Goal: Task Accomplishment & Management: Contribute content

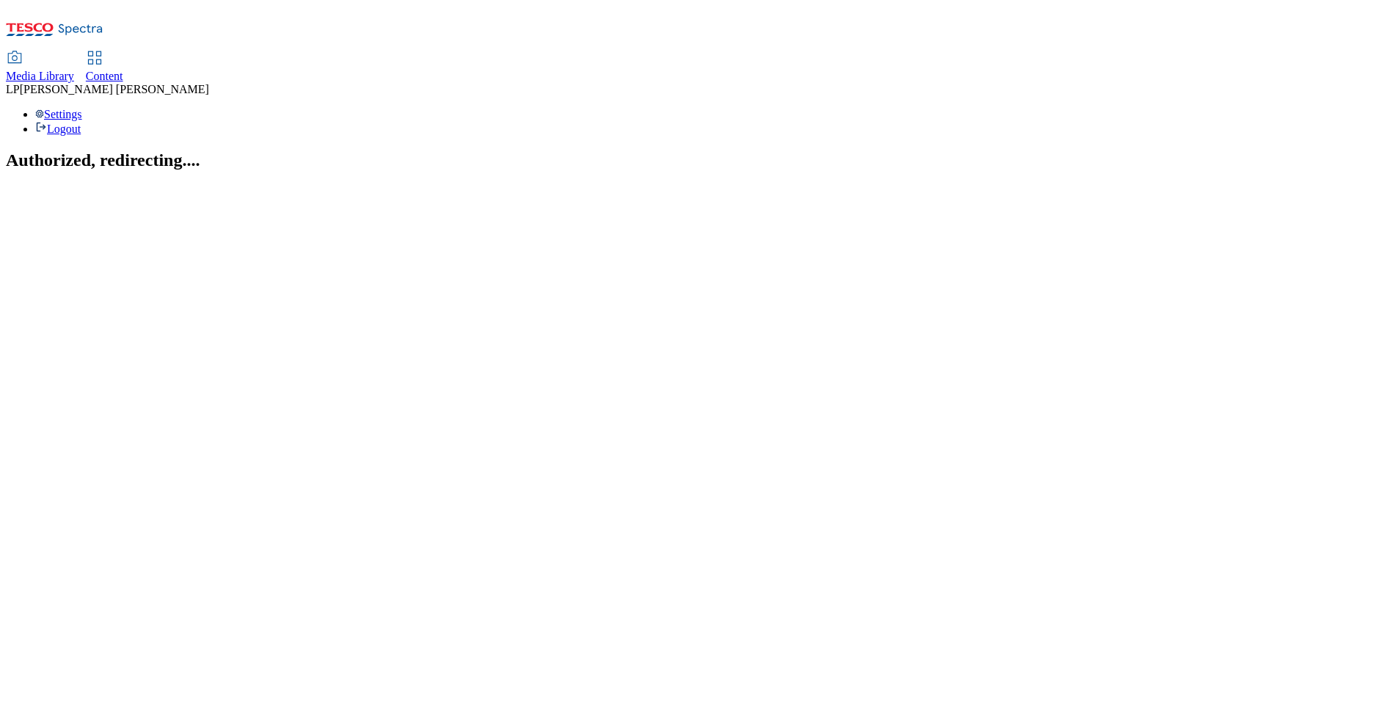
click at [123, 70] on span "Content" at bounding box center [104, 76] width 37 height 12
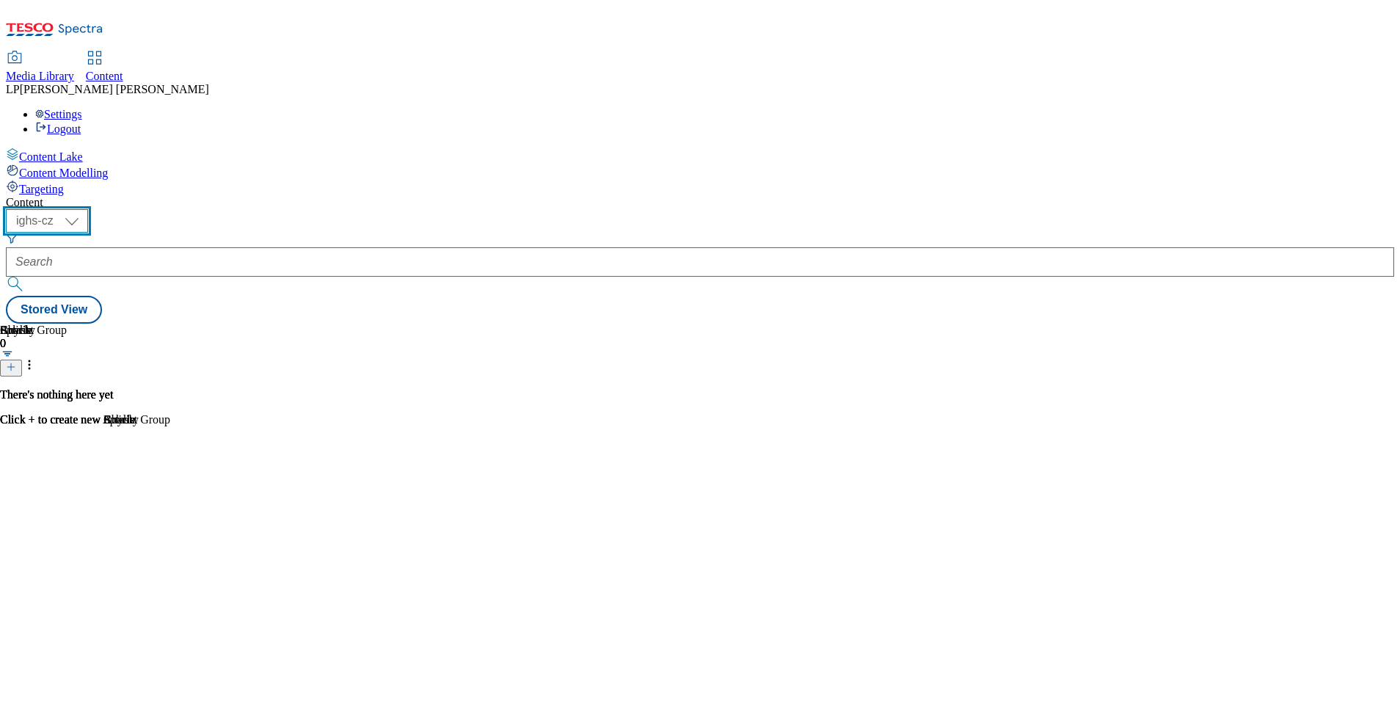
click at [88, 209] on select "ighs-cz ighs-hu ighs-sk" at bounding box center [47, 220] width 82 height 23
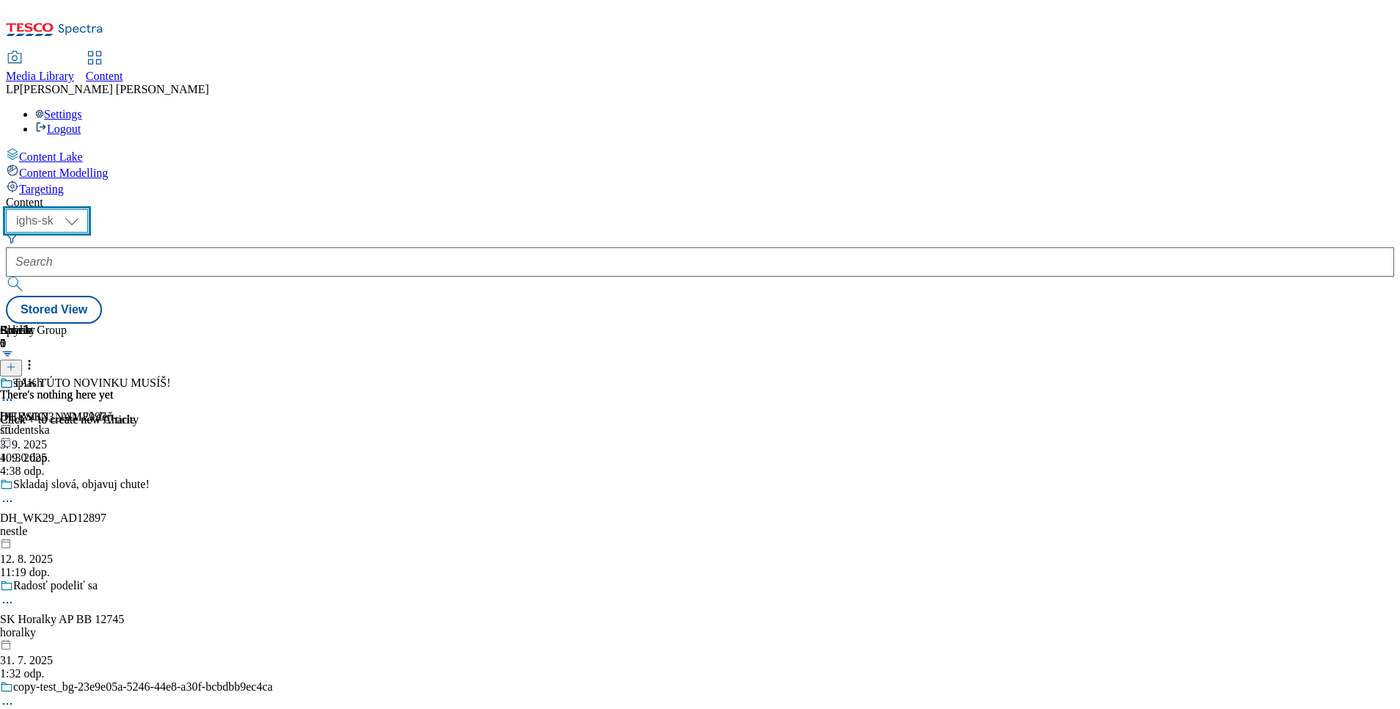
select select "ighs-cz"
click at [88, 209] on select "ighs-cz ighs-hu ighs-sk" at bounding box center [47, 220] width 82 height 23
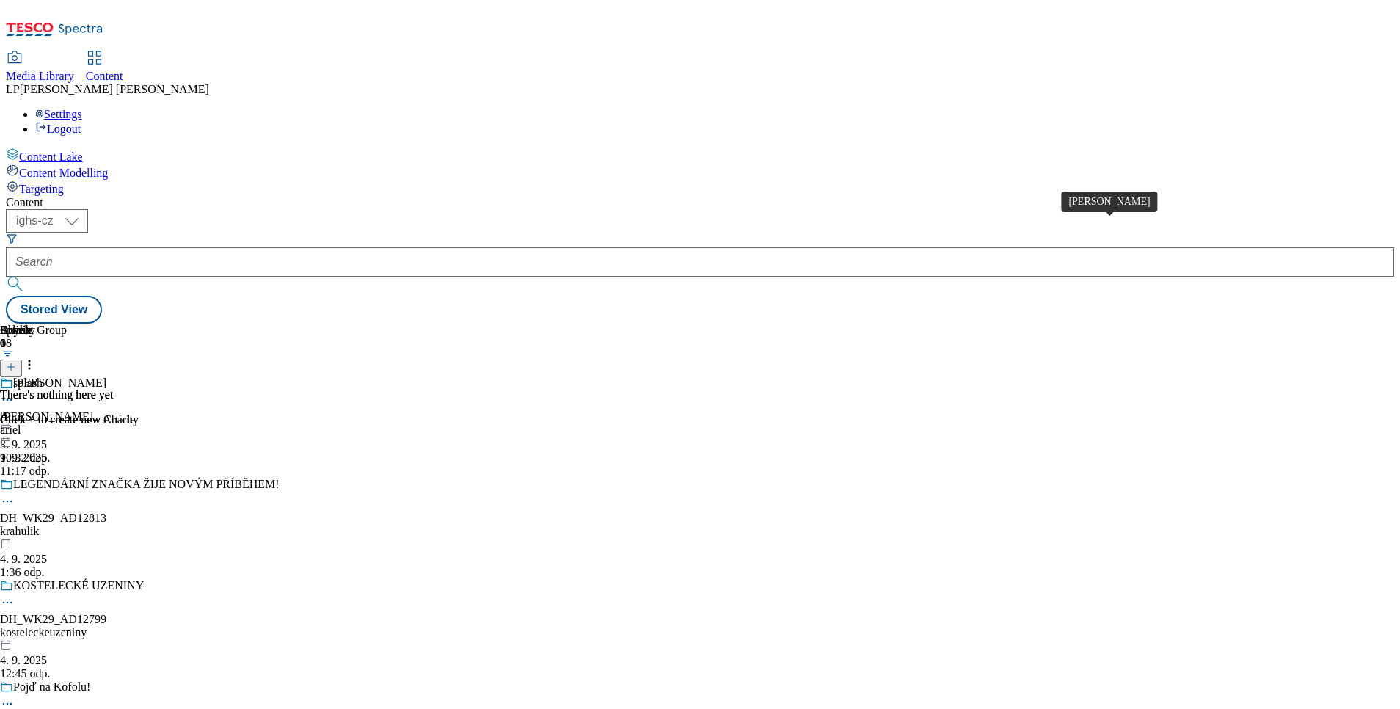
click at [106, 376] on div "Ariel" at bounding box center [59, 382] width 93 height 13
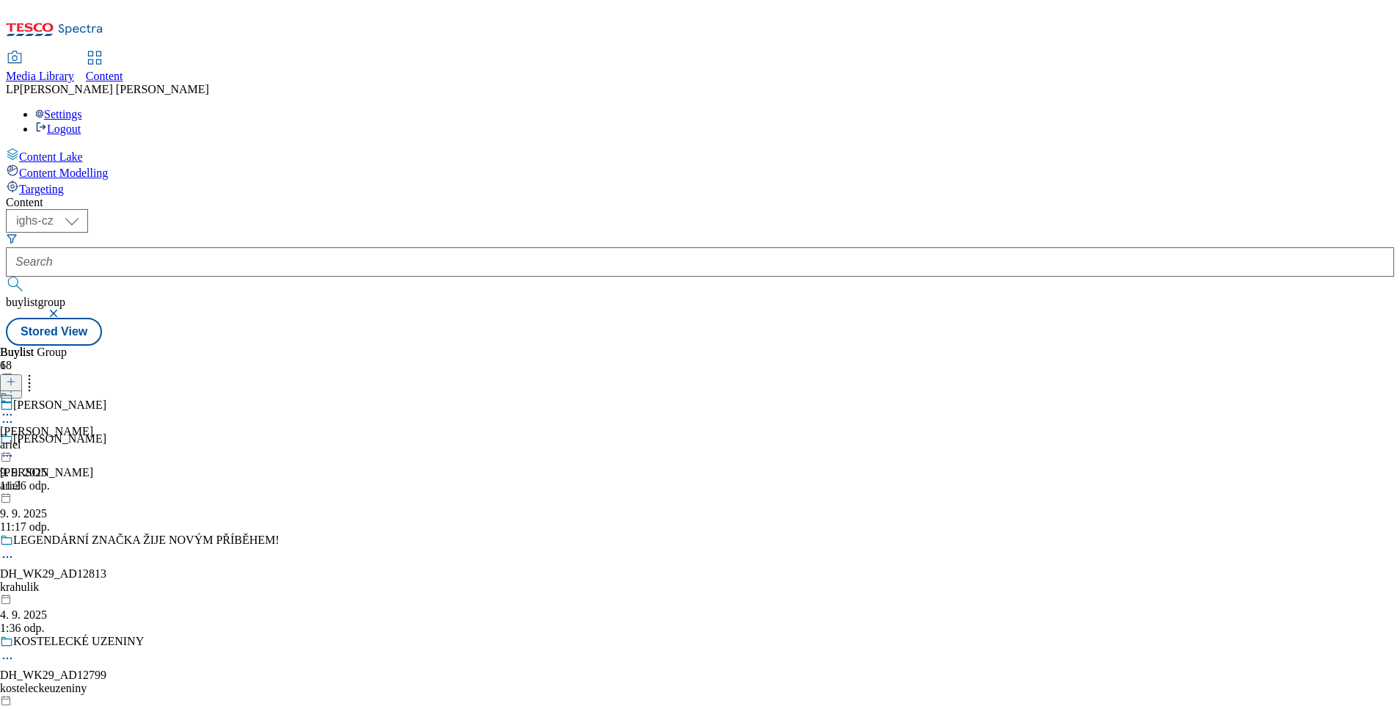
click at [16, 384] on icon at bounding box center [11, 389] width 10 height 10
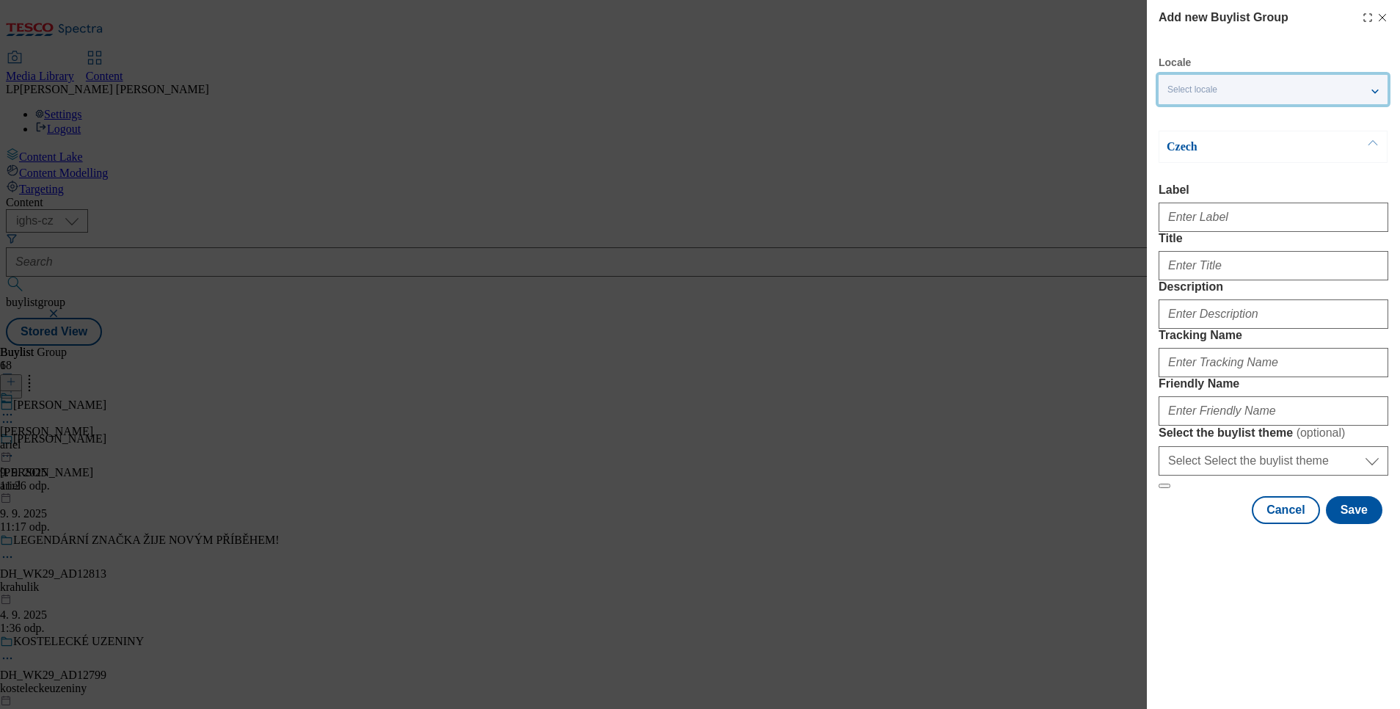
click at [1214, 98] on div "Select locale" at bounding box center [1272, 89] width 229 height 29
click at [1216, 114] on span "English" at bounding box center [1210, 117] width 34 height 8
click at [1185, 114] on input "English" at bounding box center [1176, 119] width 18 height 18
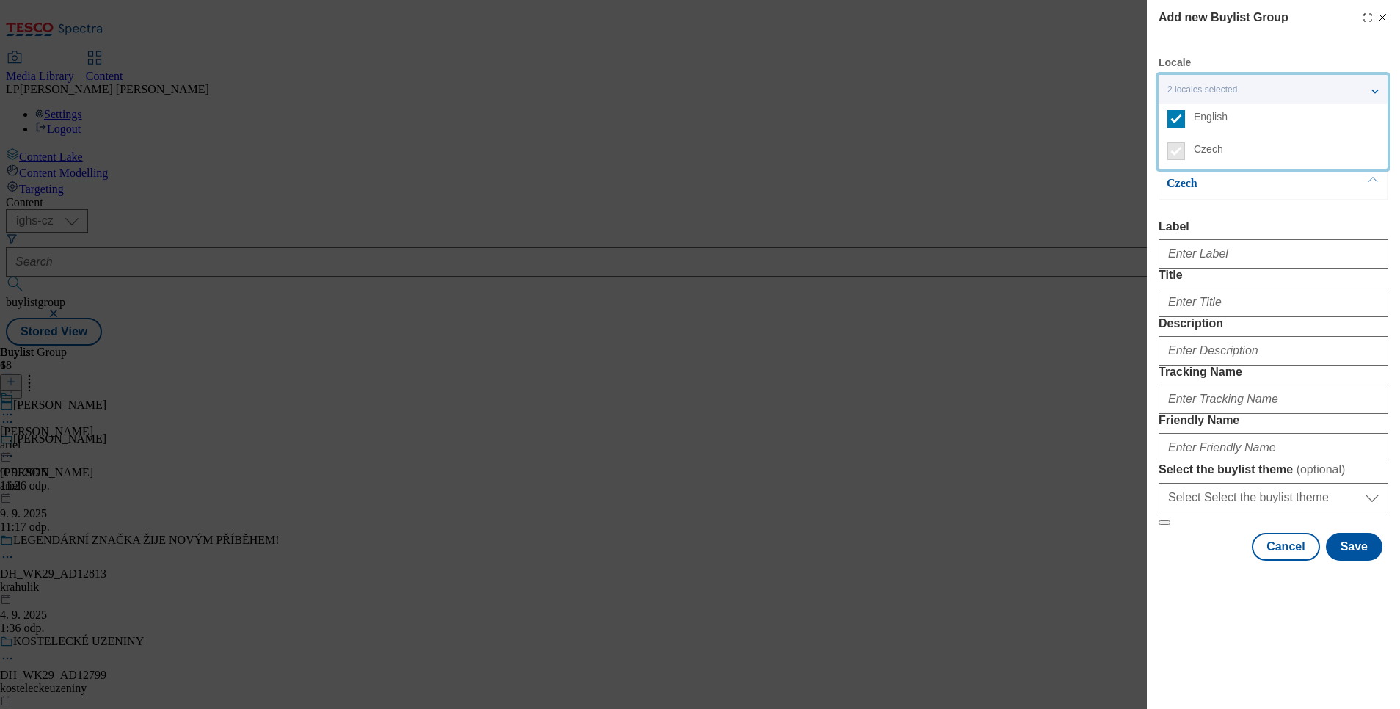
click at [1225, 202] on div "Czech Label Title Description Tracking Name Friendly Name Select the buylist th…" at bounding box center [1273, 346] width 230 height 358
click at [1206, 94] on span "2 locales selected" at bounding box center [1202, 89] width 70 height 11
click at [1232, 197] on div "Czech" at bounding box center [1272, 183] width 229 height 32
click at [1184, 183] on p "Czech" at bounding box center [1243, 183] width 154 height 15
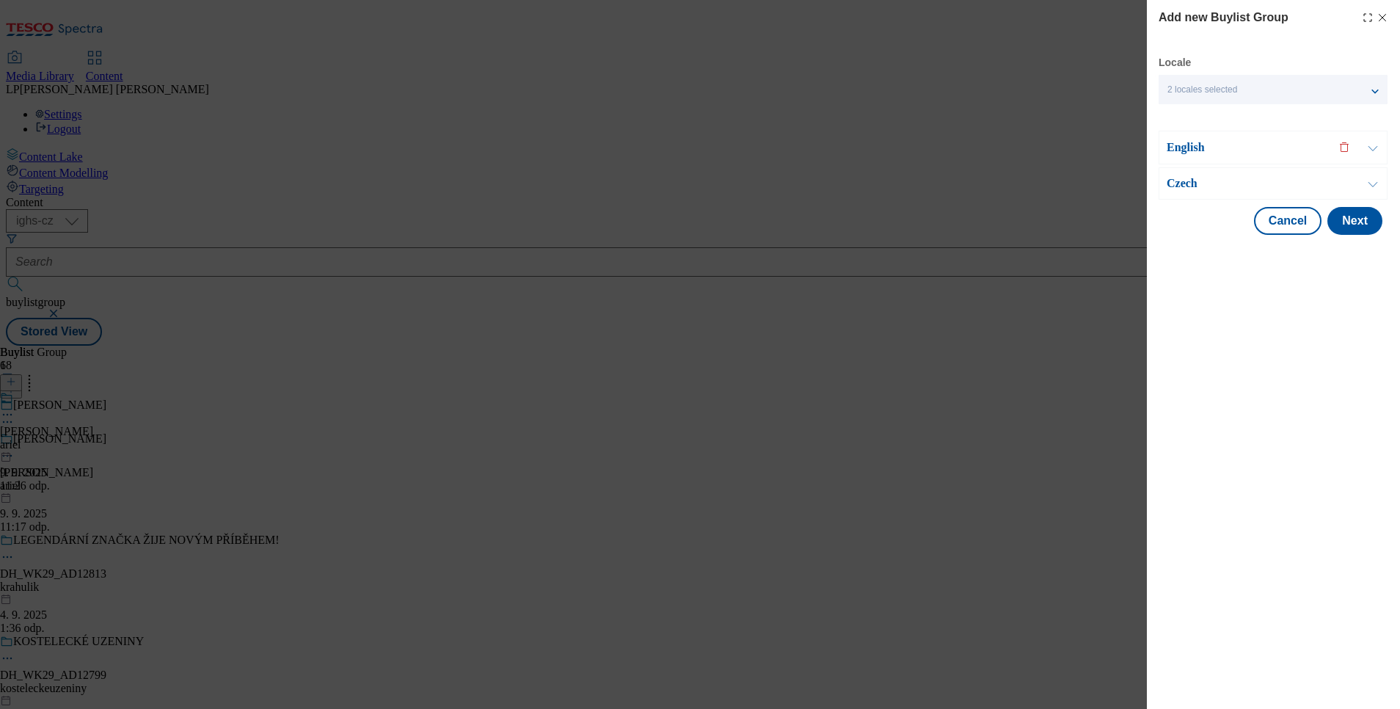
click at [1184, 183] on p "Czech" at bounding box center [1243, 183] width 154 height 15
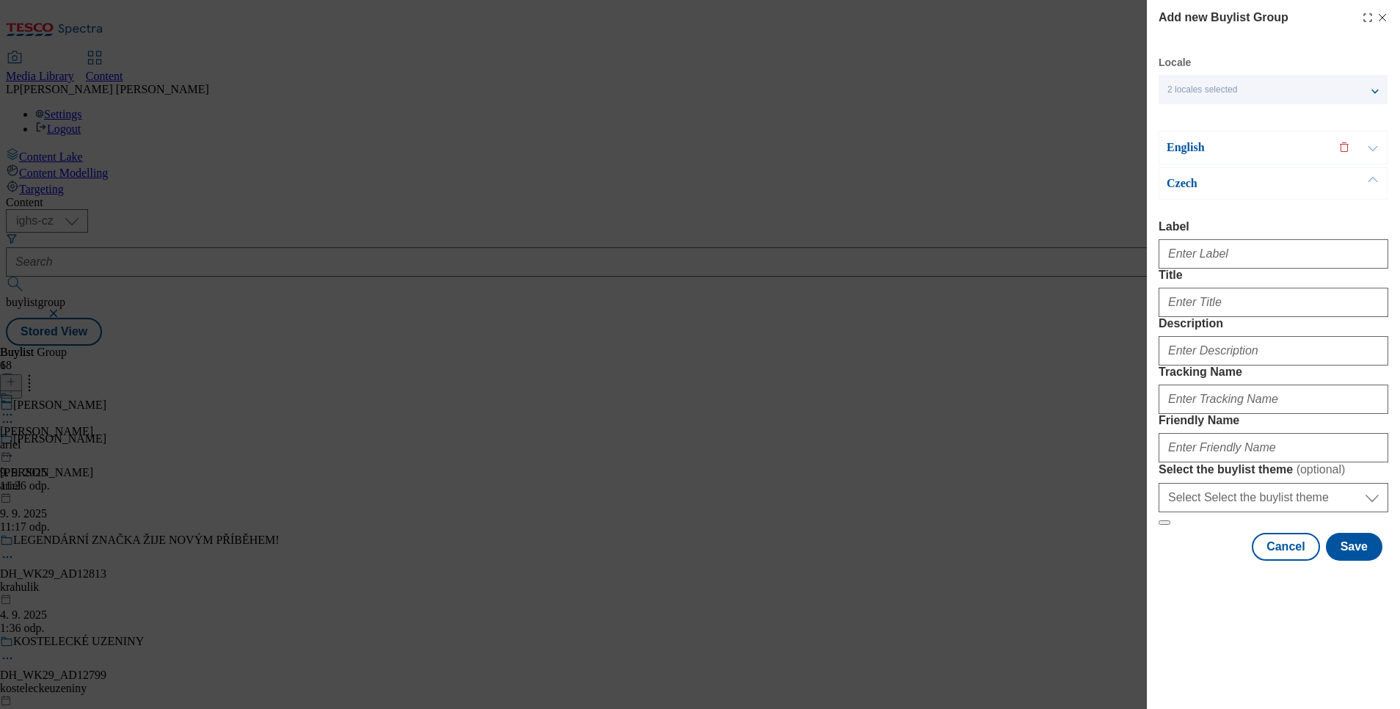
click at [1198, 142] on p "English" at bounding box center [1243, 147] width 154 height 15
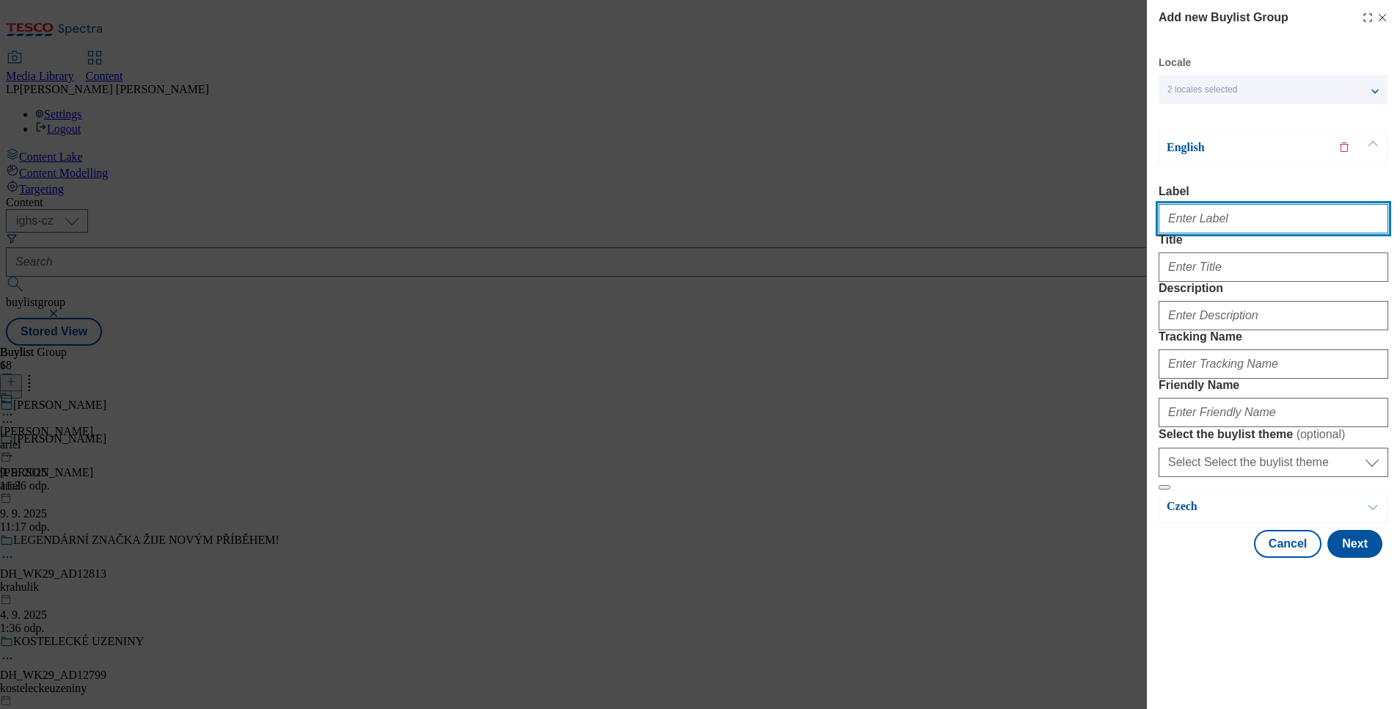
drag, startPoint x: 1207, startPoint y: 229, endPoint x: 1178, endPoint y: 222, distance: 30.2
click at [1207, 229] on input "Label" at bounding box center [1273, 218] width 230 height 29
paste input "Italian cuisine at your home"
type input "Italian cuisine at your home"
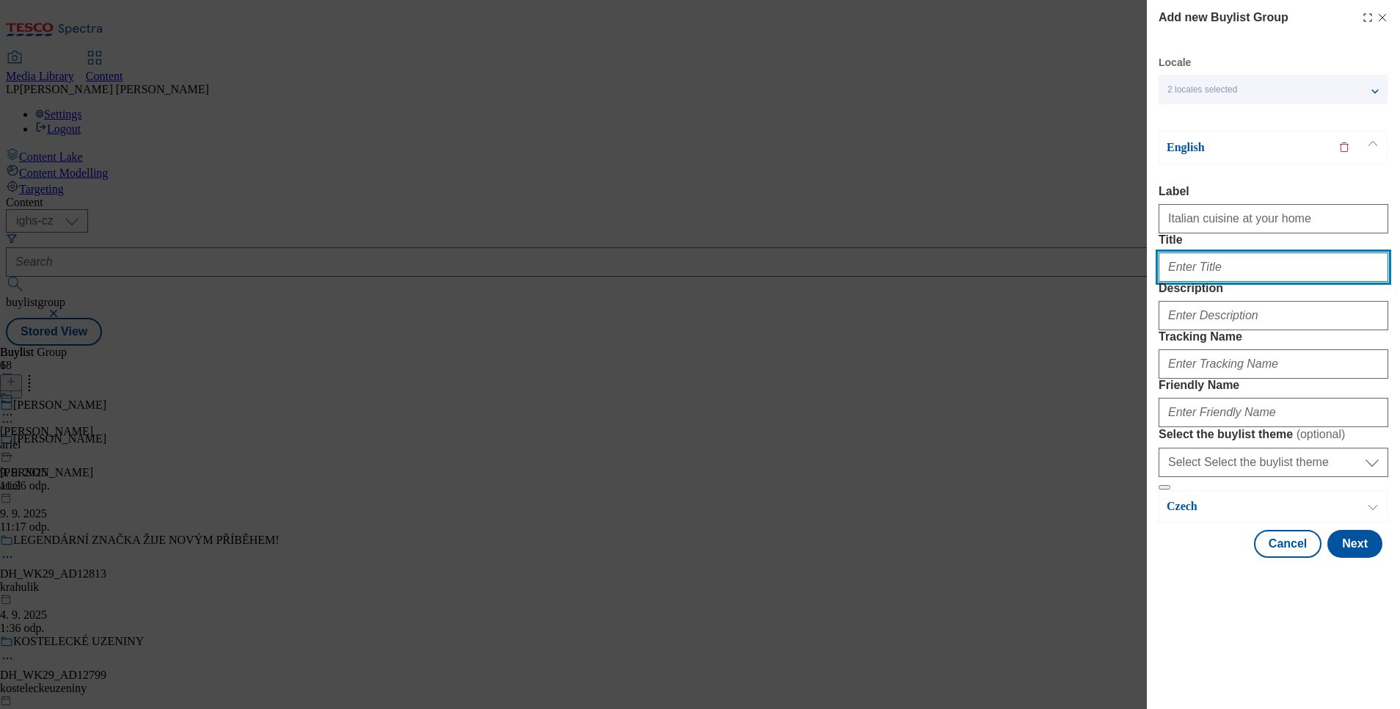
click at [1202, 282] on input "Title" at bounding box center [1273, 266] width 230 height 29
paste input "Italian cuisine at your home"
type input "Italian cuisine at your home"
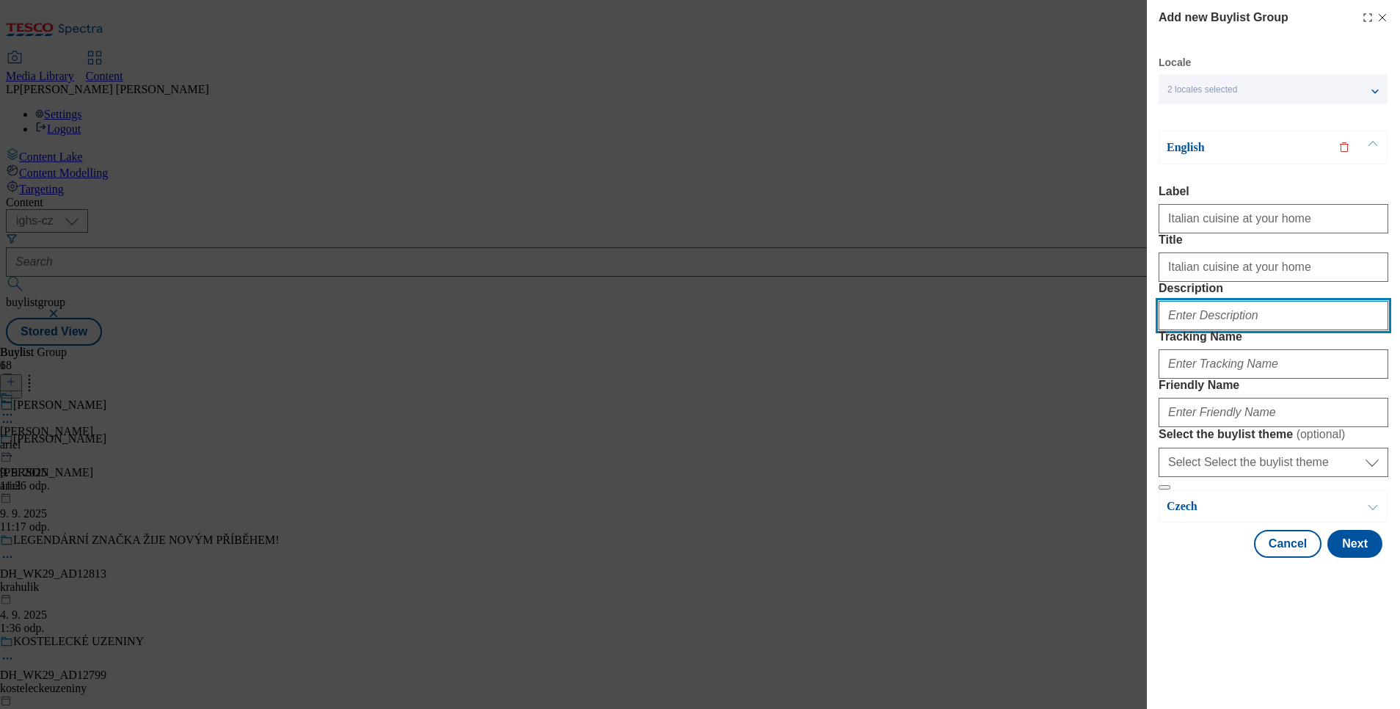
click at [1229, 330] on input "Description" at bounding box center [1273, 315] width 230 height 29
paste input "Italian cuisine at your home"
type input "Italian cuisine at your home"
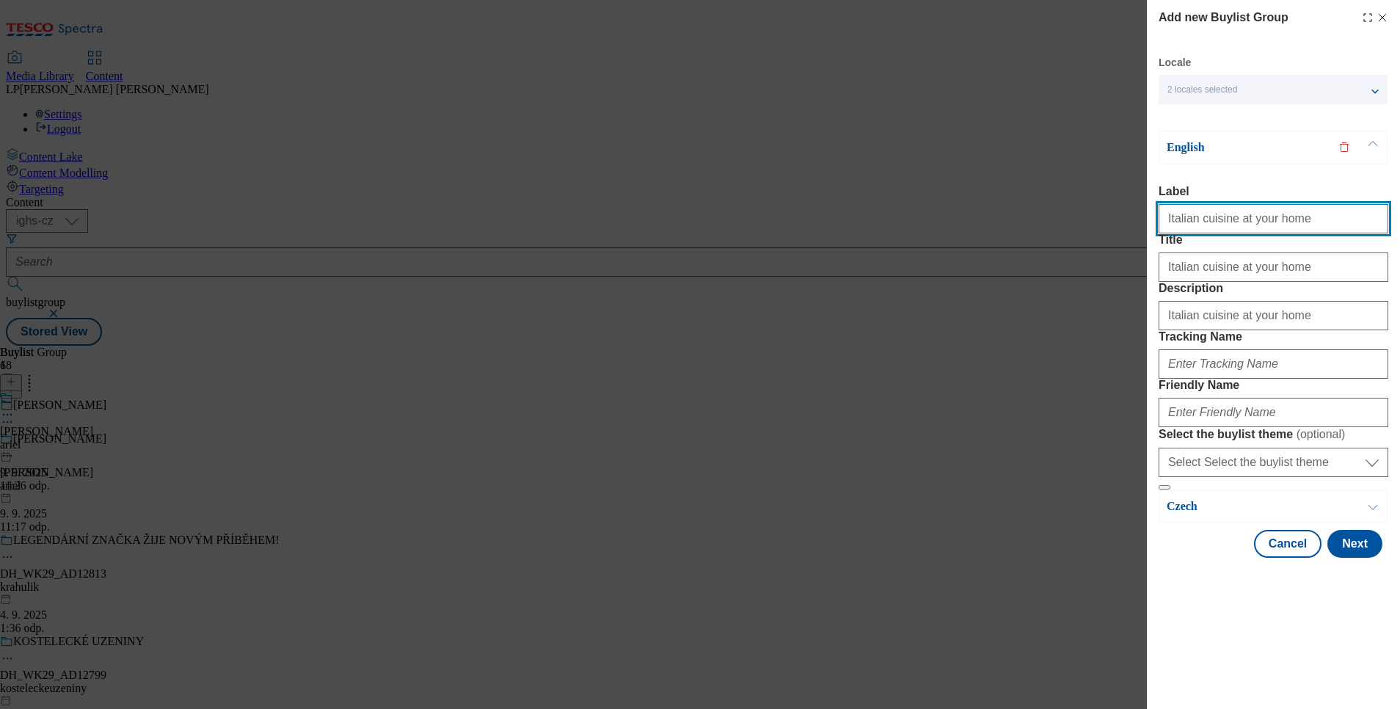
click at [1284, 230] on input "Italian cuisine at your home" at bounding box center [1273, 218] width 230 height 29
type input "Italian cuisine"
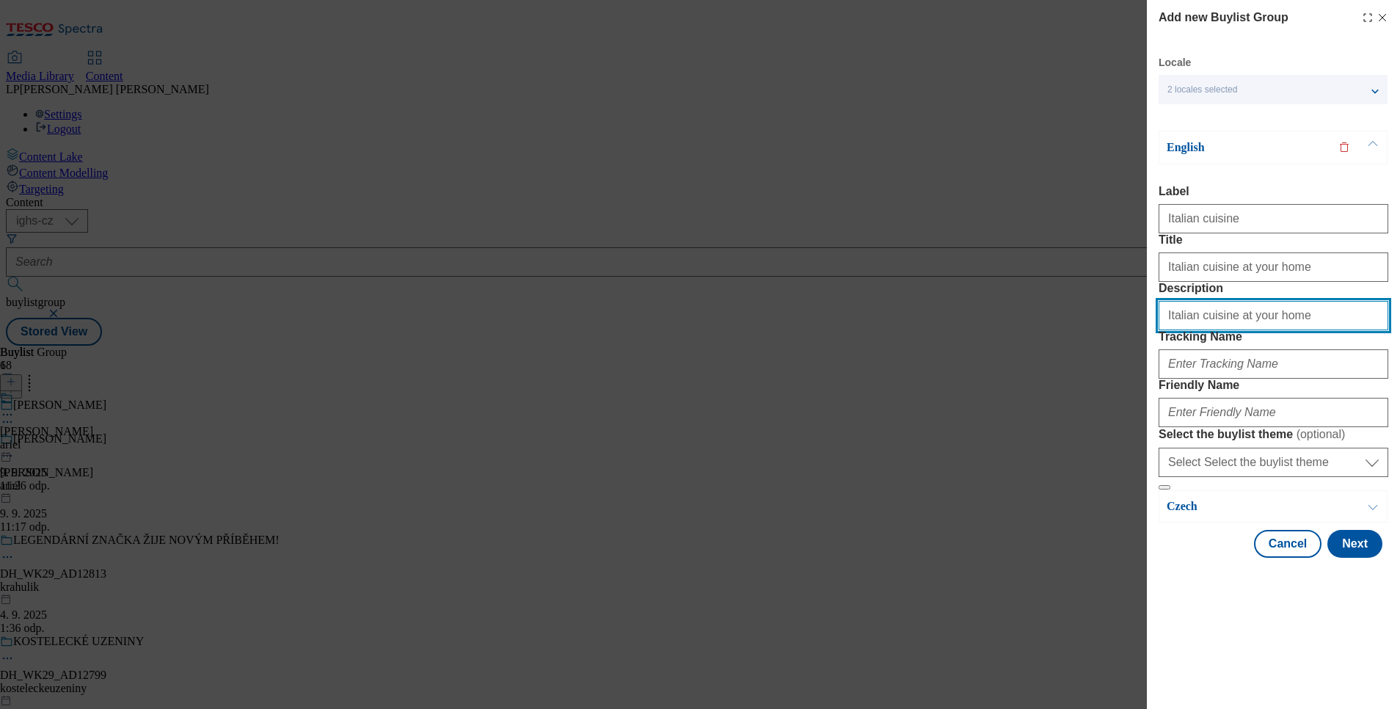
click at [1316, 330] on input "Italian cuisine at your home" at bounding box center [1273, 315] width 230 height 29
type input "Italian cuisine"
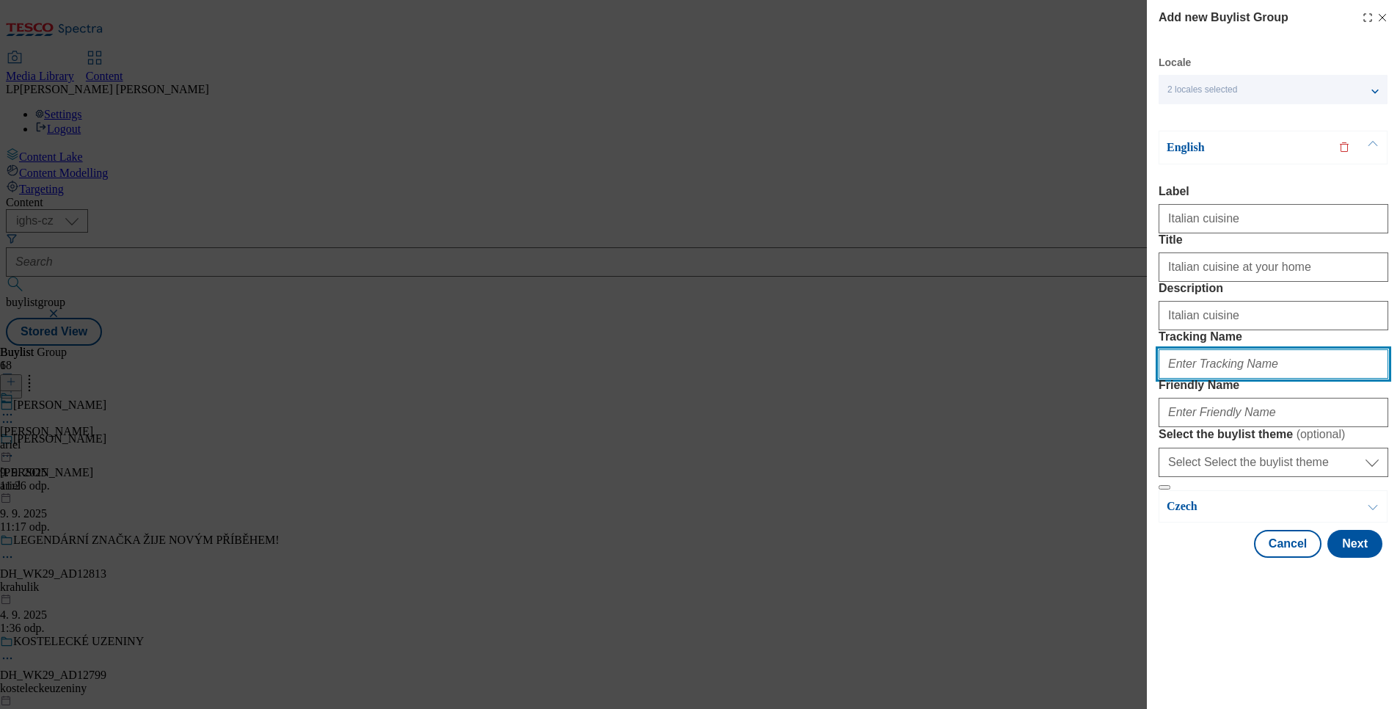
click at [1248, 378] on input "Tracking Name" at bounding box center [1273, 363] width 230 height 29
paste input "Italian cuisine at your home"
drag, startPoint x: 1248, startPoint y: 447, endPoint x: 1137, endPoint y: 445, distance: 110.8
click at [1137, 445] on div "Add new Buylist Group Locale 2 locales selected English Czech English Label Ita…" at bounding box center [700, 354] width 1400 height 709
type input "Italian cuisine"
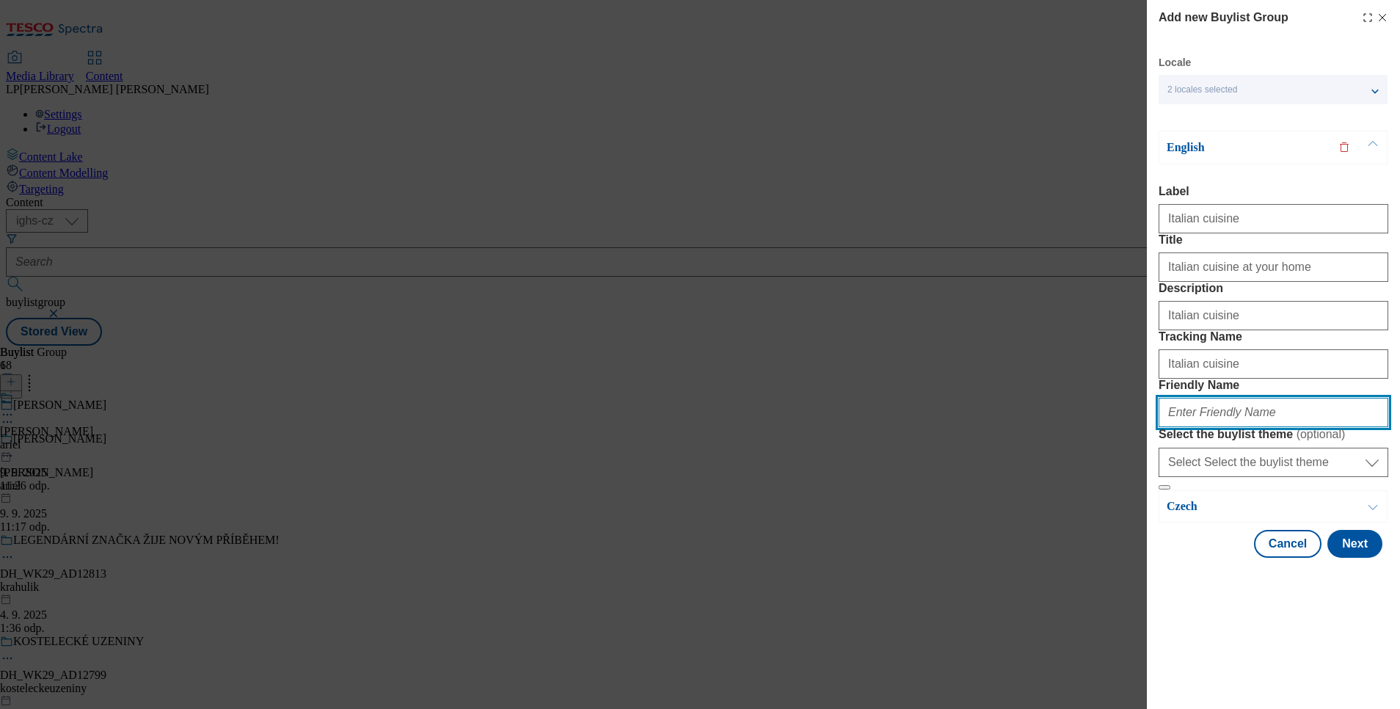
click at [1171, 427] on input "Friendly Name" at bounding box center [1273, 412] width 230 height 29
paste input "Italian cuisine"
type input "I"
type input "italska-kuchyne"
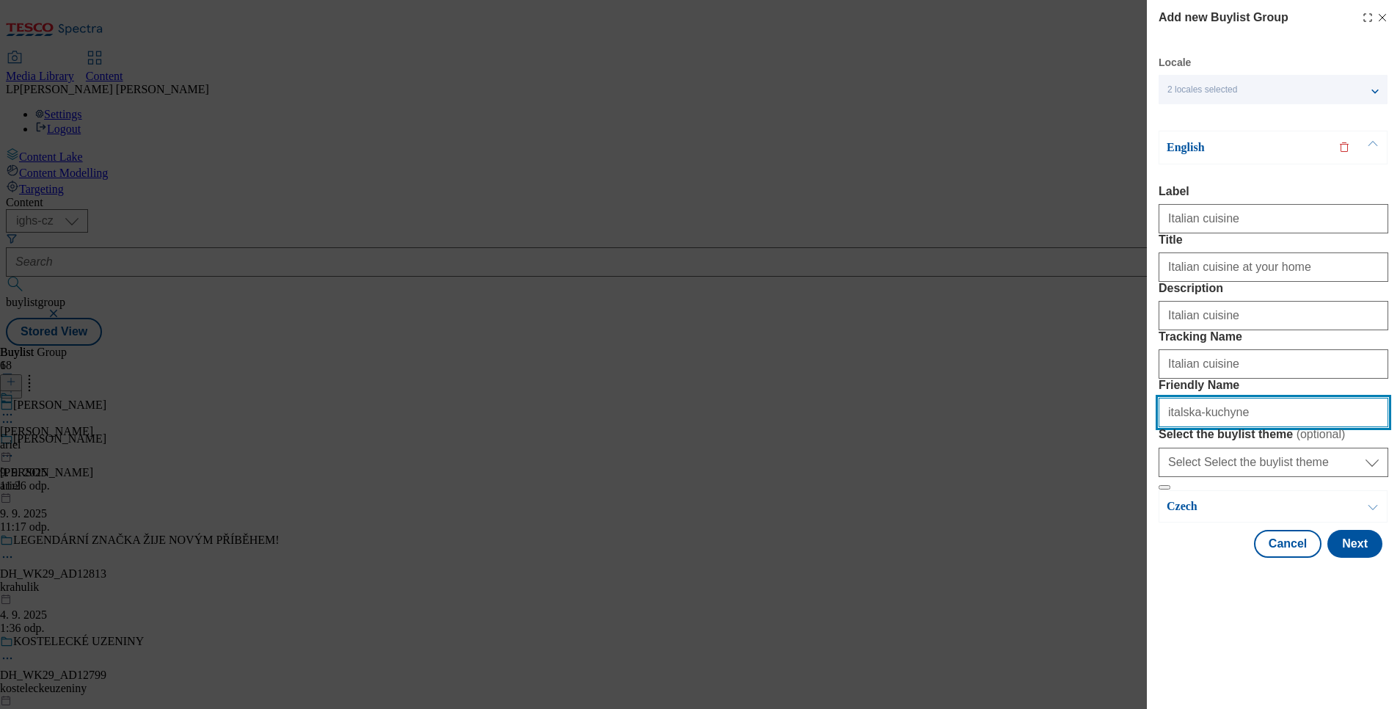
scroll to position [0, 0]
click at [1176, 147] on p "English" at bounding box center [1243, 147] width 154 height 15
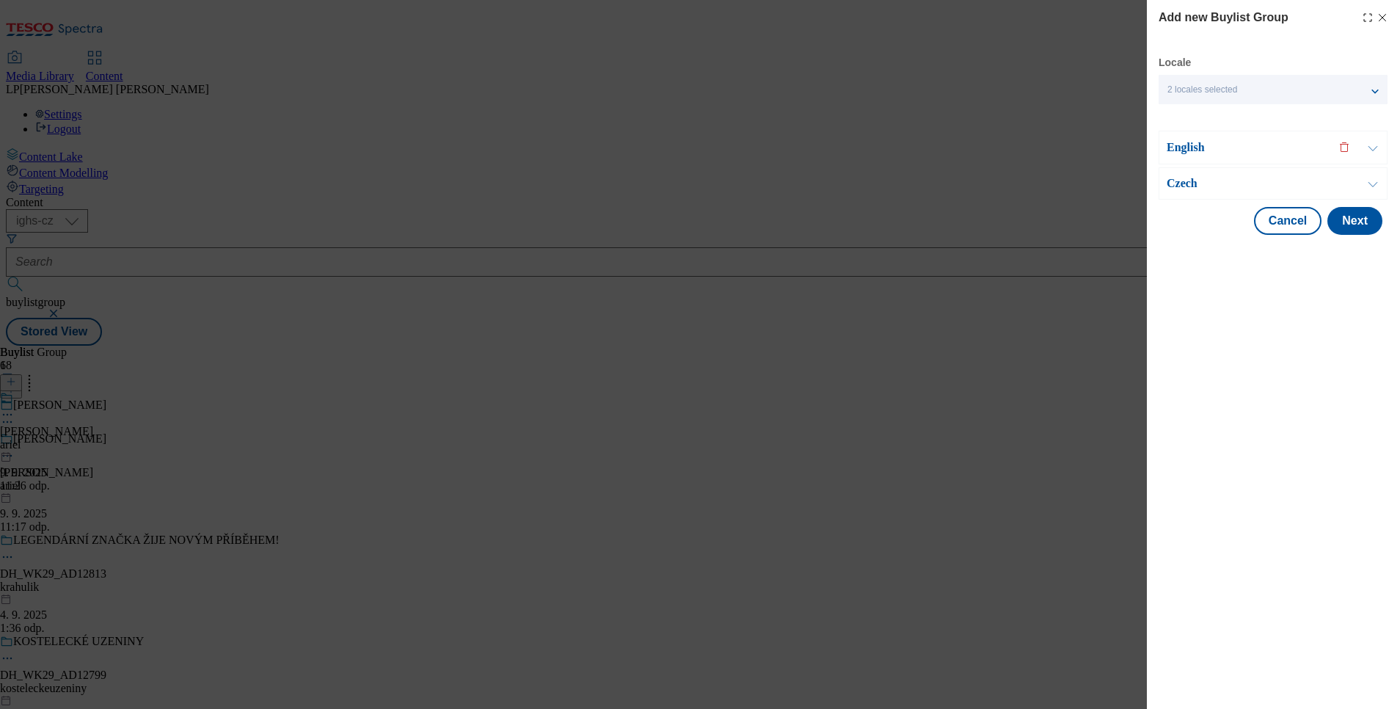
click at [1181, 181] on p "Czech" at bounding box center [1243, 183] width 154 height 15
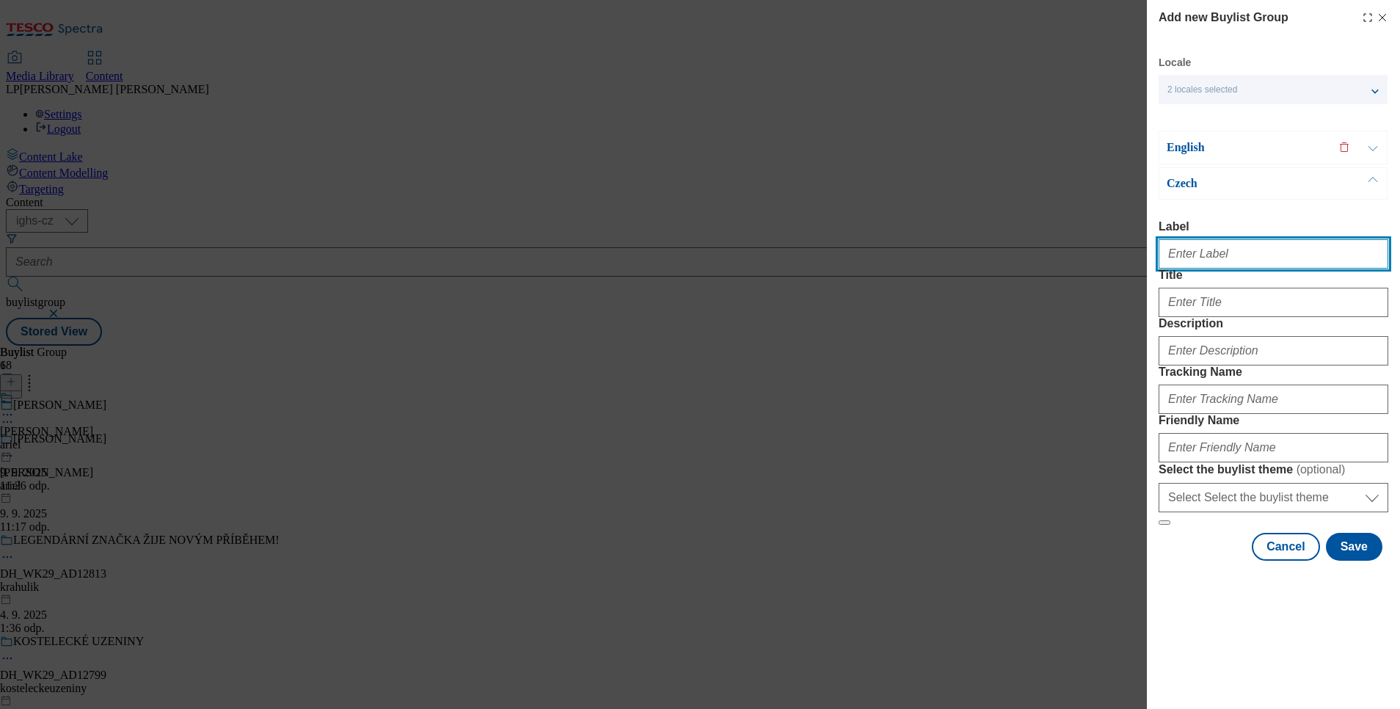
click at [1193, 262] on input "Label" at bounding box center [1273, 253] width 230 height 29
type input "Italian cuisine"
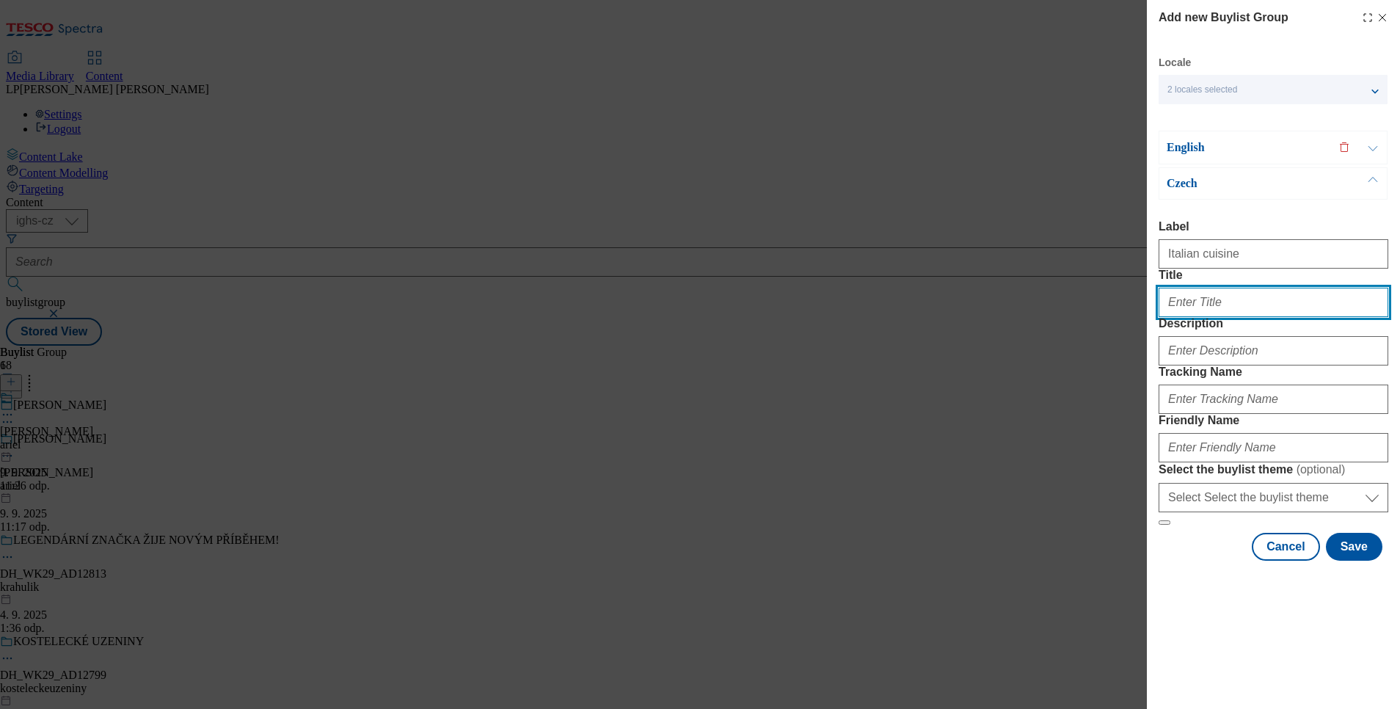
click at [1187, 317] on input "Title" at bounding box center [1273, 302] width 230 height 29
paste input "Italská kuchyně u vás doma"
type input "Italská kuchyně u vás doma"
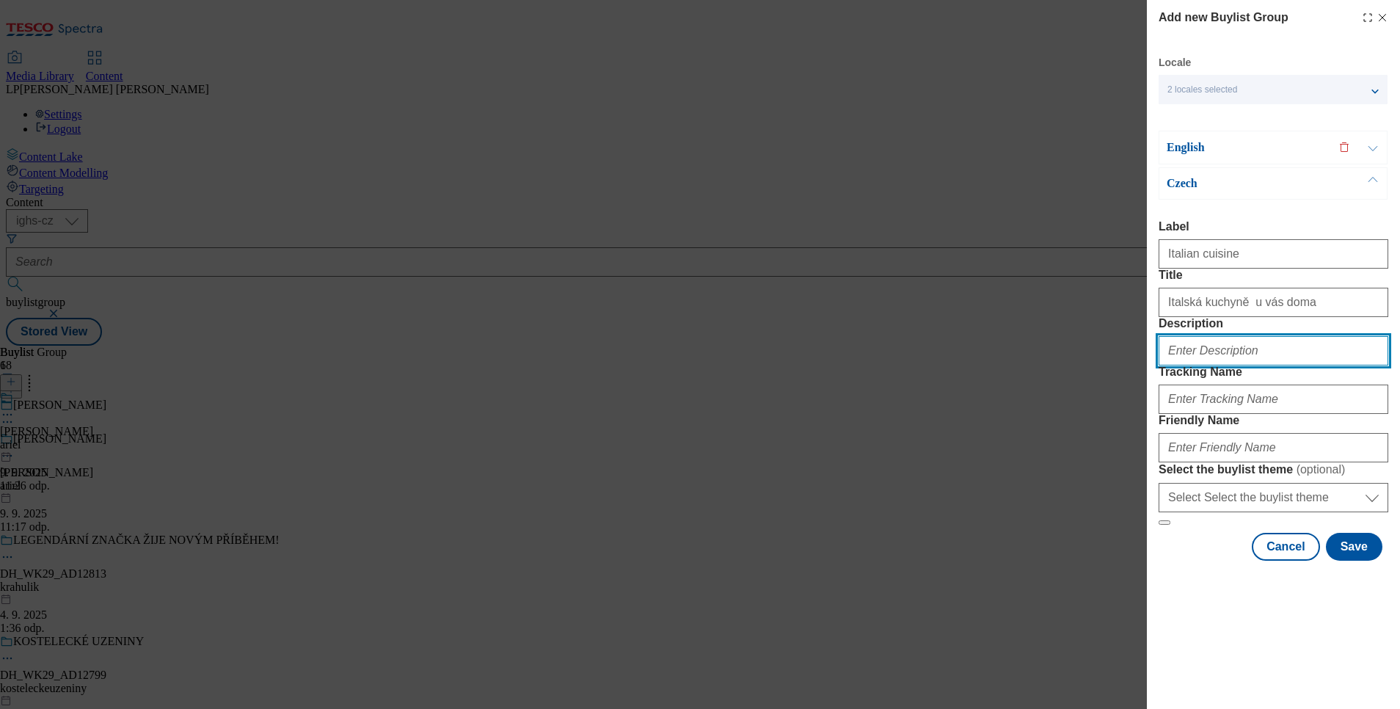
click at [1198, 365] on input "Description" at bounding box center [1273, 350] width 230 height 29
type input "Italian cuisine"
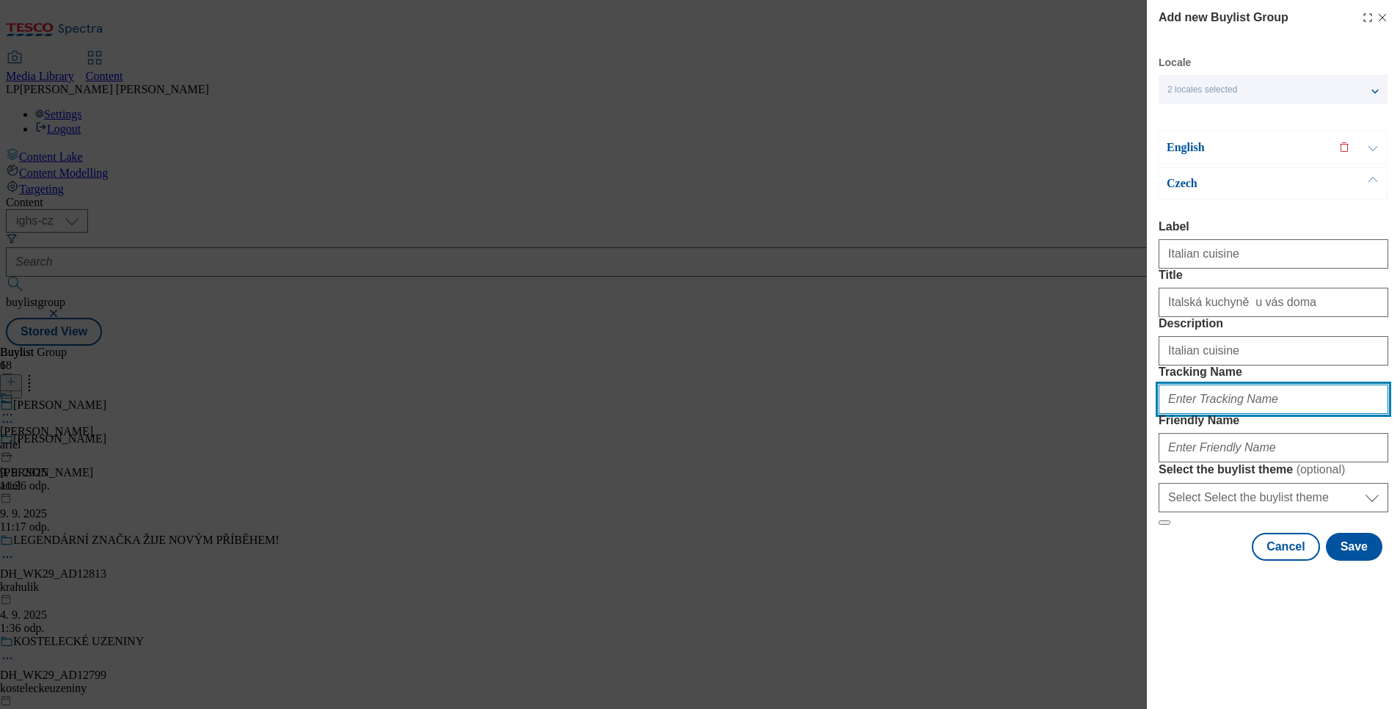
click at [1208, 414] on input "Tracking Name" at bounding box center [1273, 398] width 230 height 29
type input "Italian cuisine"
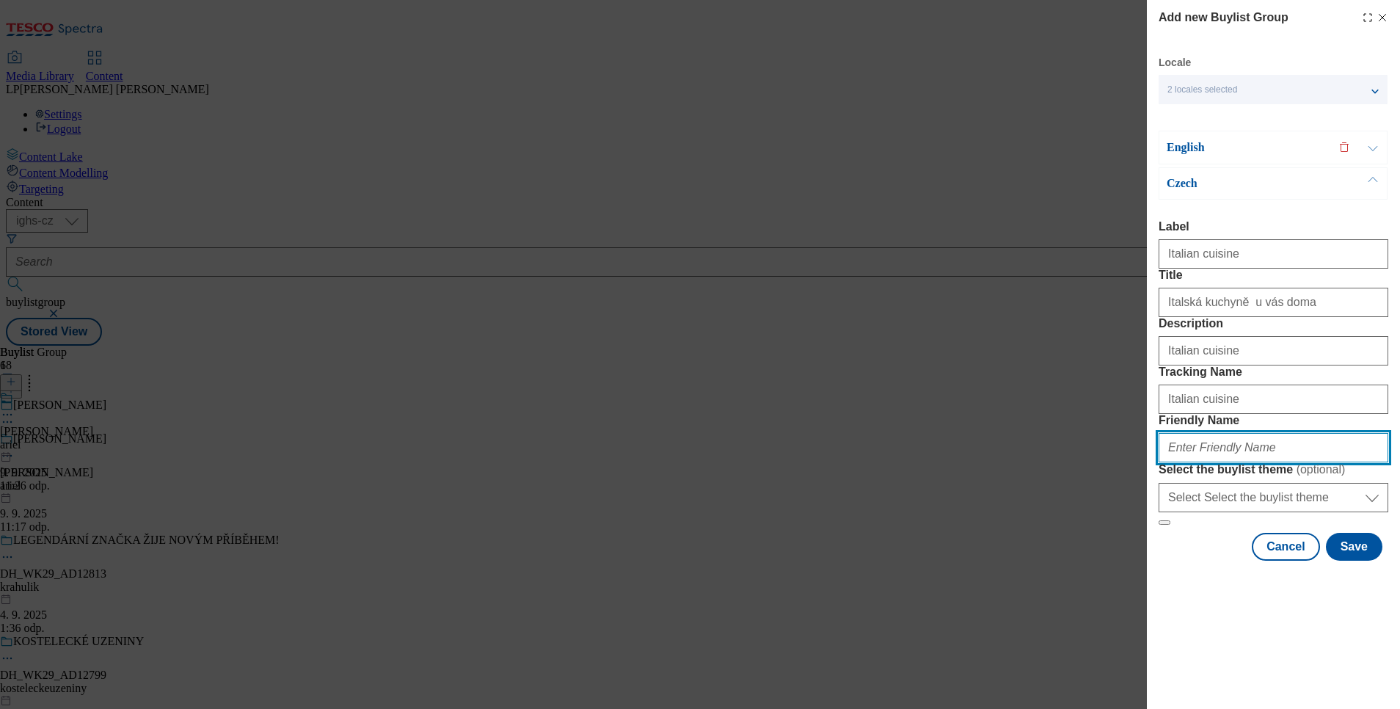
click at [1201, 462] on input "Friendly Name" at bounding box center [1273, 447] width 230 height 29
type input "italska-kuchyne"
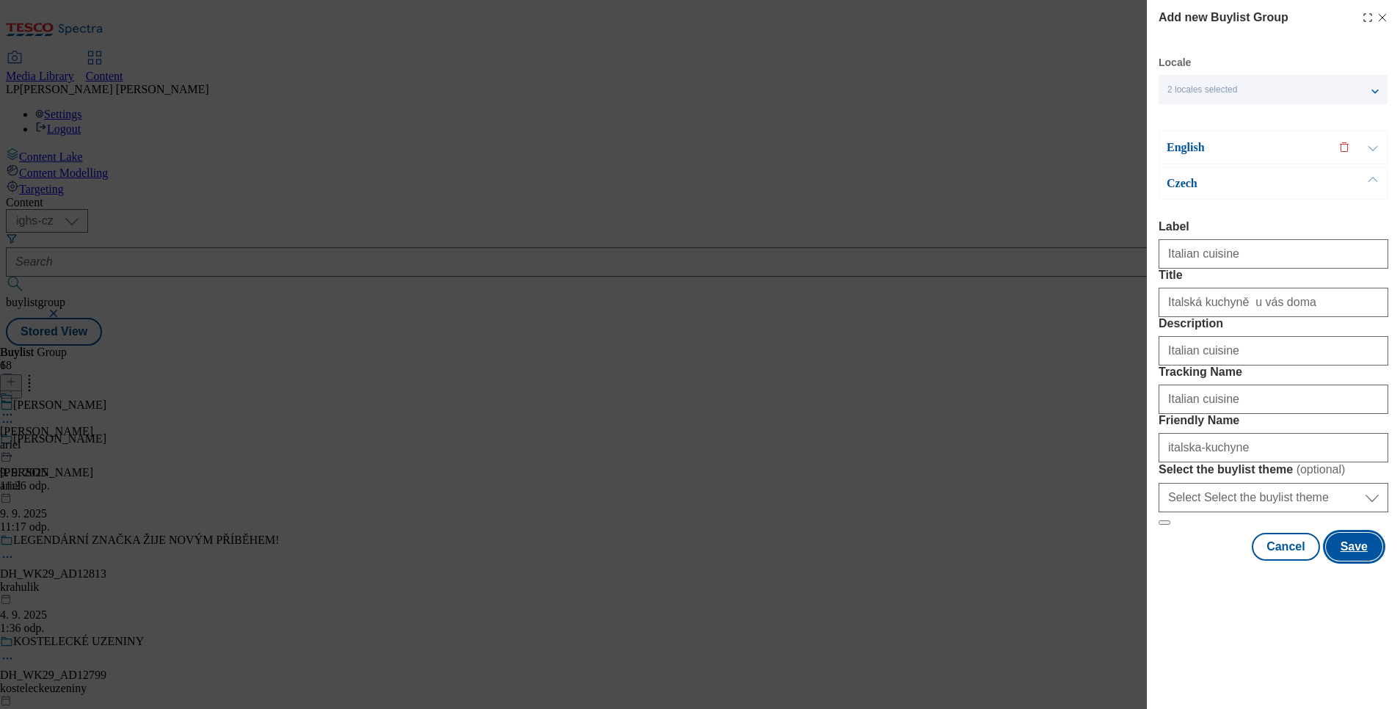
click at [1342, 560] on button "Save" at bounding box center [1353, 547] width 56 height 28
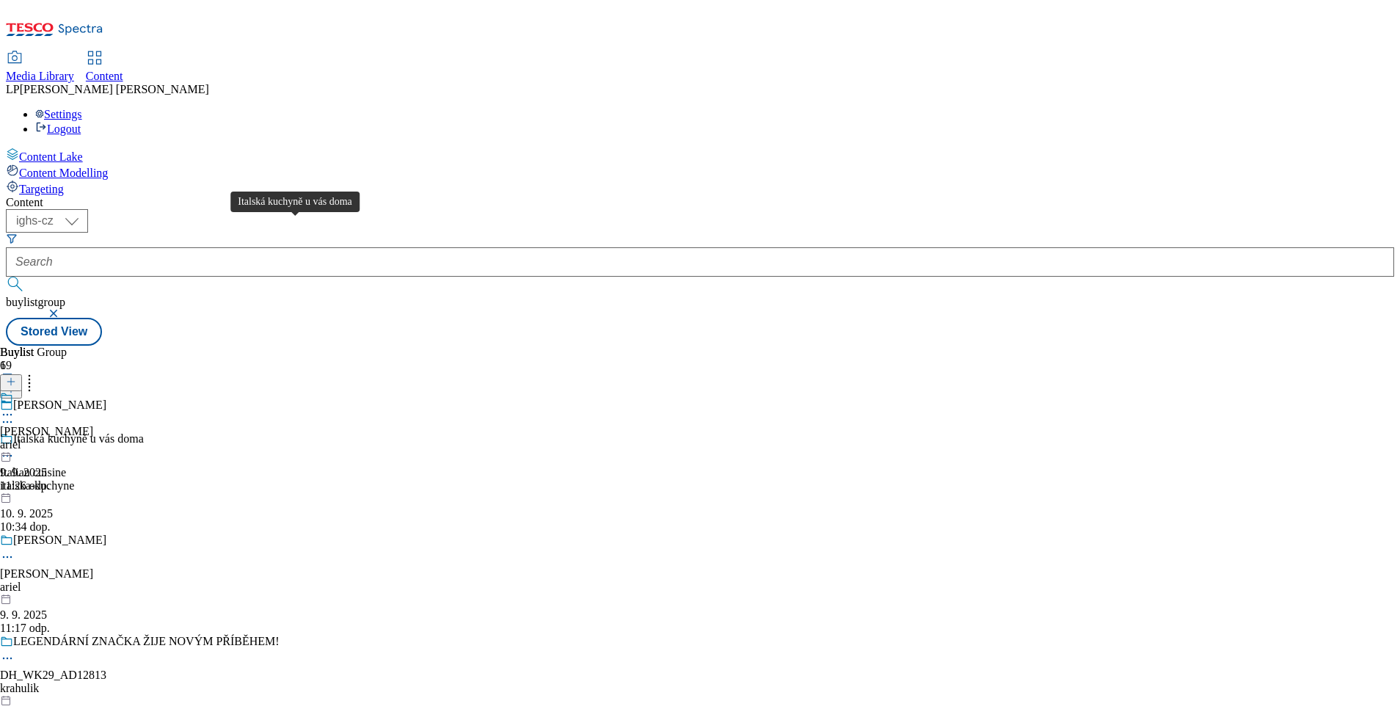
click at [144, 432] on div "Italská kuchyně u vás doma" at bounding box center [78, 438] width 131 height 13
click at [144, 432] on span "Italská kuchyně u vás doma" at bounding box center [78, 440] width 131 height 16
click at [16, 376] on icon at bounding box center [11, 381] width 10 height 10
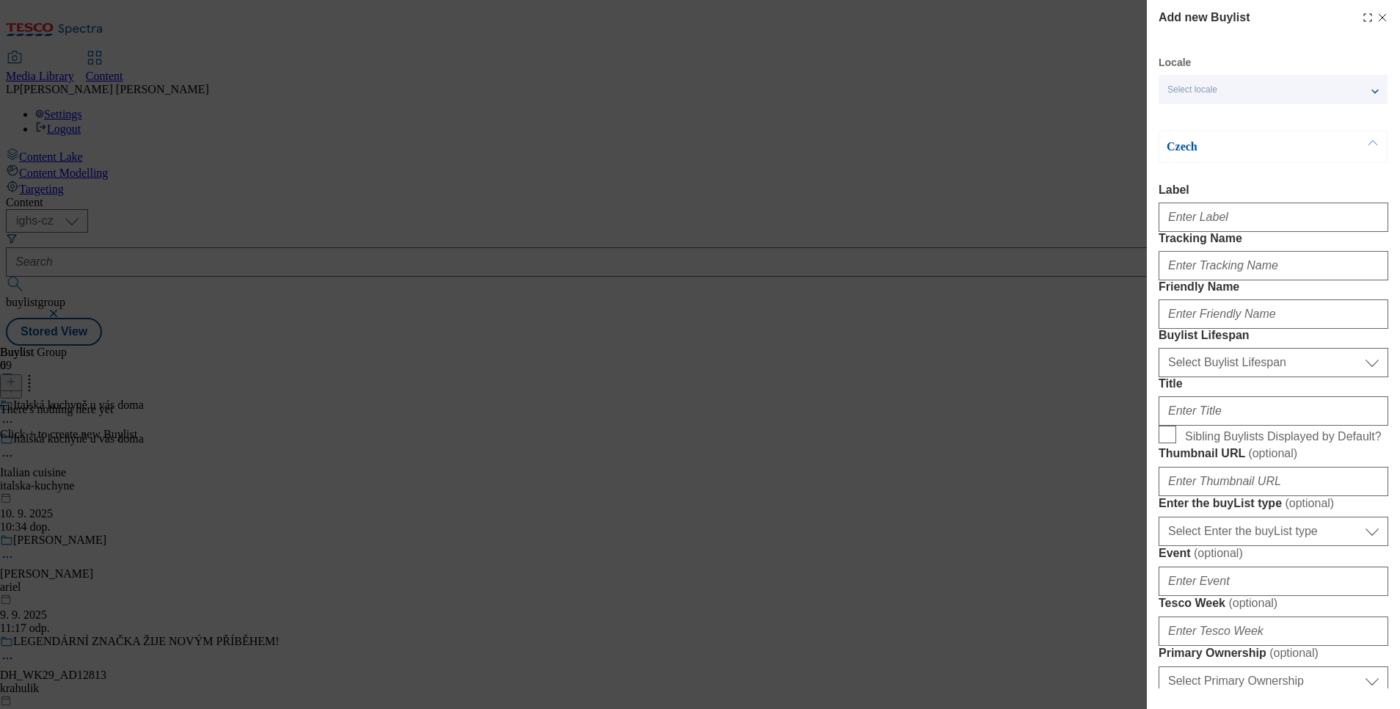
click at [1217, 95] on span "Select locale" at bounding box center [1192, 89] width 50 height 11
click at [1215, 116] on span "English" at bounding box center [1210, 117] width 34 height 8
click at [1185, 116] on input "English" at bounding box center [1176, 119] width 18 height 18
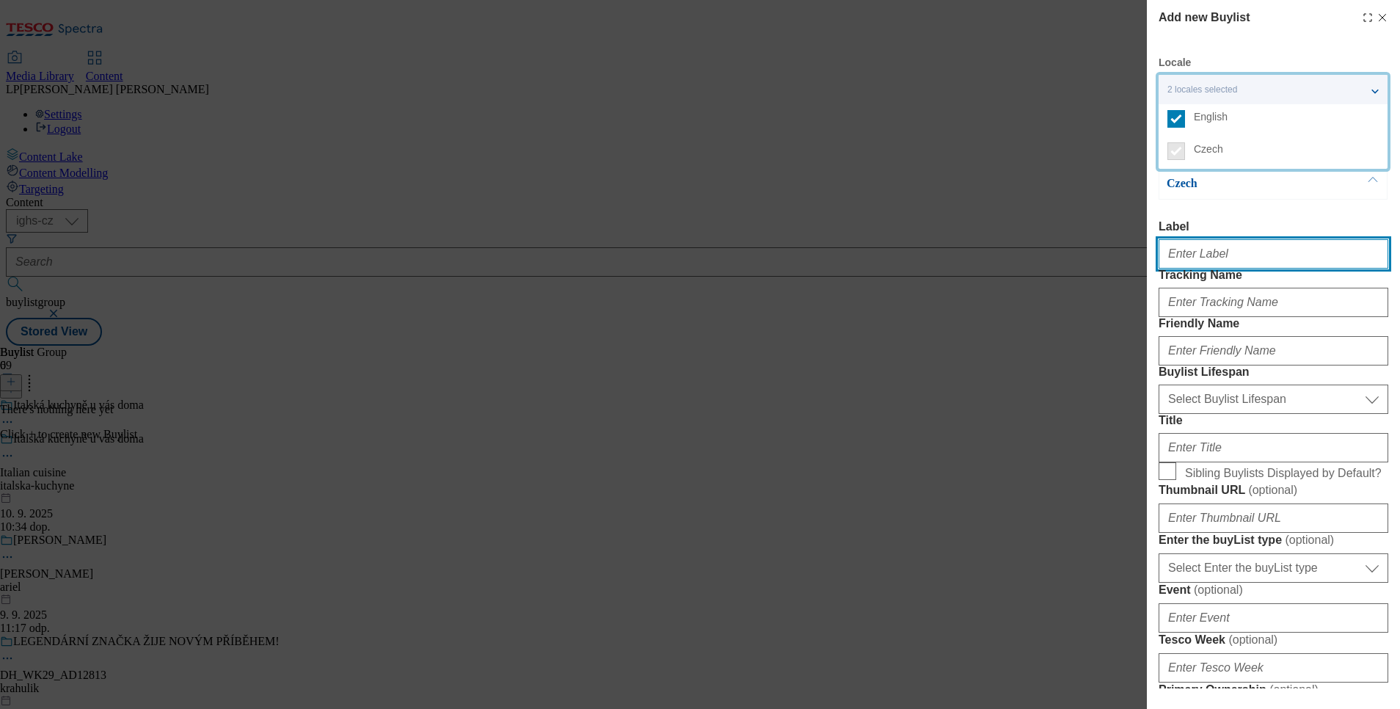
click at [1230, 252] on input "Label" at bounding box center [1273, 253] width 230 height 29
type input "Italian cuisine"
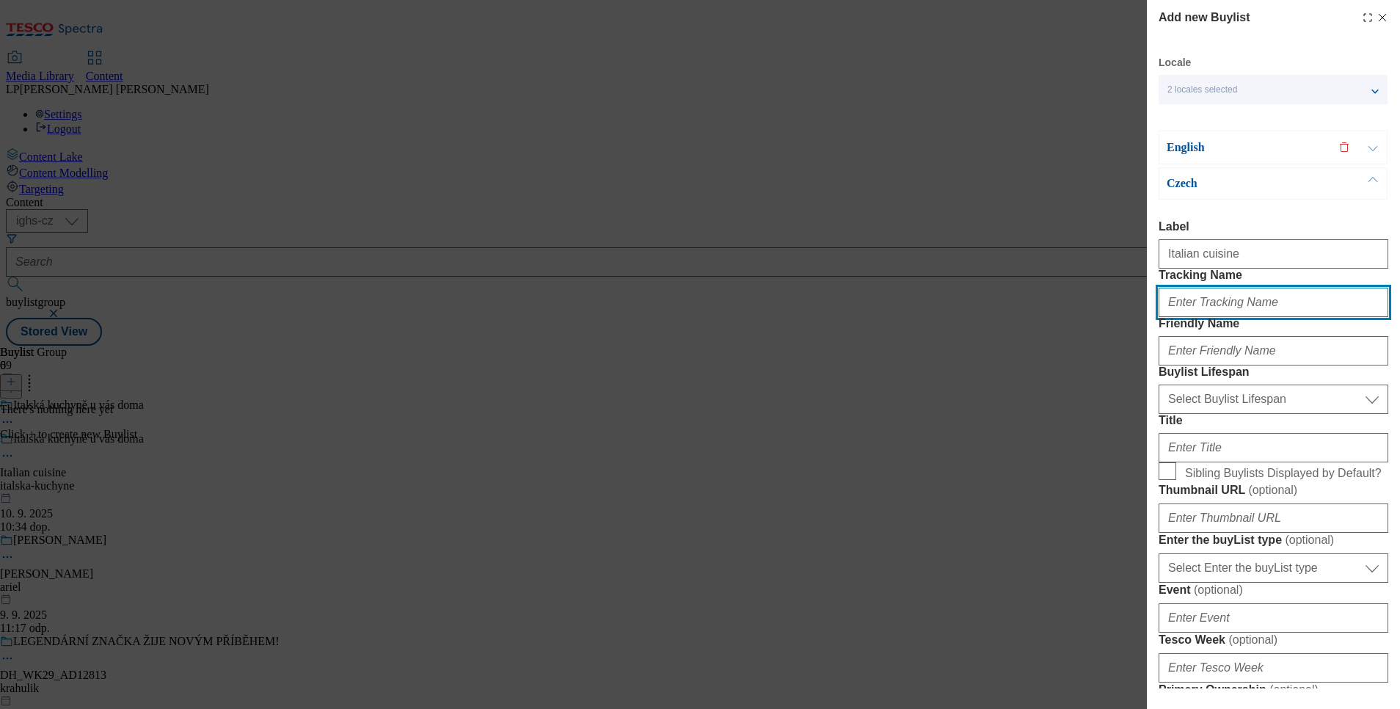
click at [1200, 317] on input "Tracking Name" at bounding box center [1273, 302] width 230 height 29
type input "Italian cuisine"
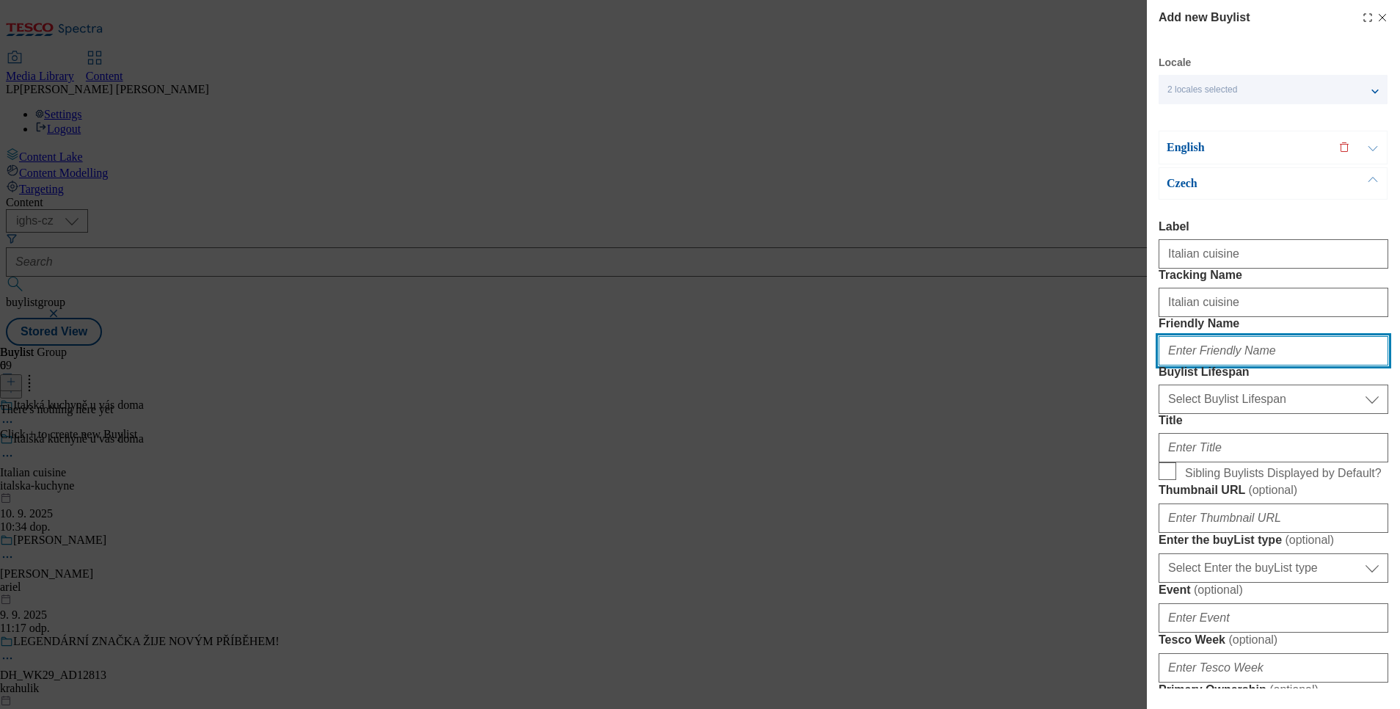
click at [1204, 365] on input "Friendly Name" at bounding box center [1273, 350] width 230 height 29
type input "italska-kuchyne"
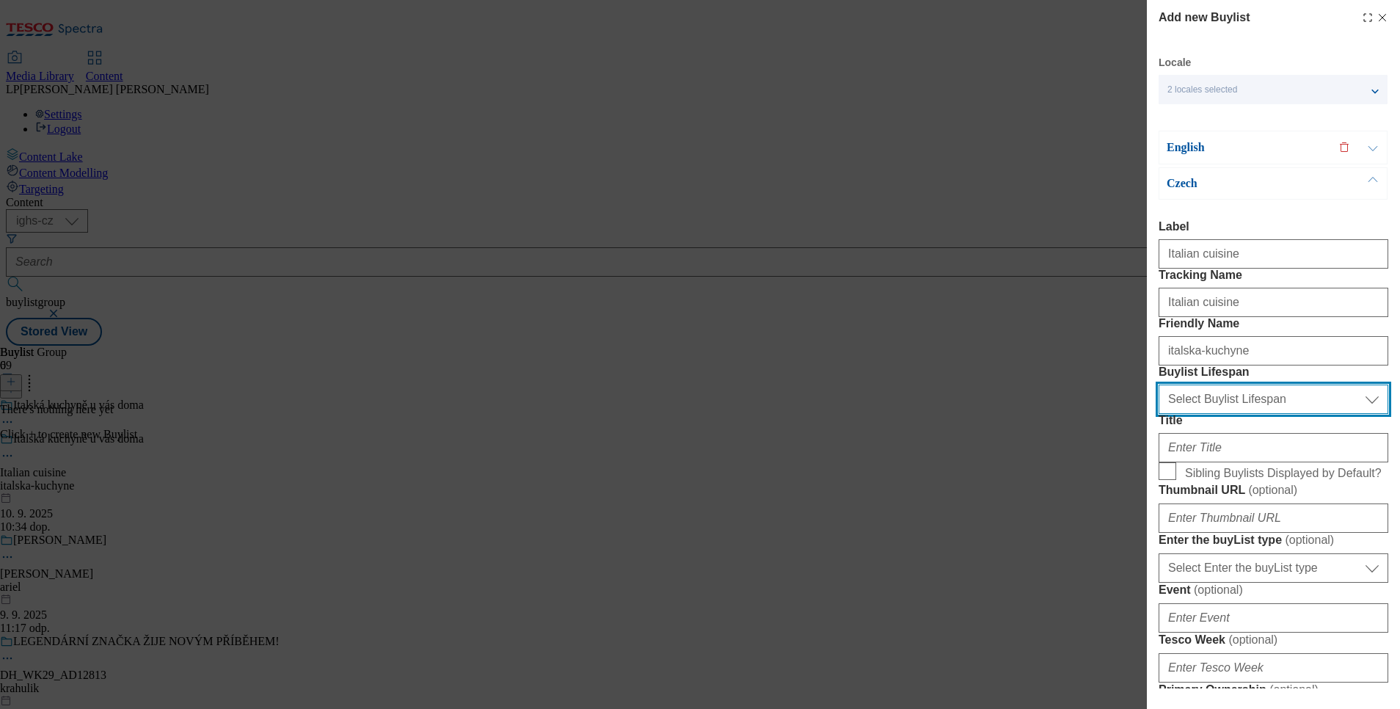
click at [1212, 414] on select "Select Buylist Lifespan evergreen seasonal tactical" at bounding box center [1273, 398] width 230 height 29
select select "evergreen"
click at [1158, 414] on select "Select Buylist Lifespan evergreen seasonal tactical" at bounding box center [1273, 398] width 230 height 29
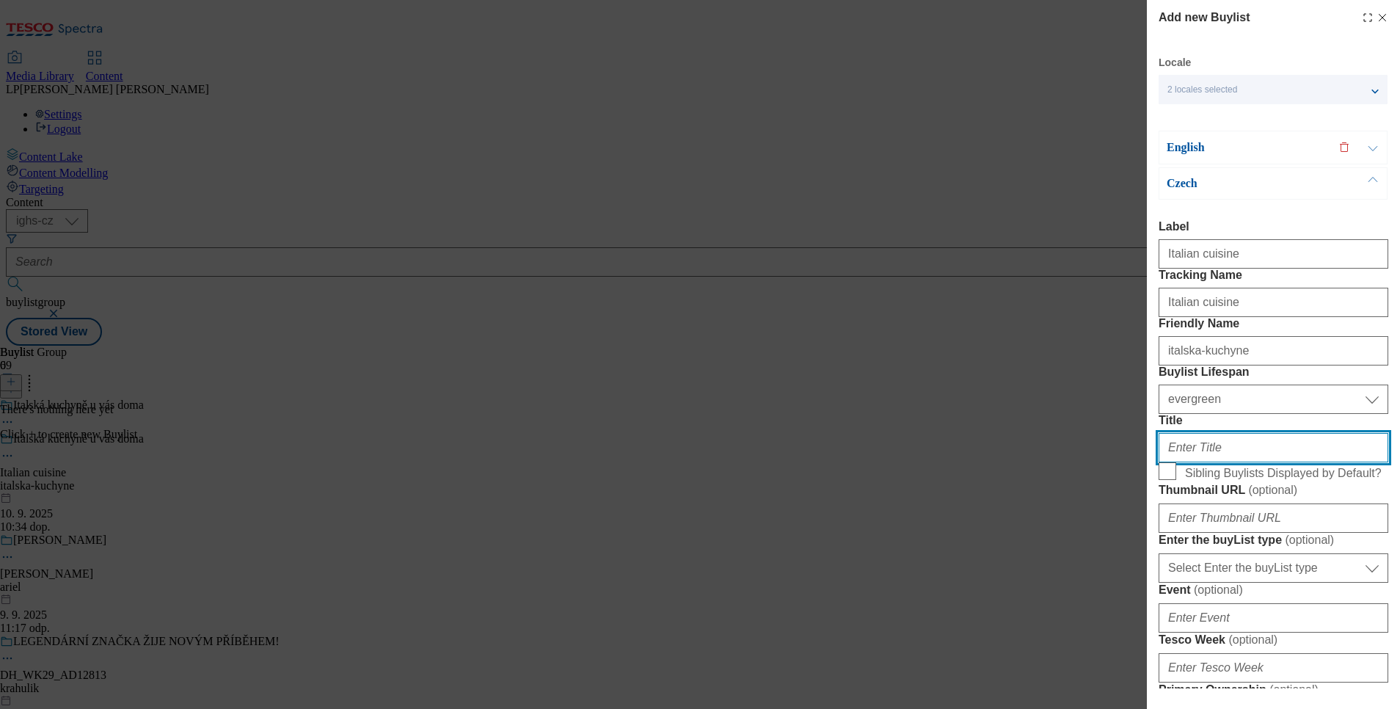
click at [1213, 462] on input "Title" at bounding box center [1273, 447] width 230 height 29
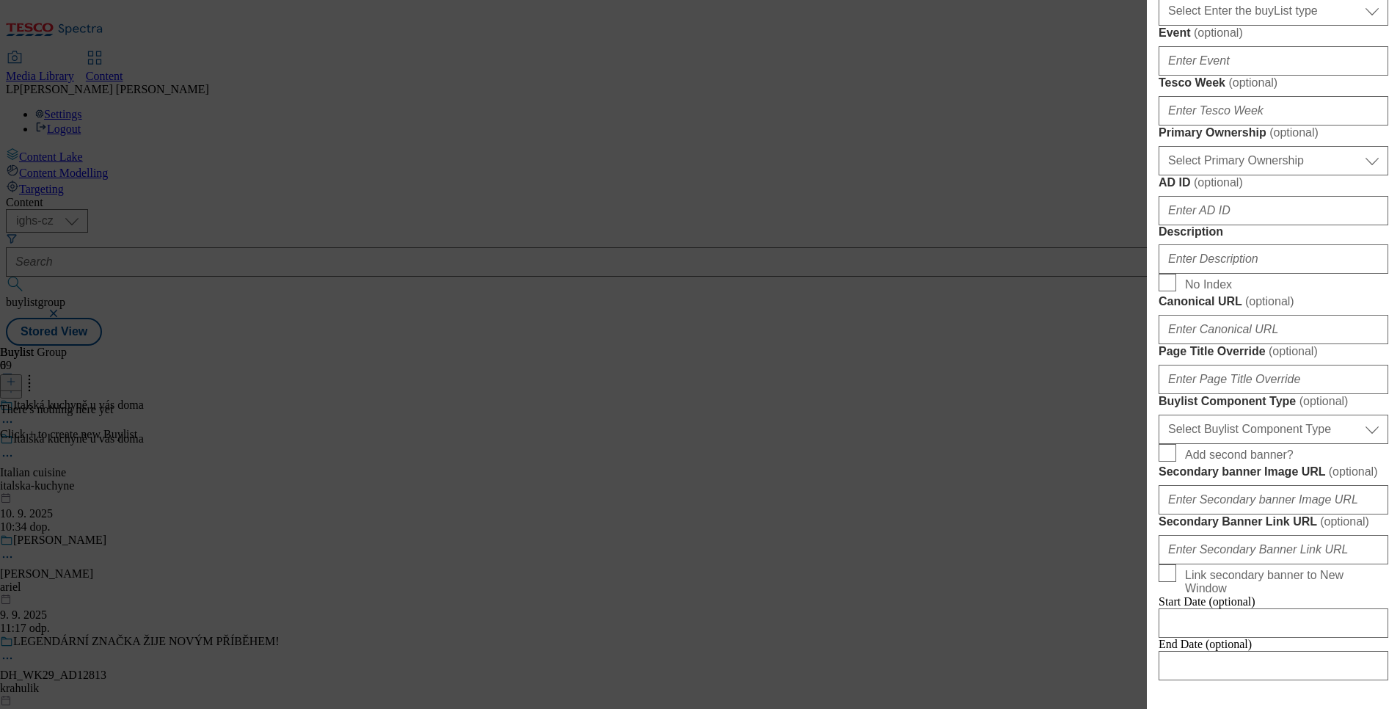
scroll to position [660, 0]
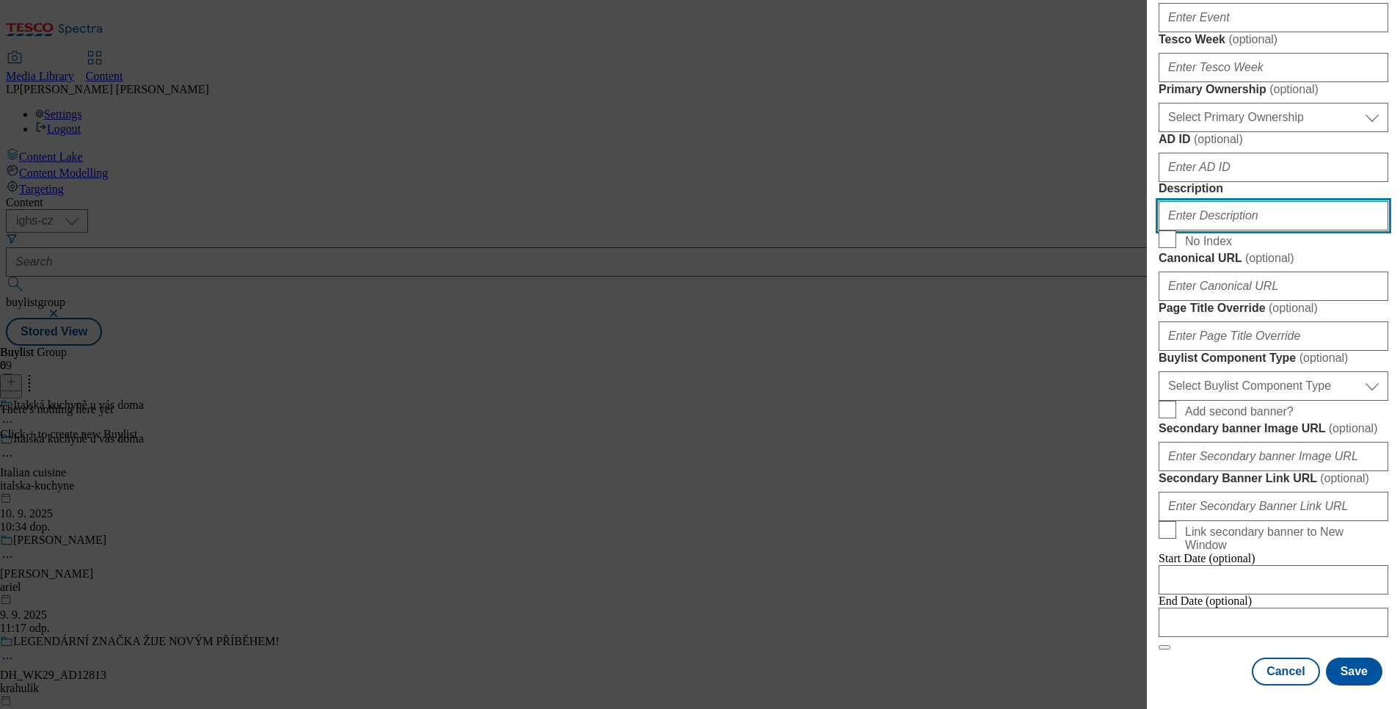
click at [1243, 230] on input "Description" at bounding box center [1273, 215] width 230 height 29
type input "Italian cuisine"
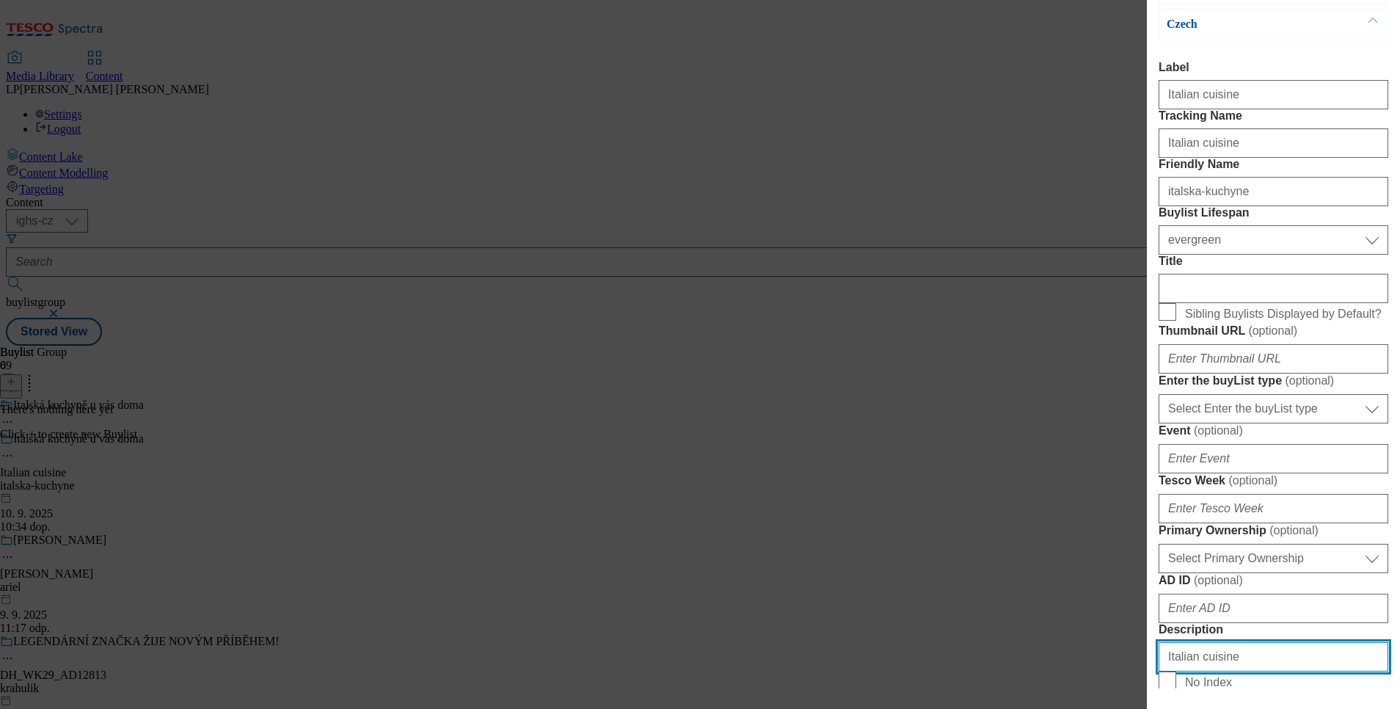
scroll to position [0, 0]
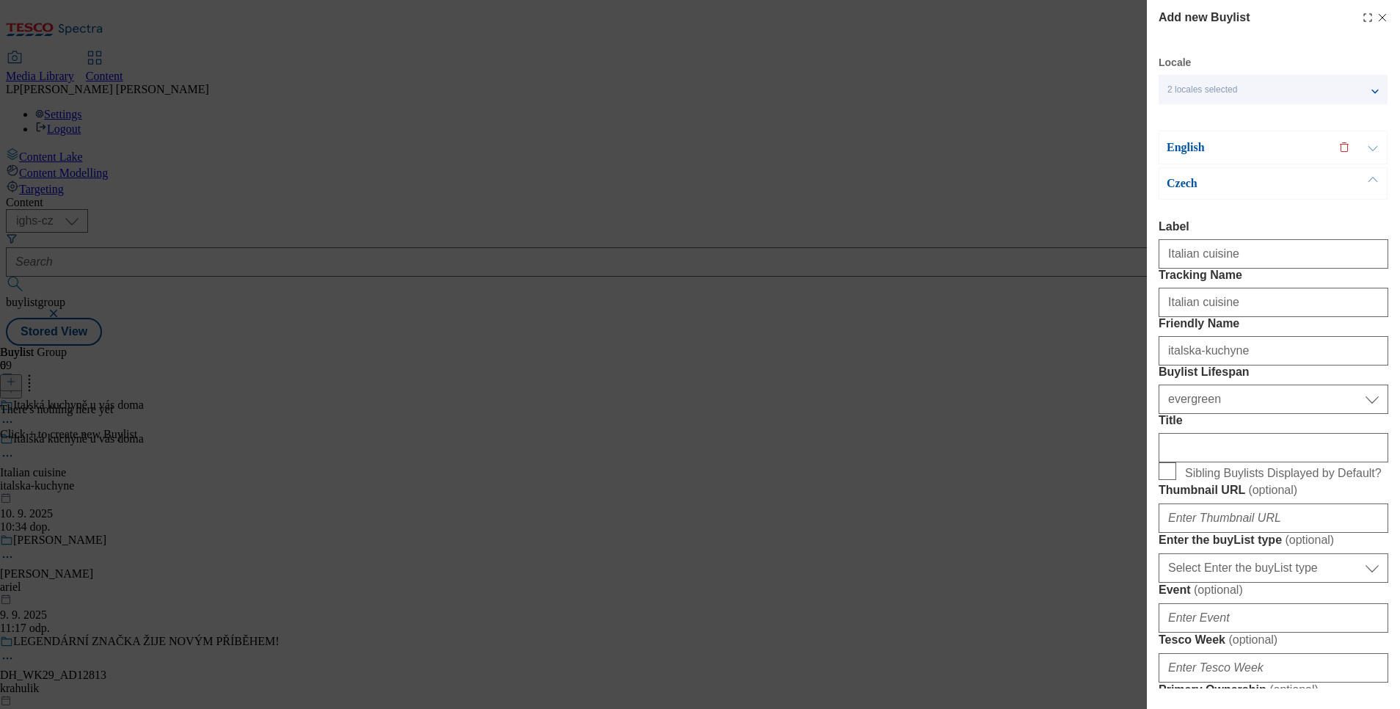
click at [1191, 148] on p "English" at bounding box center [1243, 147] width 154 height 15
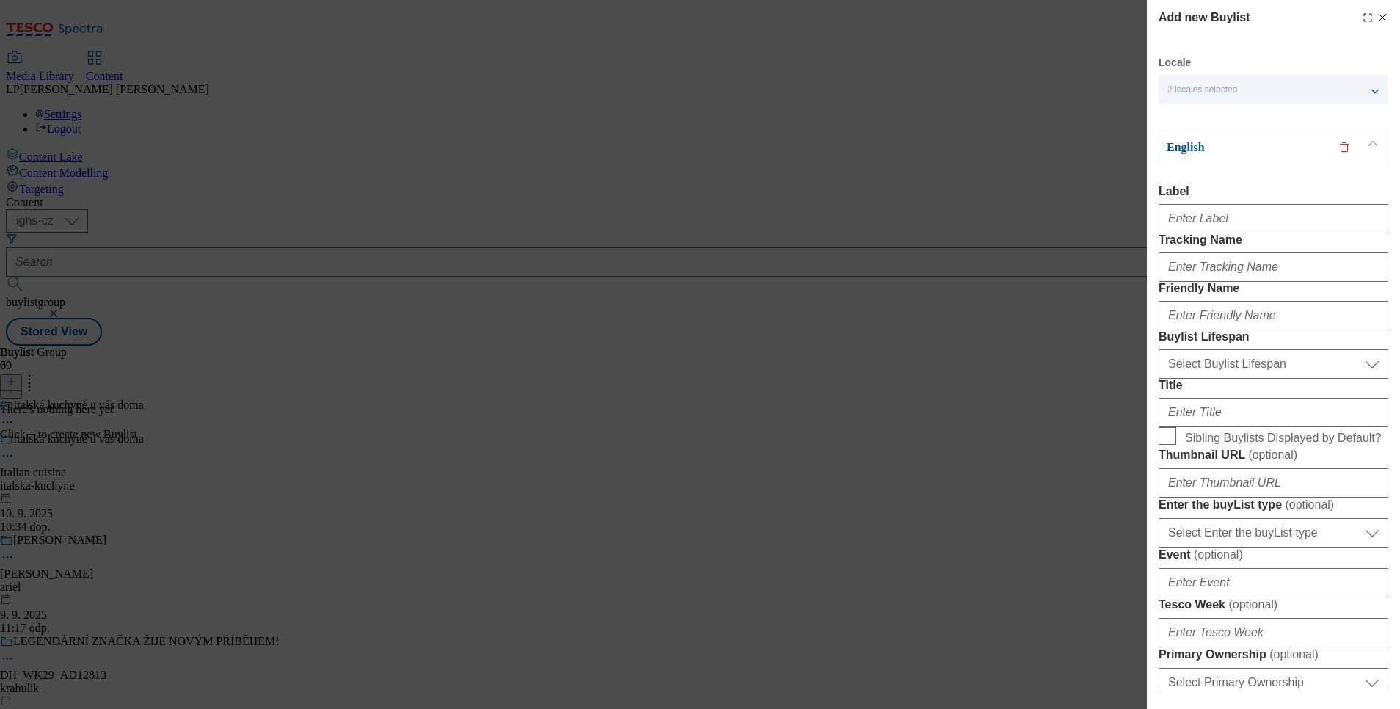
click at [1188, 152] on p "English" at bounding box center [1243, 147] width 154 height 15
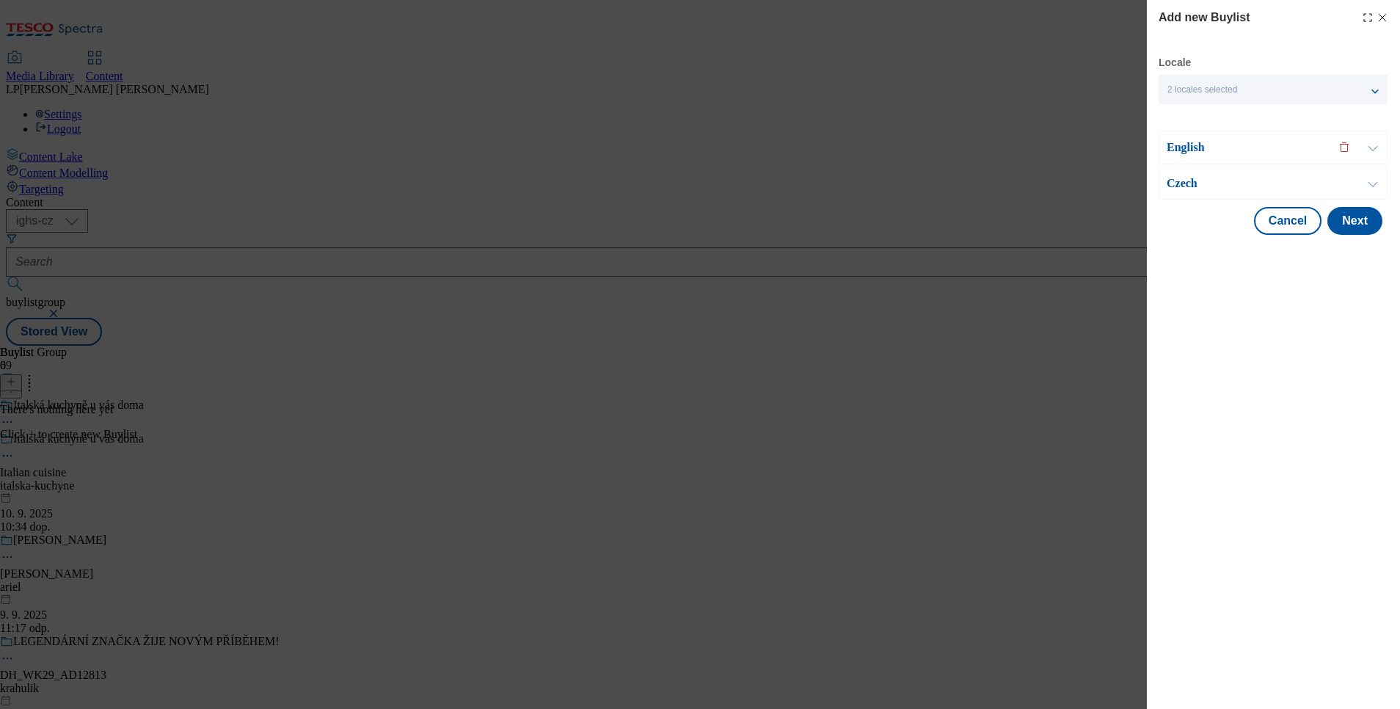
click at [1188, 174] on div "Czech" at bounding box center [1272, 183] width 229 height 32
click at [1188, 181] on p "Czech" at bounding box center [1243, 183] width 154 height 15
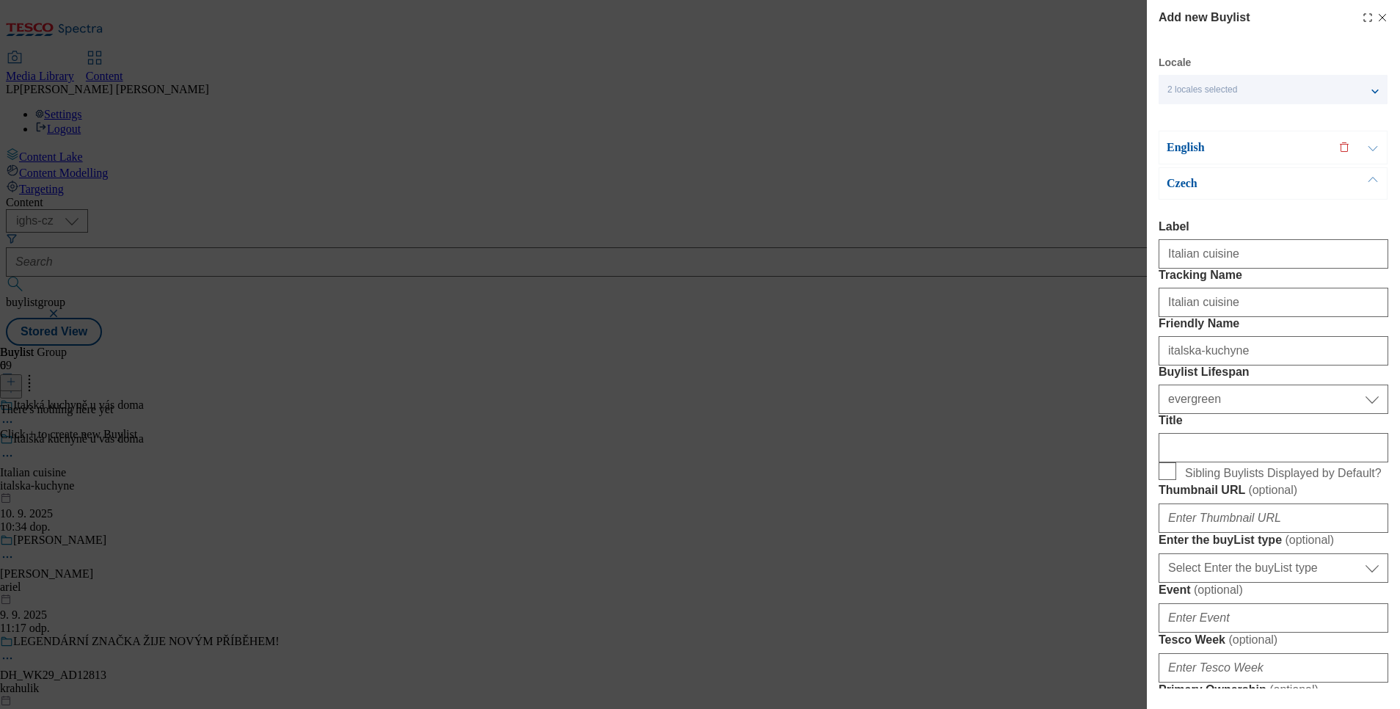
click at [1186, 145] on p "English" at bounding box center [1243, 147] width 154 height 15
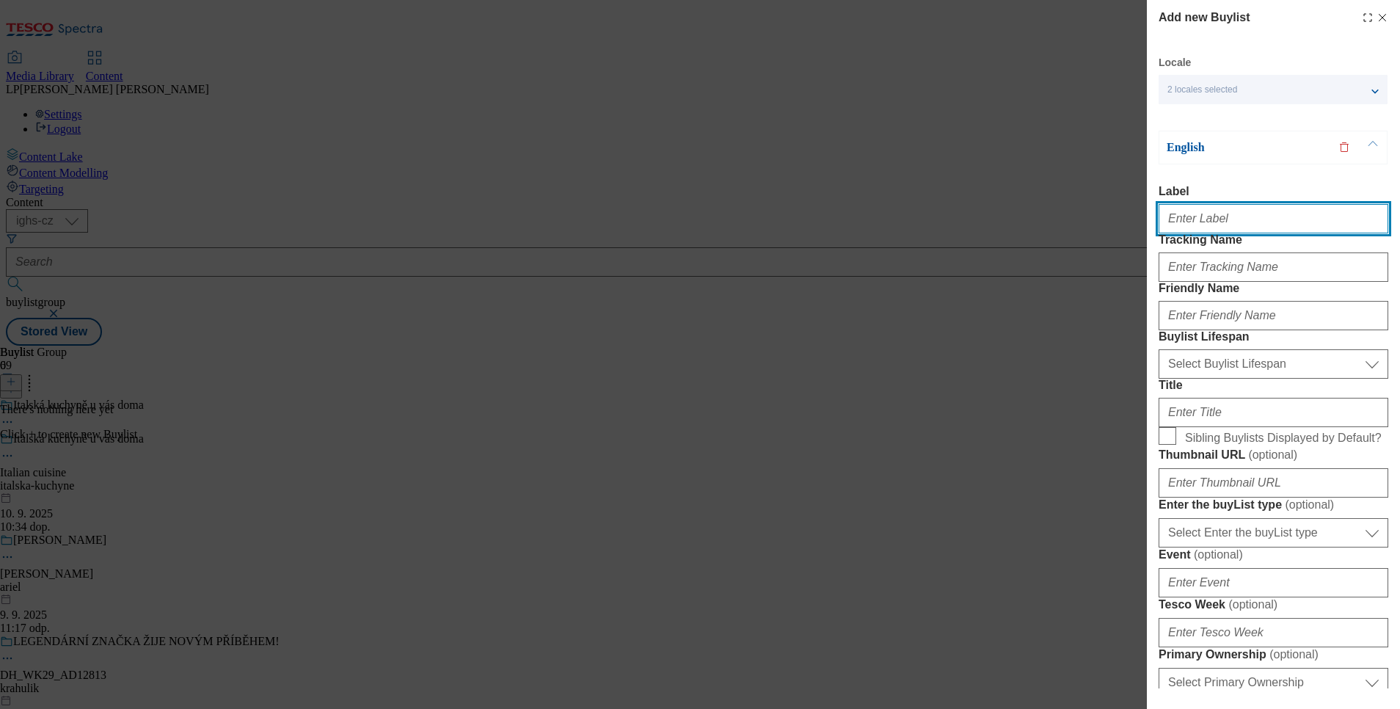
click at [1195, 224] on input "Label" at bounding box center [1273, 218] width 230 height 29
type input "Italian cuisine"
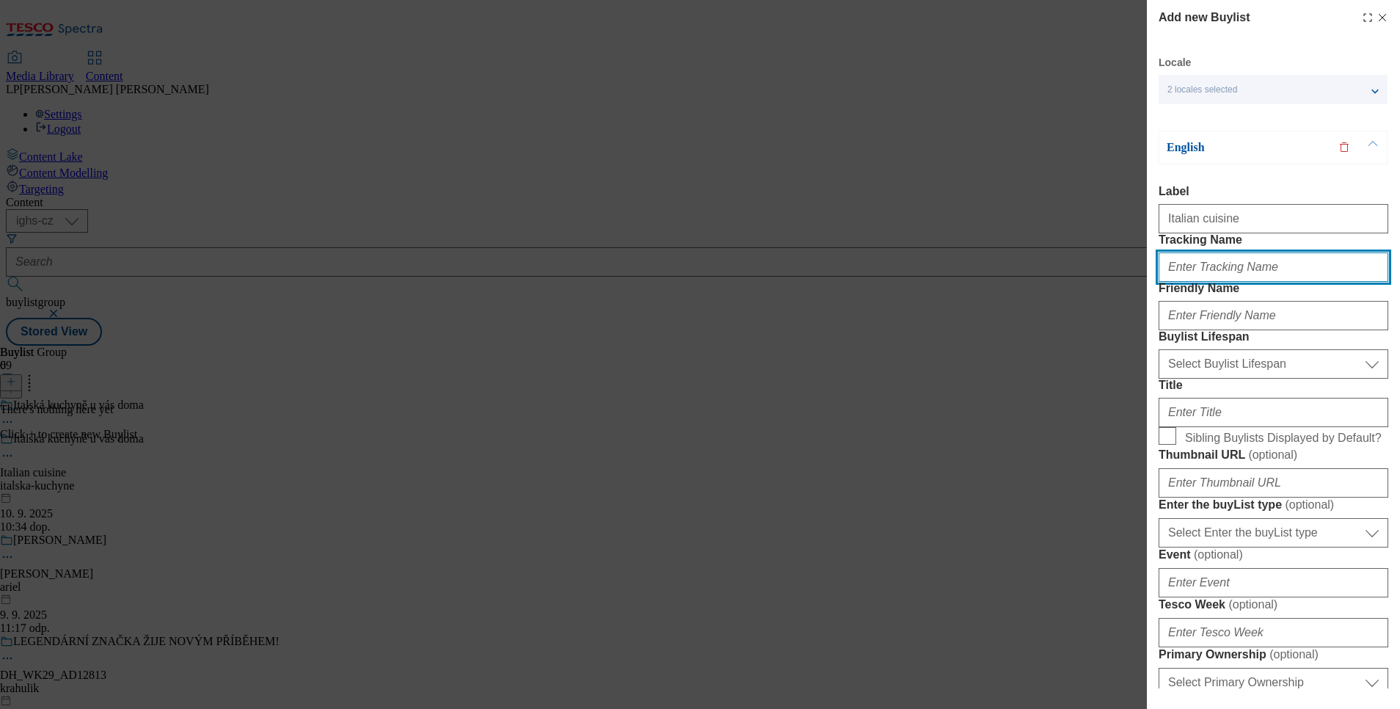
type input "Italian cuisine"
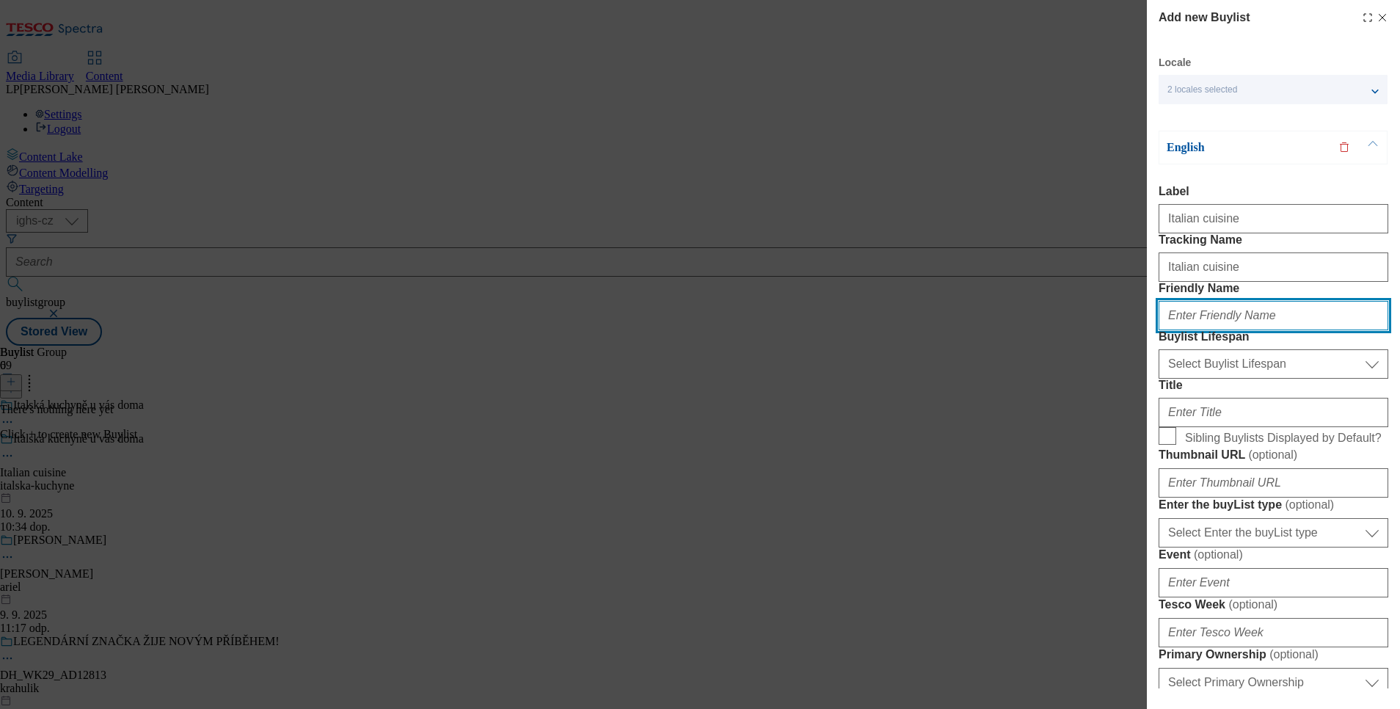
type input "italska-kuchyne"
type input "Italian cuisine"
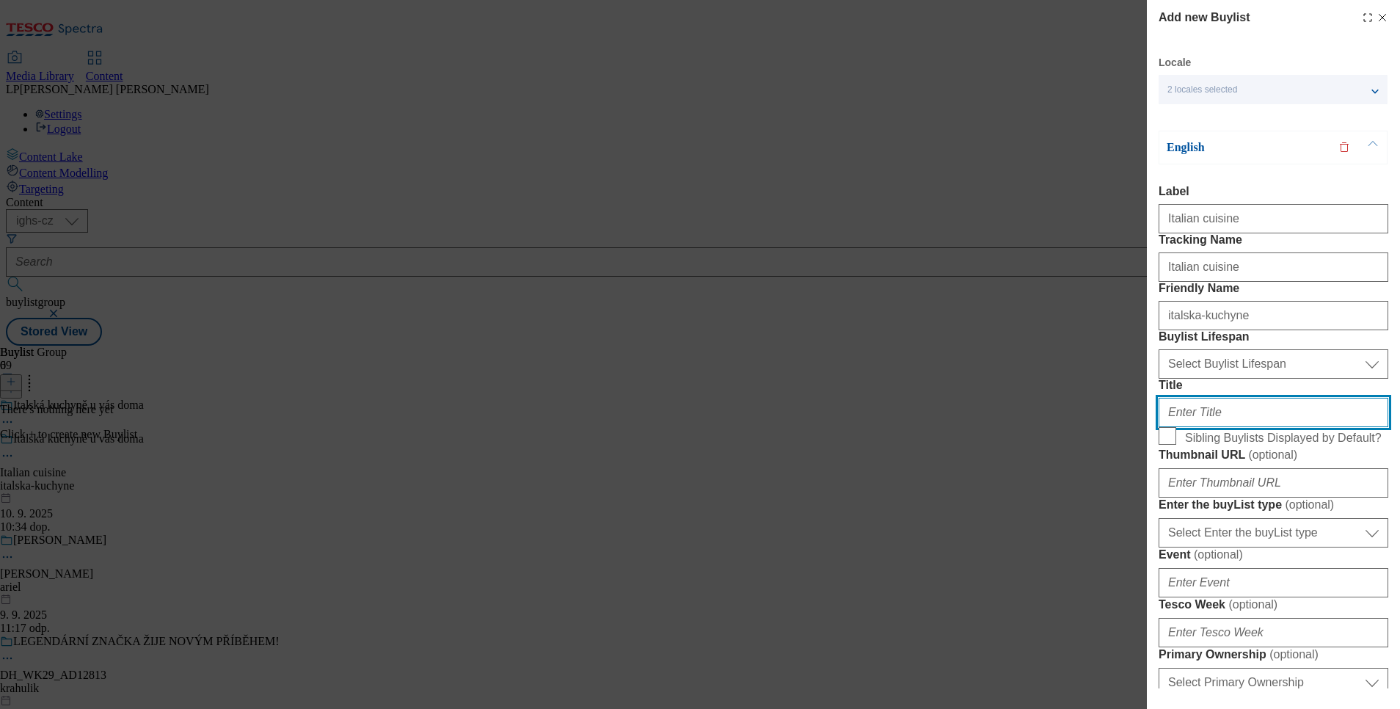
click at [1243, 427] on input "Title" at bounding box center [1273, 412] width 230 height 29
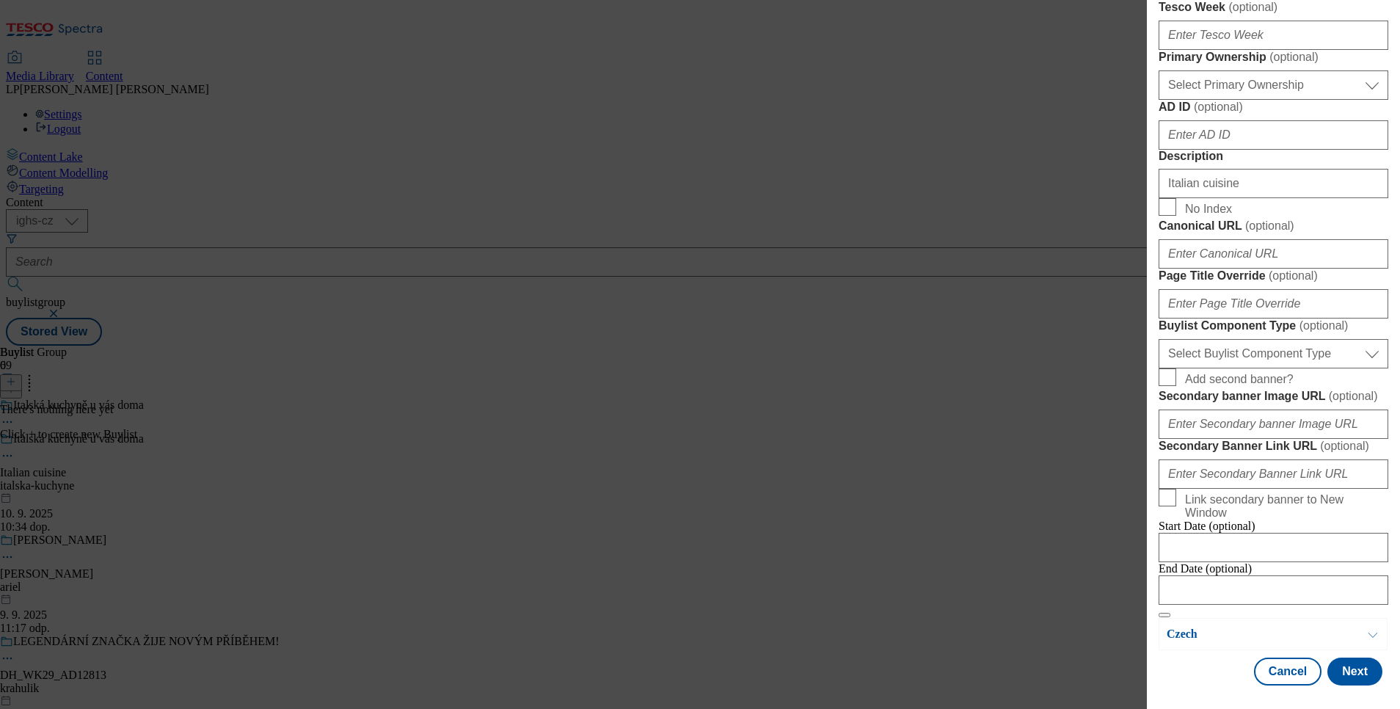
scroll to position [1146, 0]
click at [1345, 657] on button "Next" at bounding box center [1354, 671] width 55 height 28
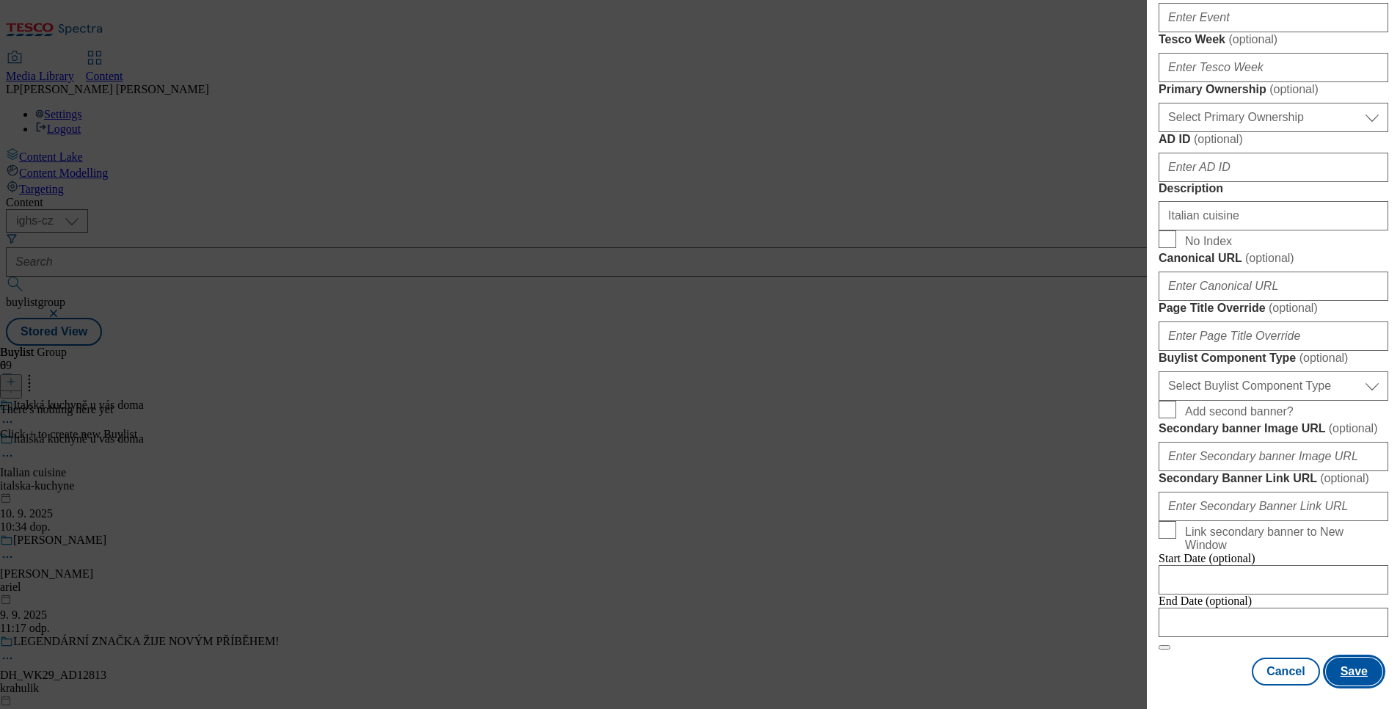
click at [1345, 657] on button "Save" at bounding box center [1353, 671] width 56 height 28
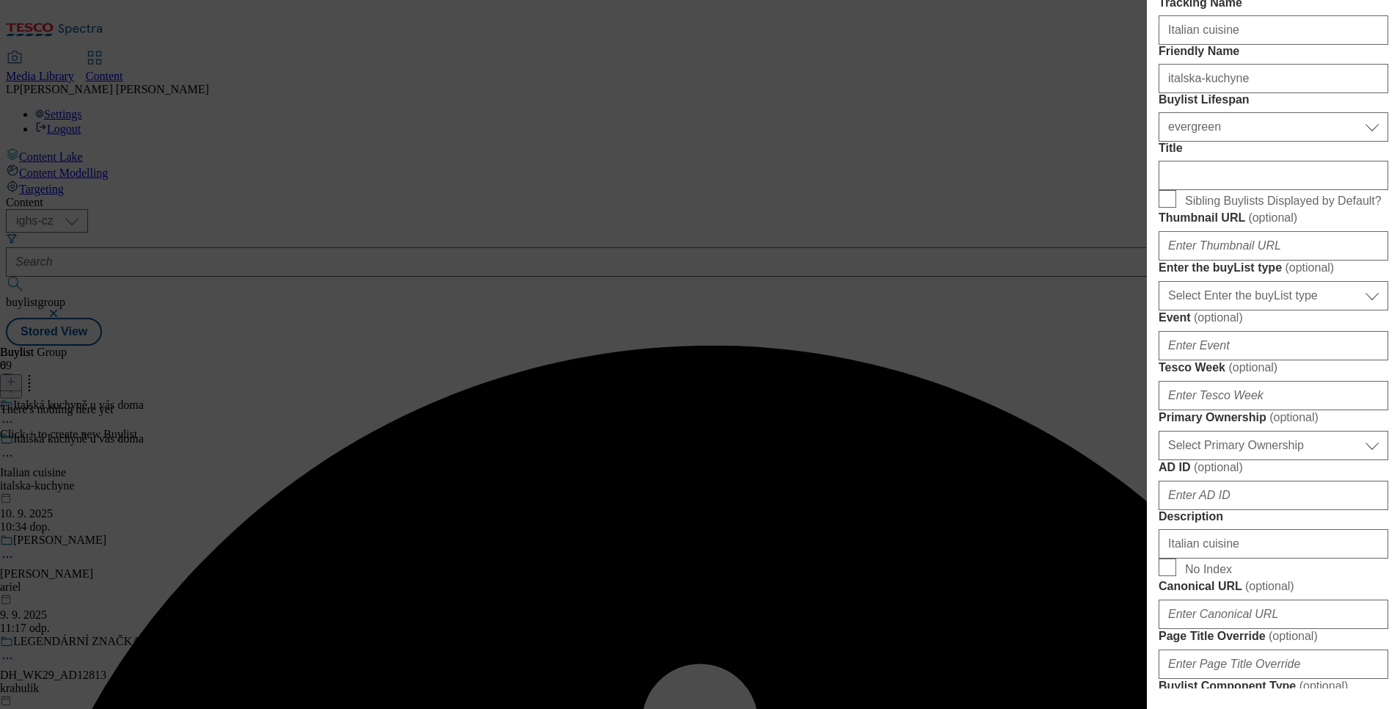
scroll to position [266, 0]
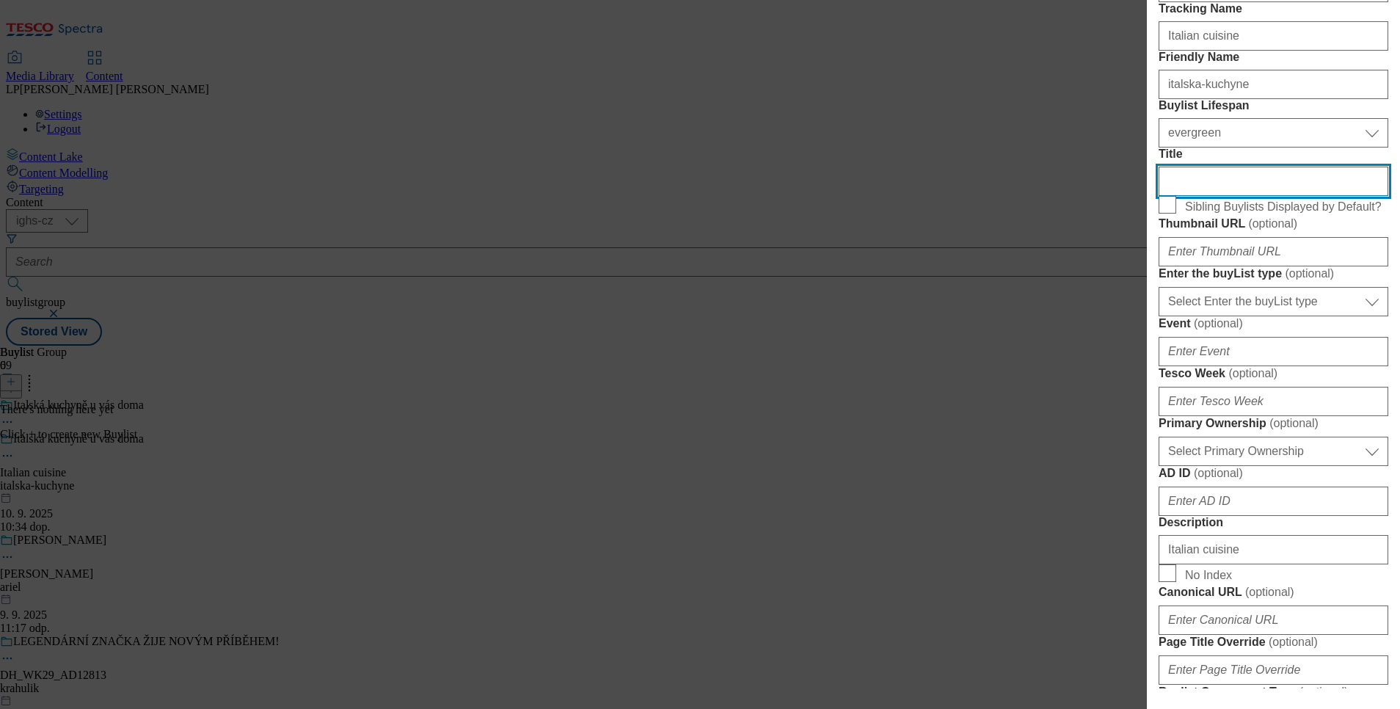
click at [1196, 196] on input "Title" at bounding box center [1273, 181] width 230 height 29
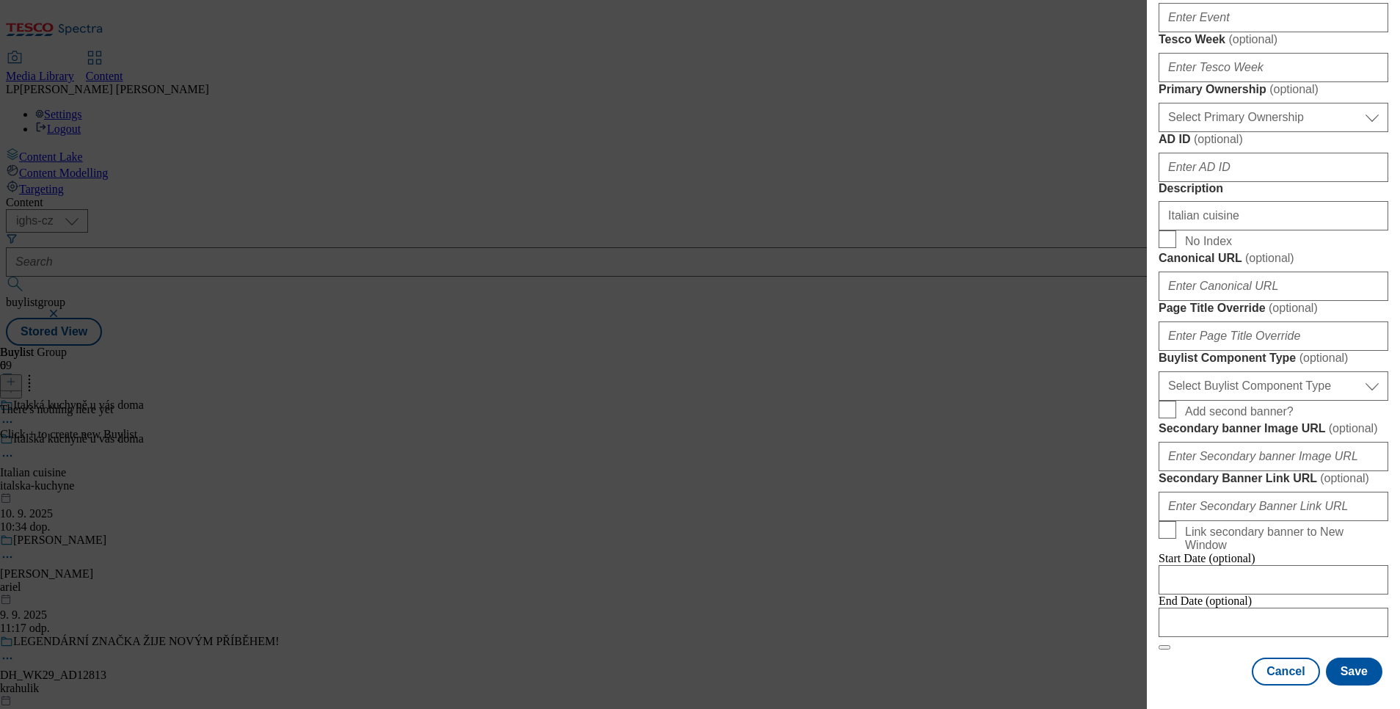
scroll to position [1149, 0]
click at [1342, 657] on button "Save" at bounding box center [1353, 671] width 56 height 28
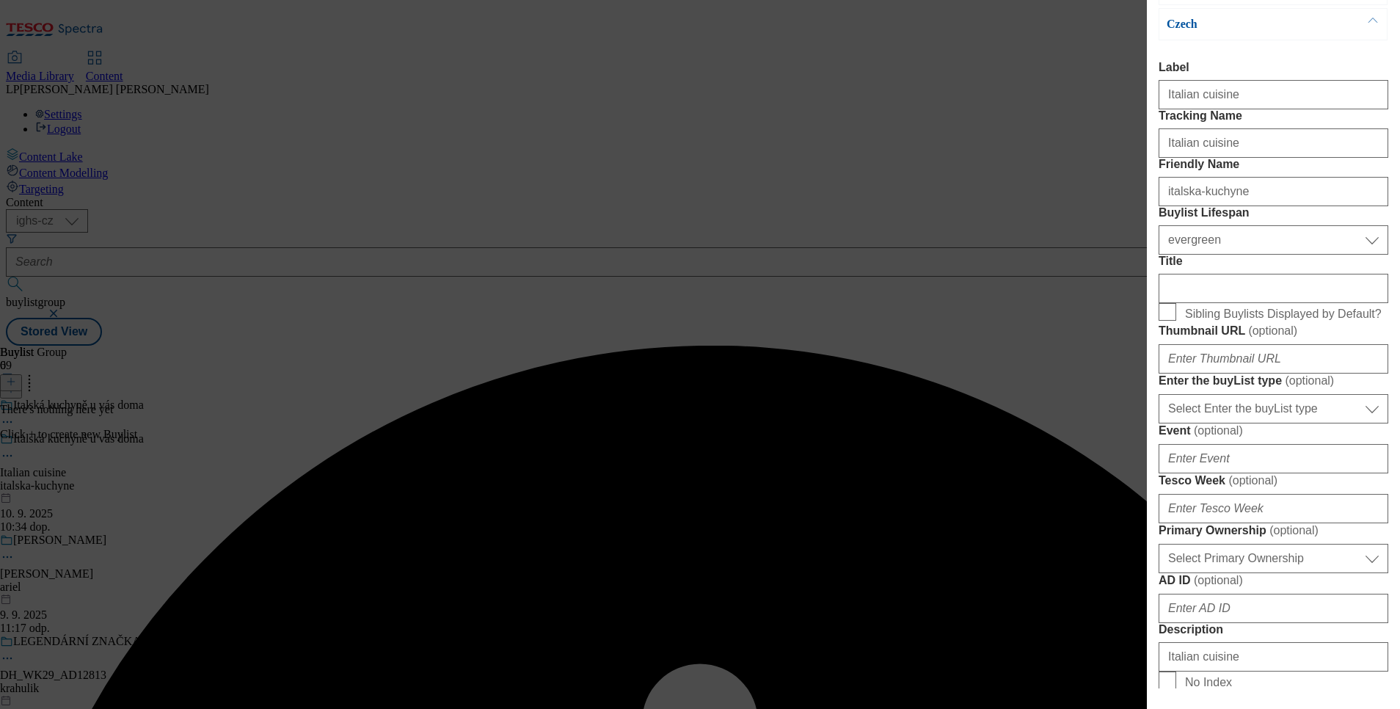
scroll to position [0, 0]
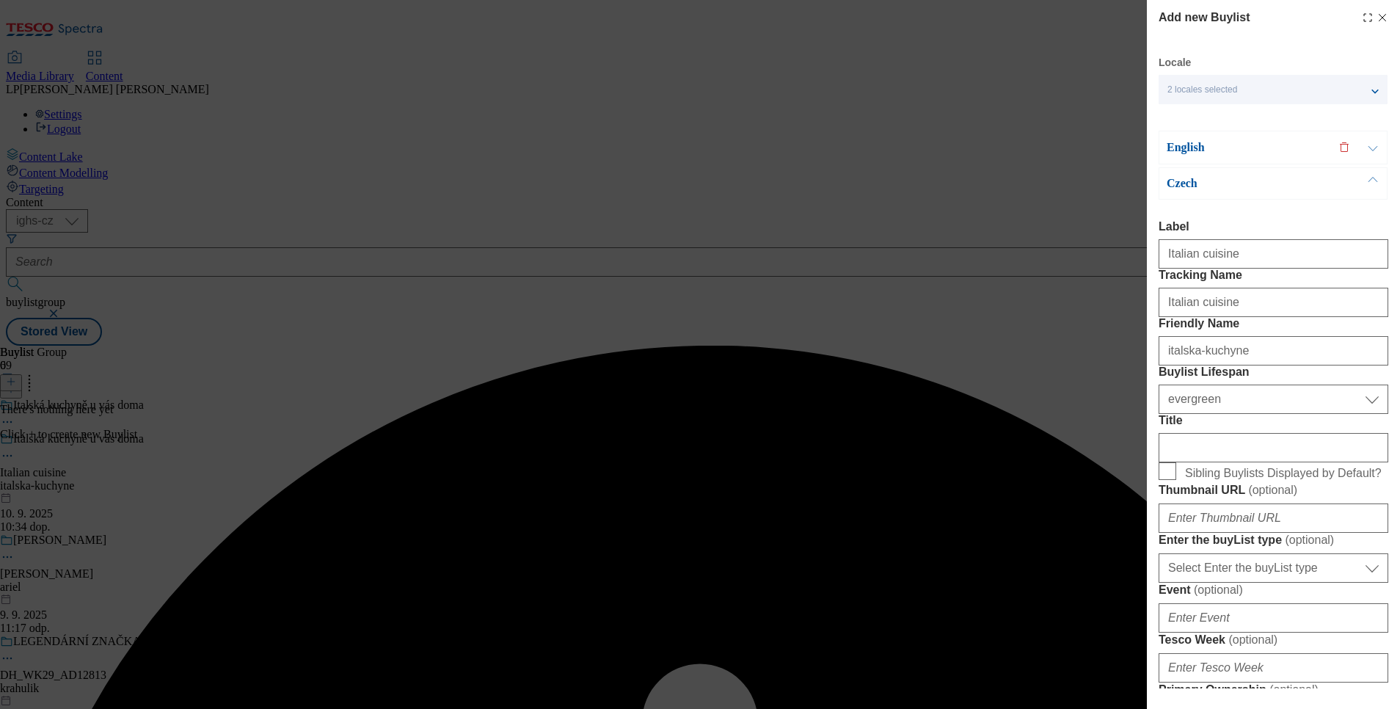
click at [1185, 183] on p "Czech" at bounding box center [1243, 183] width 154 height 15
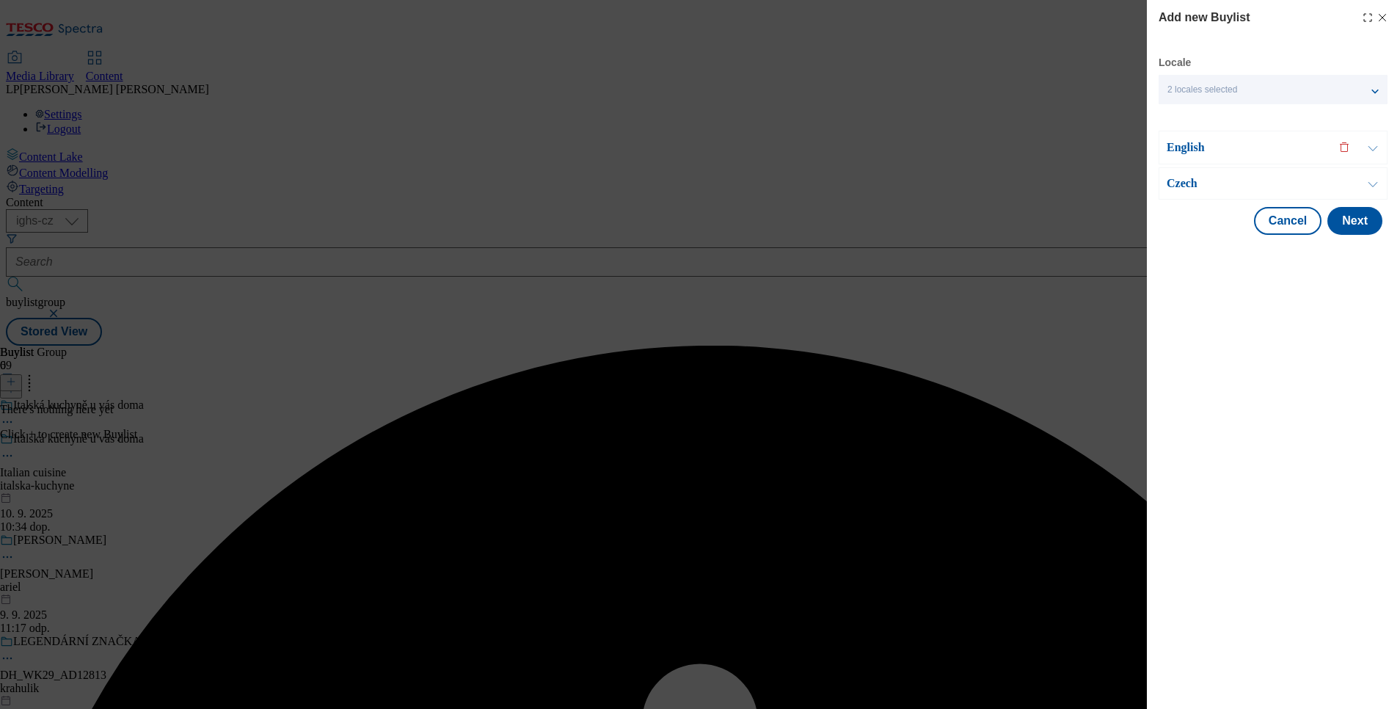
click at [1181, 178] on p "Czech" at bounding box center [1243, 183] width 154 height 15
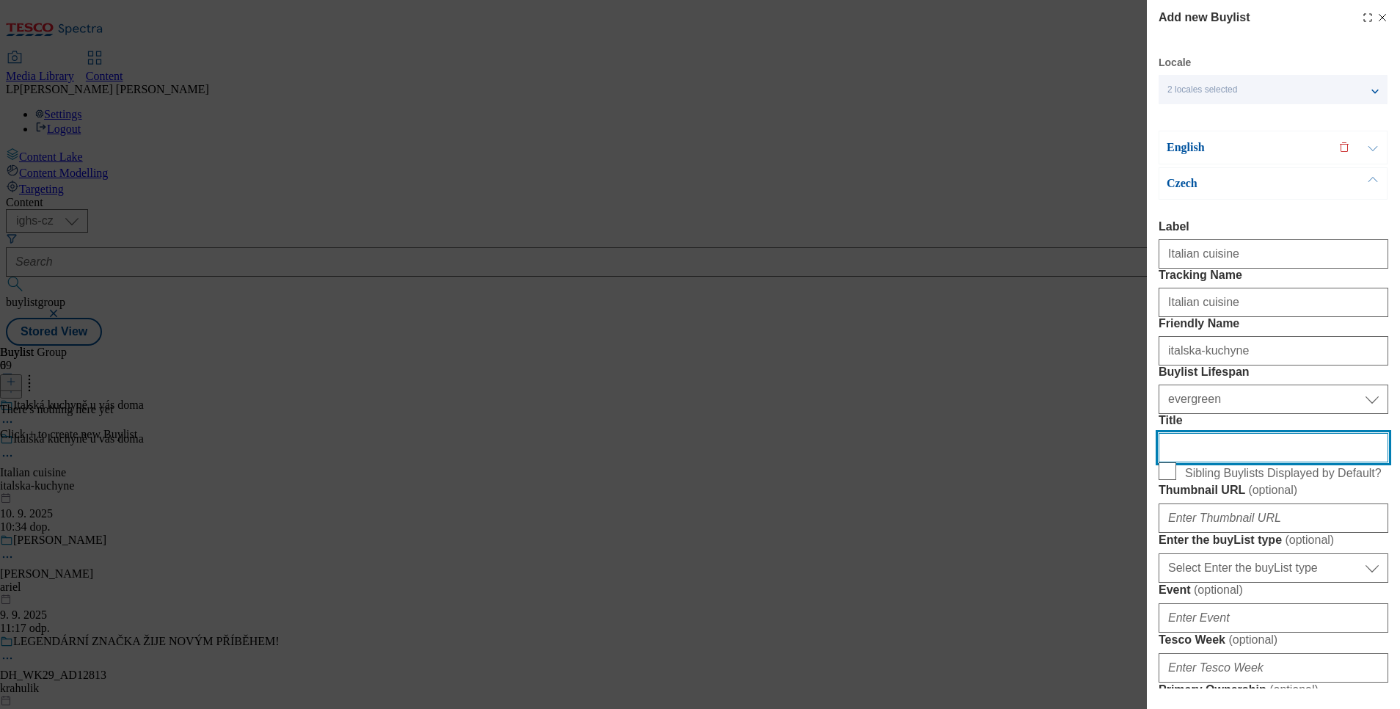
click at [1198, 462] on input "Title" at bounding box center [1273, 447] width 230 height 29
click at [1184, 149] on p "English" at bounding box center [1243, 147] width 154 height 15
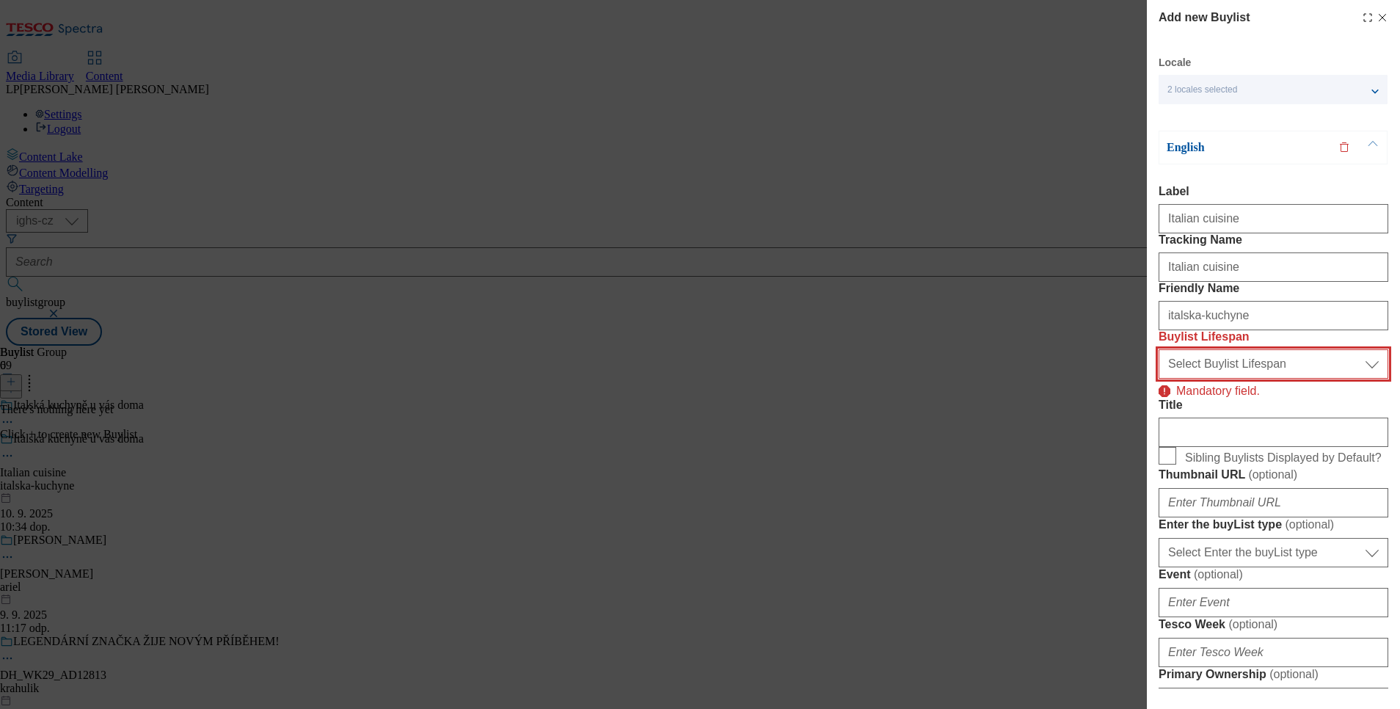
click at [1239, 378] on select "Select Buylist Lifespan evergreen seasonal tactical" at bounding box center [1273, 363] width 230 height 29
select select "evergreen"
click at [1158, 378] on select "Select Buylist Lifespan evergreen seasonal tactical" at bounding box center [1273, 363] width 230 height 29
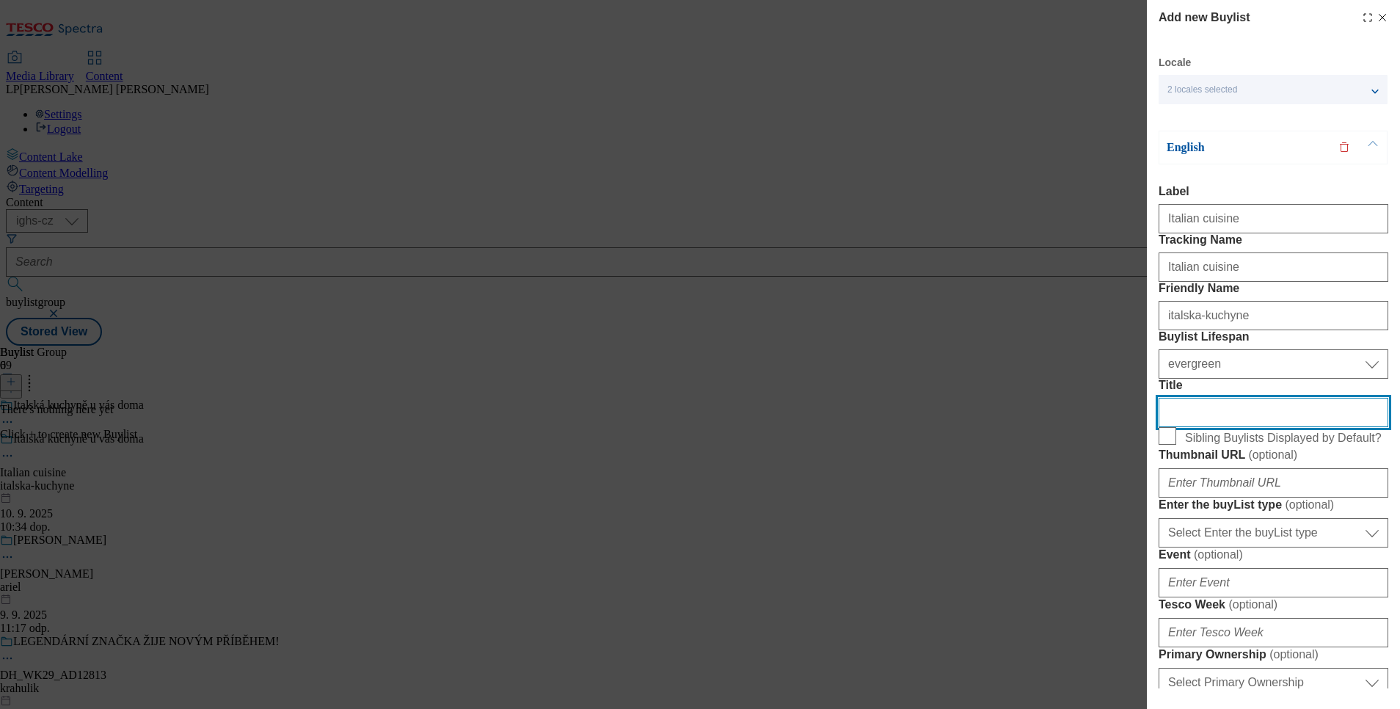
click at [1203, 427] on input "Title" at bounding box center [1273, 412] width 230 height 29
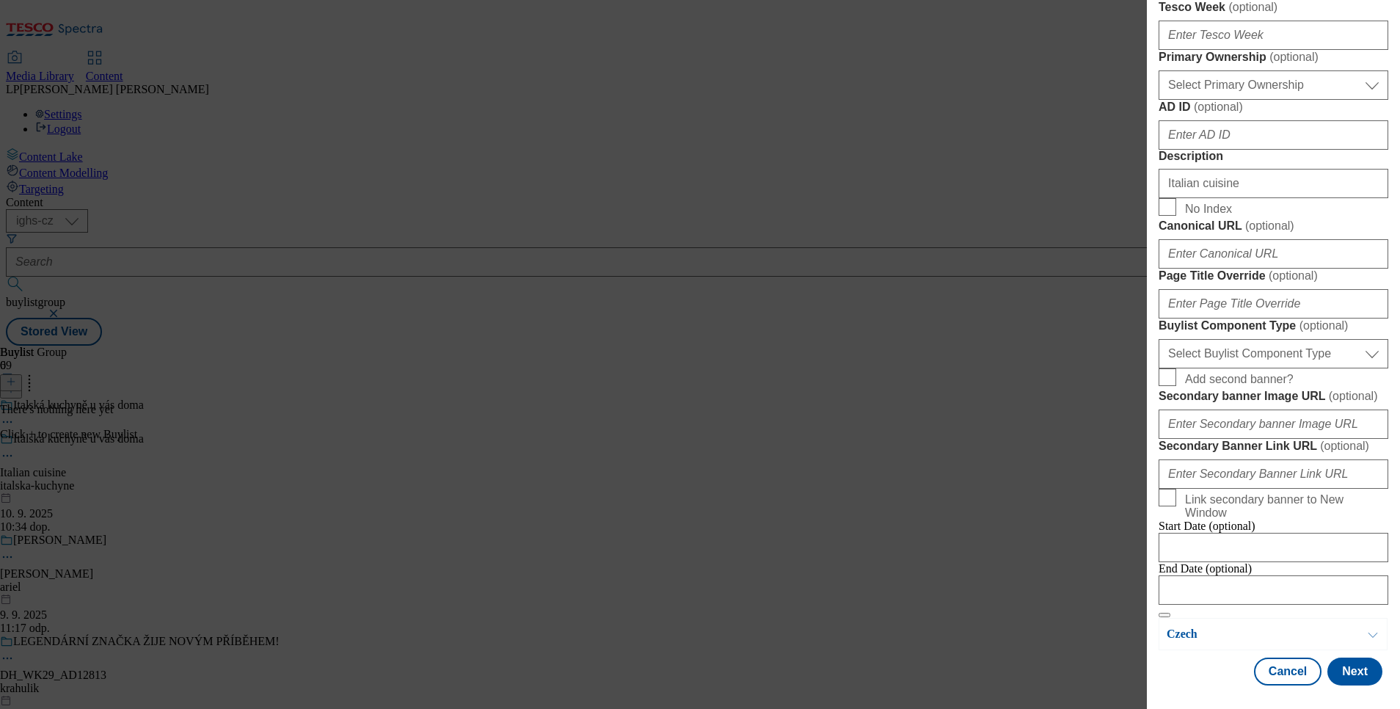
scroll to position [1146, 0]
click at [1342, 662] on button "Next" at bounding box center [1354, 671] width 55 height 28
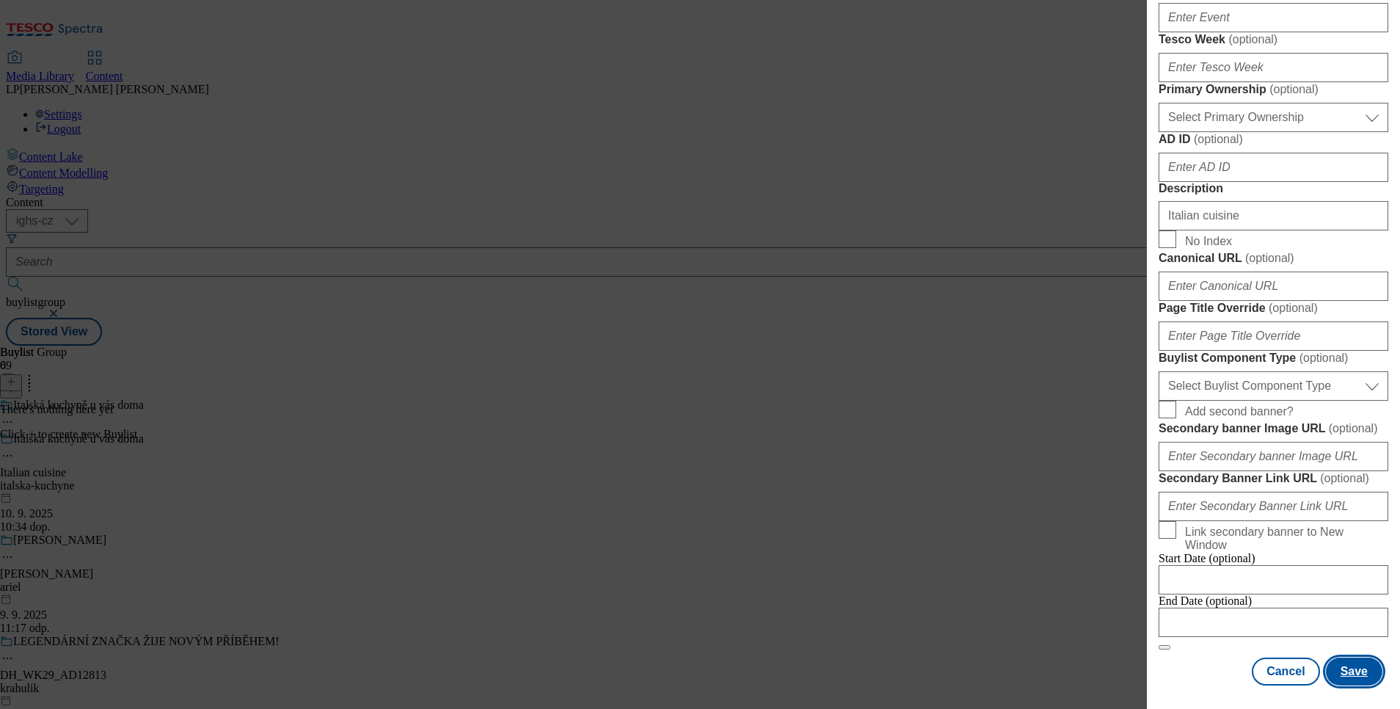
click at [1342, 662] on button "Save" at bounding box center [1353, 671] width 56 height 28
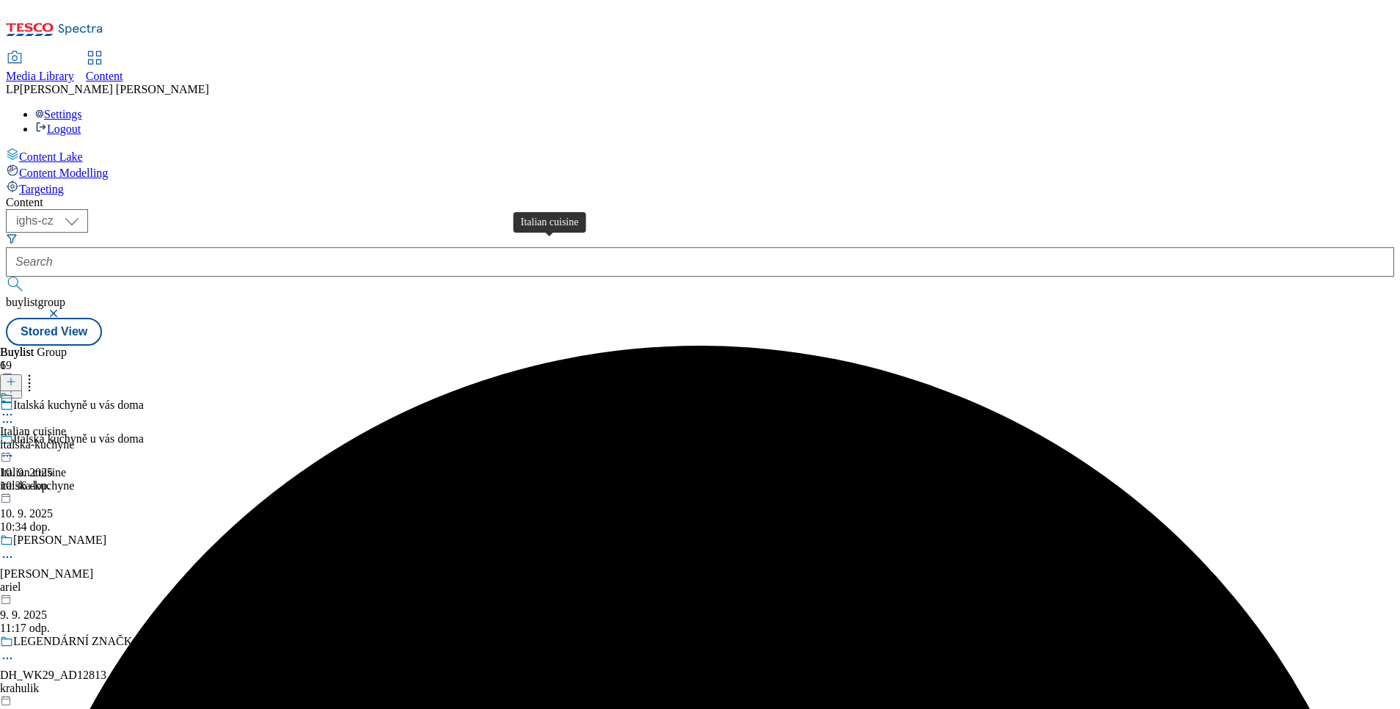
click at [66, 425] on div "Italian cuisine" at bounding box center [33, 431] width 66 height 13
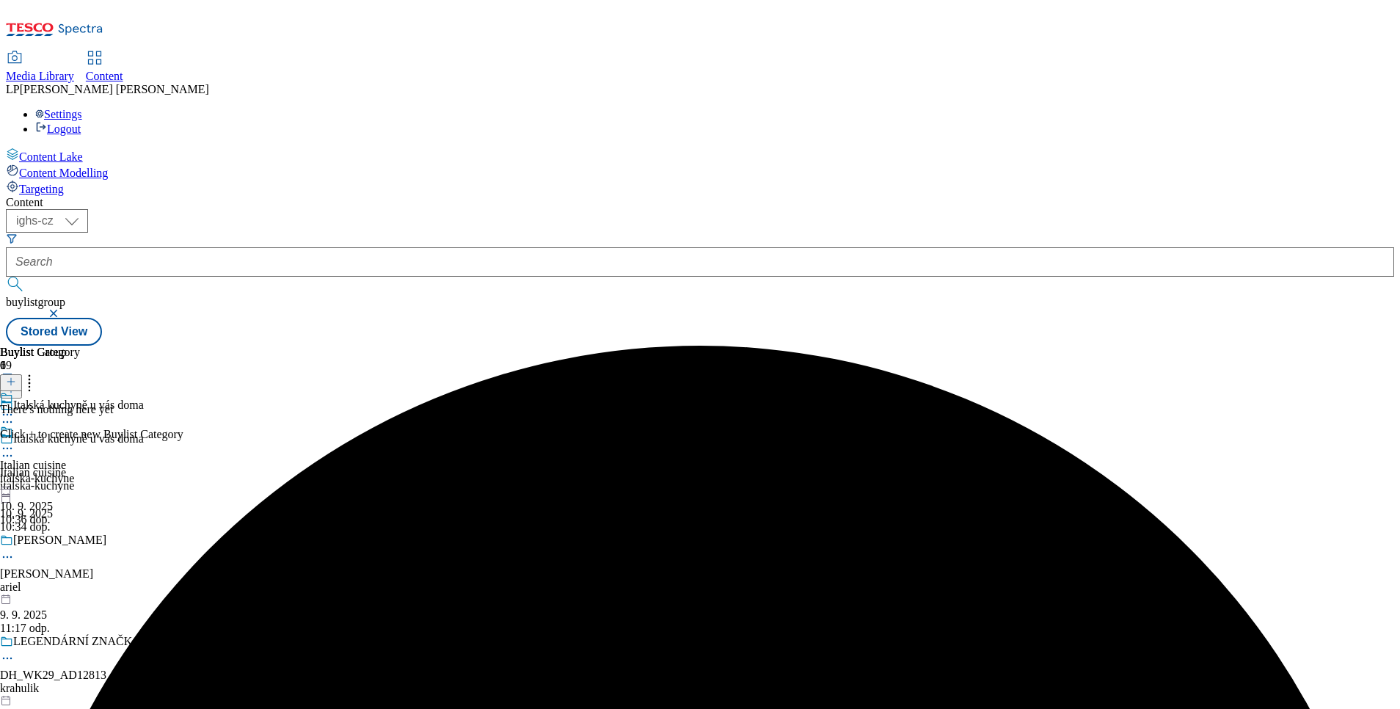
click at [16, 376] on icon at bounding box center [11, 381] width 10 height 10
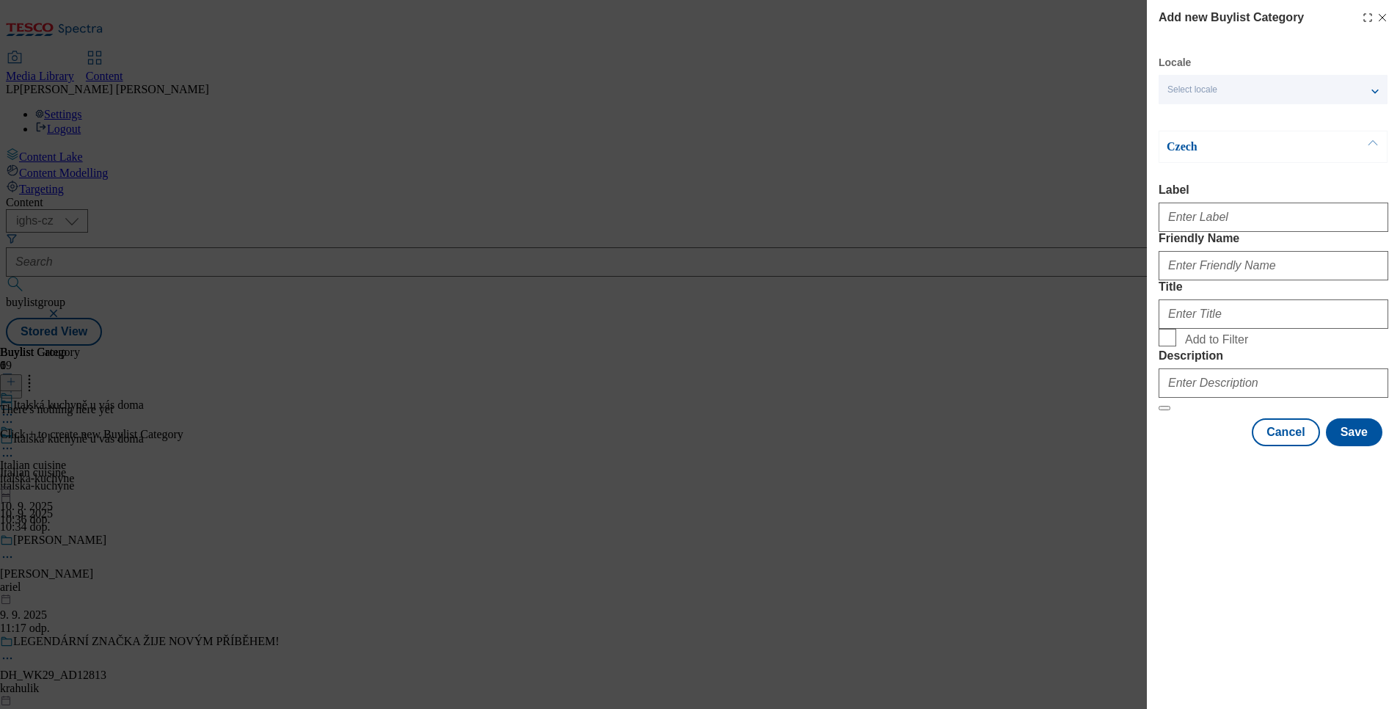
click at [1219, 97] on div "Select locale" at bounding box center [1272, 89] width 229 height 29
click at [1218, 116] on span "English" at bounding box center [1210, 117] width 34 height 8
click at [1185, 116] on input "English" at bounding box center [1176, 119] width 18 height 18
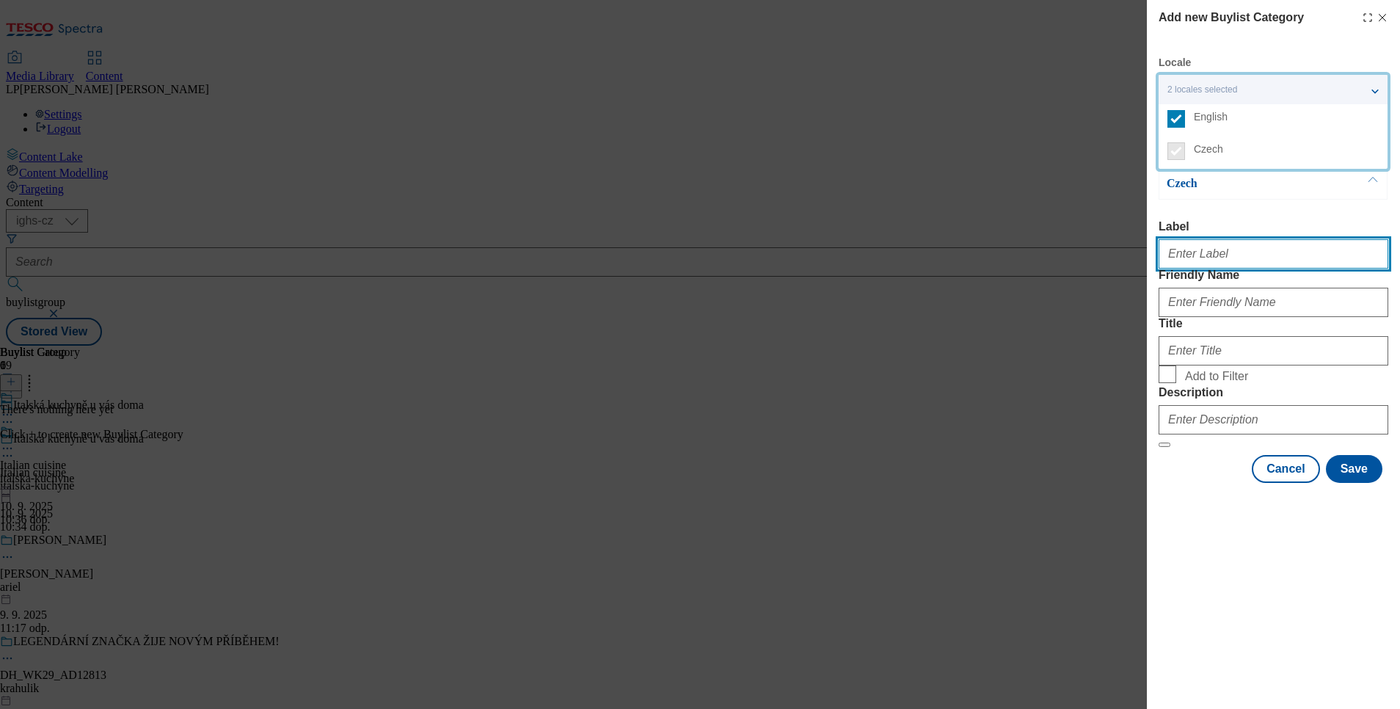
click at [1220, 246] on input "Label" at bounding box center [1273, 253] width 230 height 29
click at [1262, 253] on input "i" at bounding box center [1273, 253] width 230 height 29
type input "i"
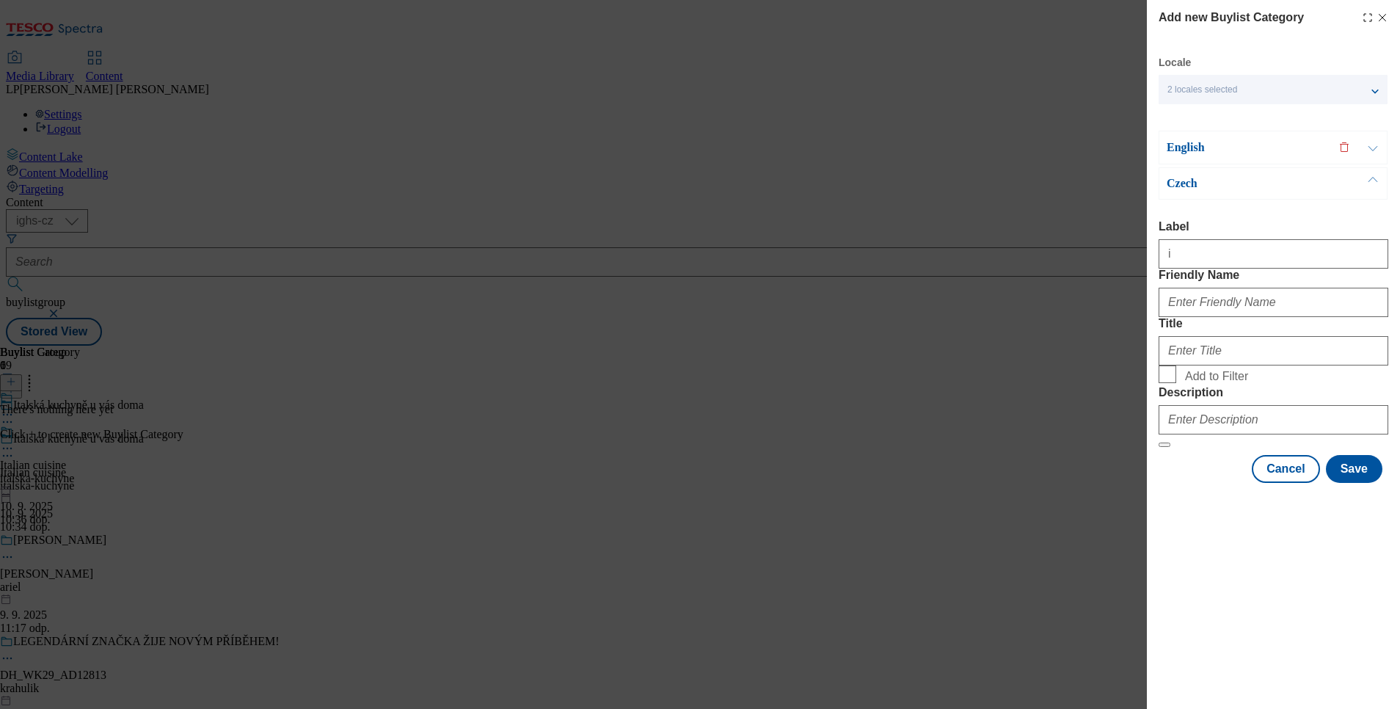
click at [1182, 189] on p "Czech" at bounding box center [1243, 183] width 154 height 15
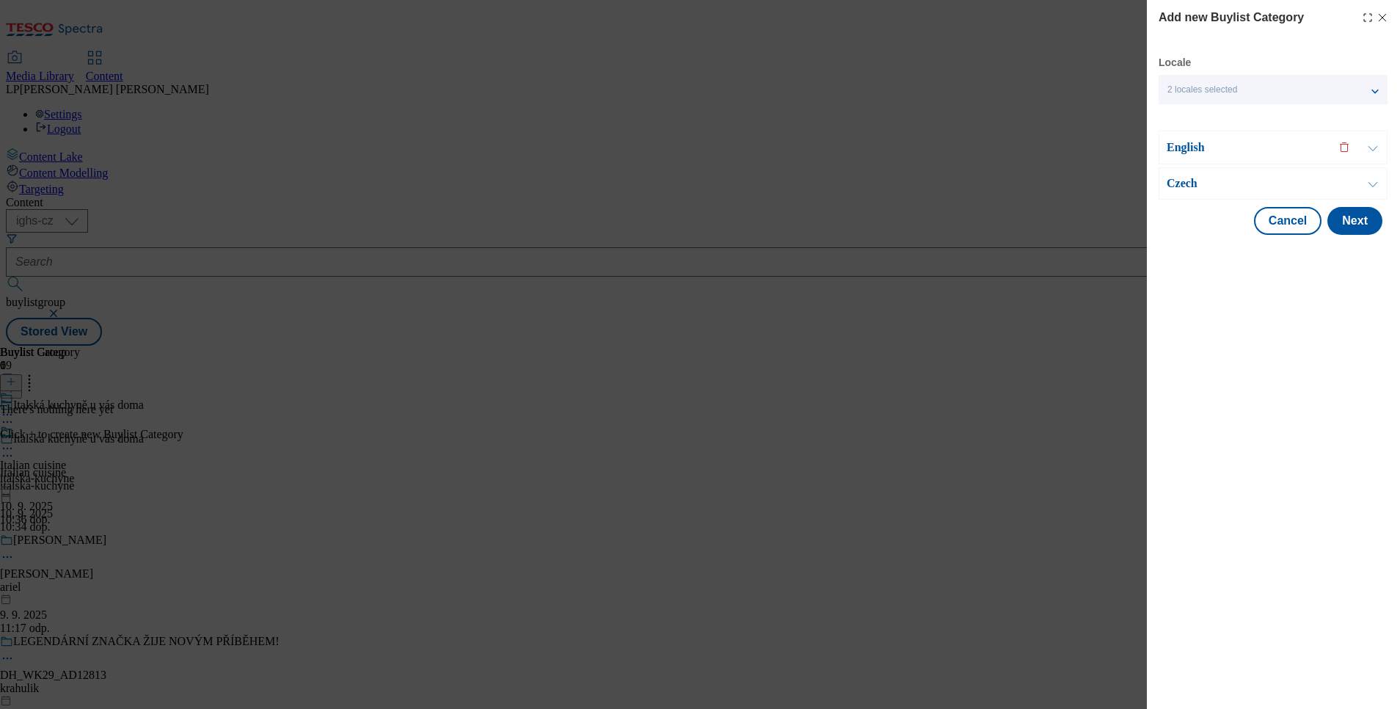
click at [1184, 138] on div "English" at bounding box center [1272, 148] width 229 height 34
click at [1186, 148] on p "English" at bounding box center [1243, 147] width 154 height 15
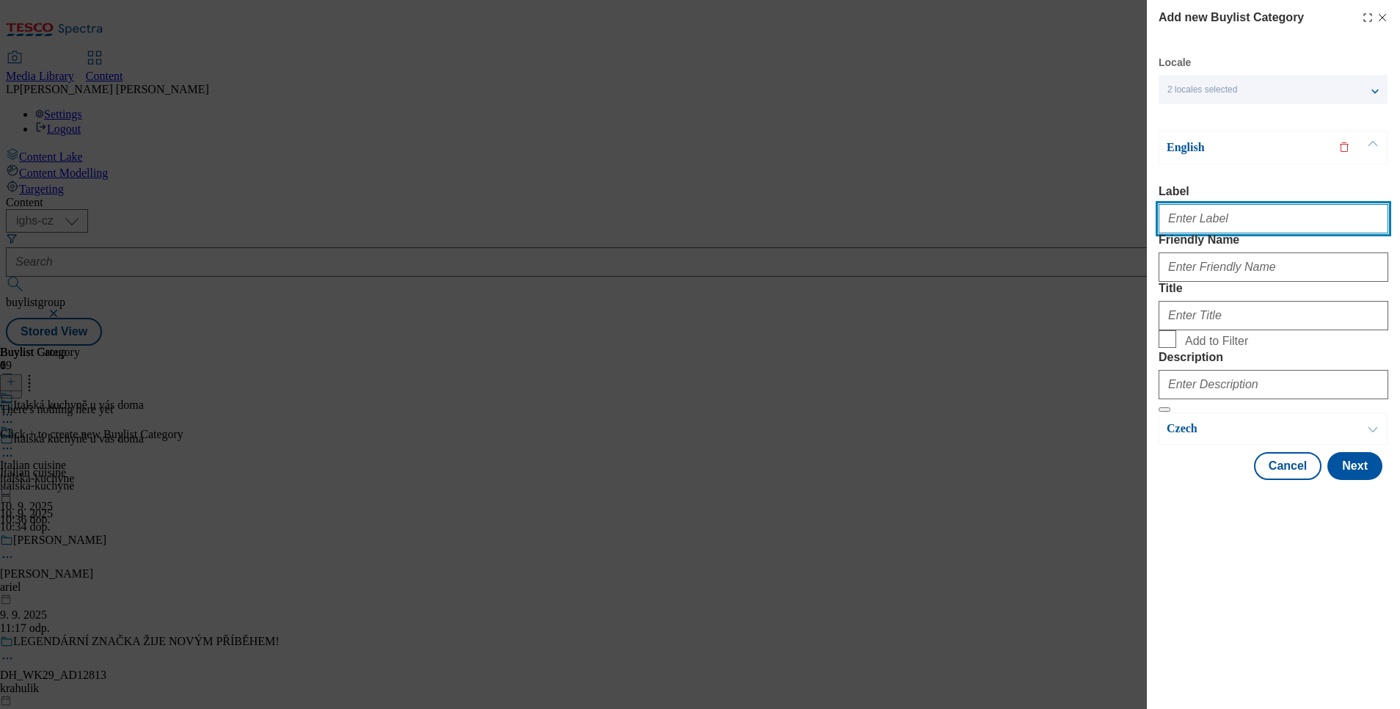
click at [1206, 224] on input "Label" at bounding box center [1273, 218] width 230 height 29
type input "Italian cuisine"
drag, startPoint x: 1253, startPoint y: 215, endPoint x: 1073, endPoint y: 211, distance: 179.8
click at [1073, 211] on div "Add new Buylist Category Locale 2 locales selected English Czech English Label …" at bounding box center [700, 354] width 1400 height 709
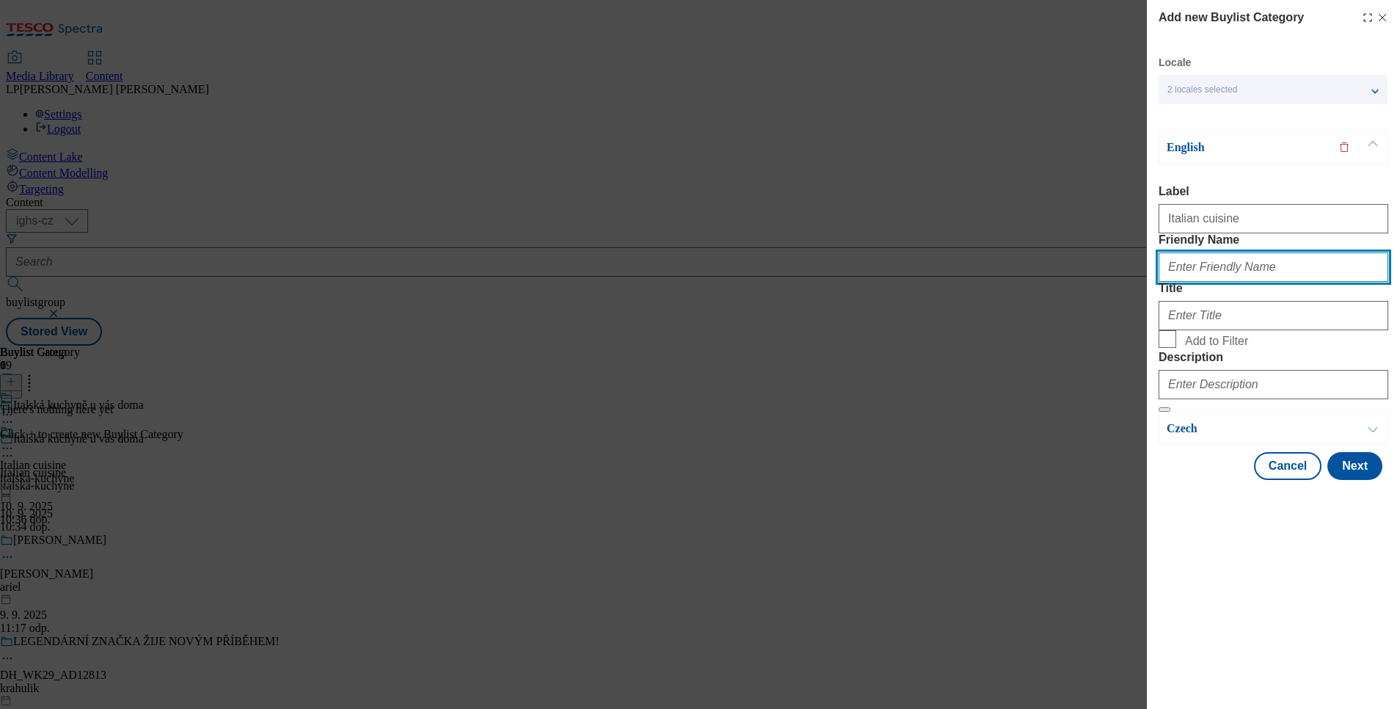
click at [1194, 282] on input "Friendly Name" at bounding box center [1273, 266] width 230 height 29
type input "italska-kuchyne"
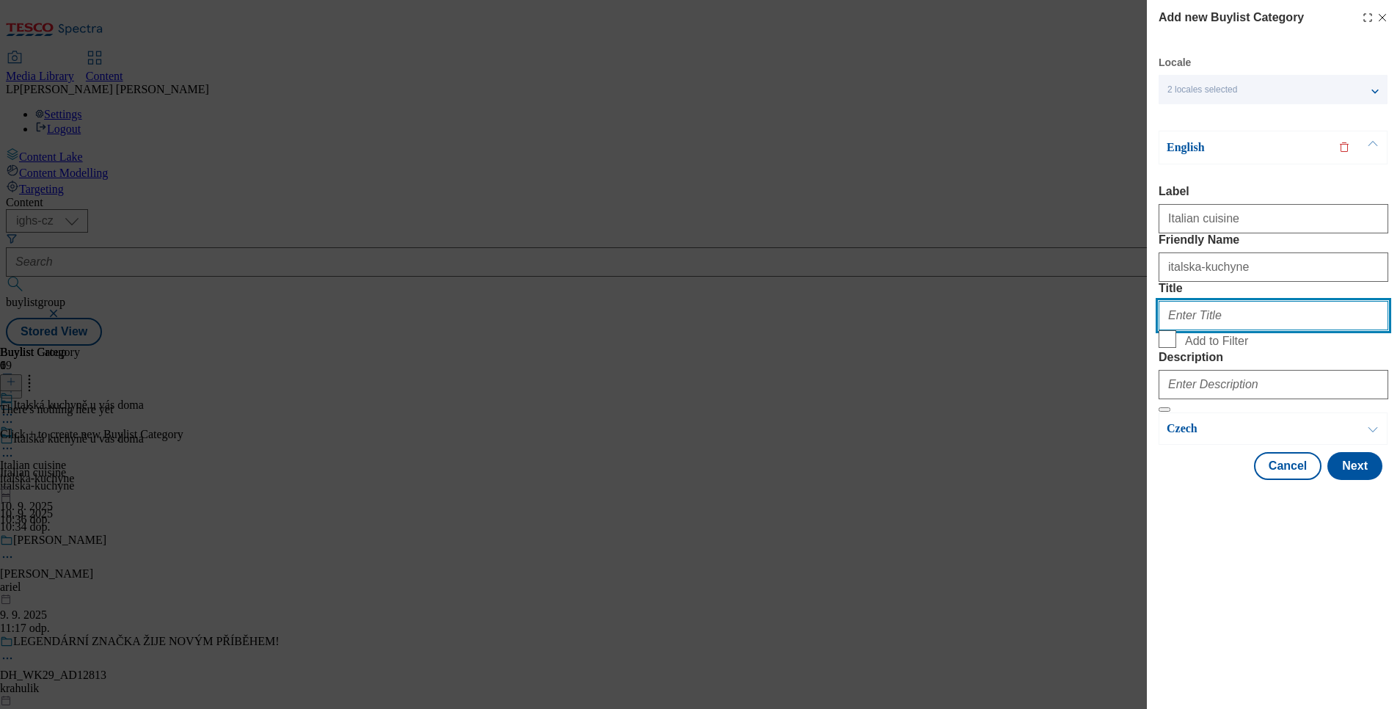
click at [1207, 330] on input "Title" at bounding box center [1273, 315] width 230 height 29
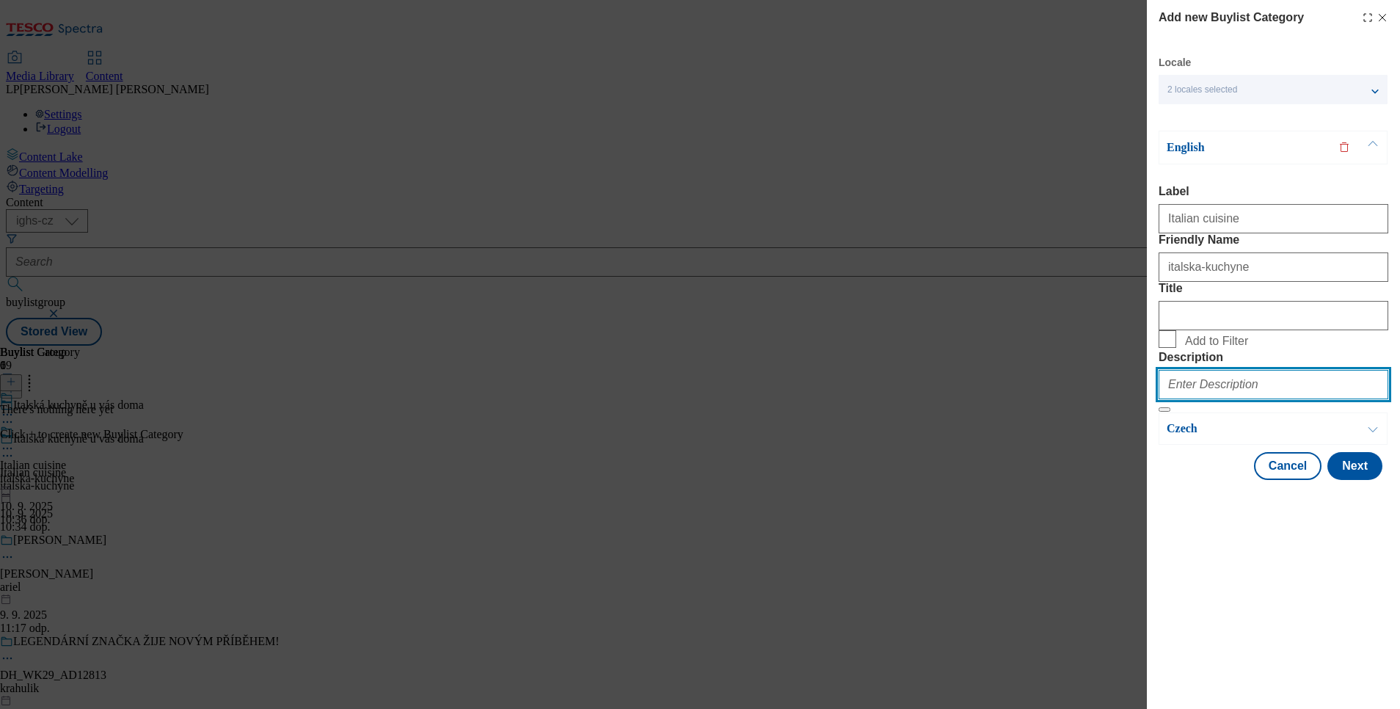
click at [1198, 399] on input "Description" at bounding box center [1273, 384] width 230 height 29
type input "Italian cuisine"
click at [1188, 147] on p "English" at bounding box center [1243, 147] width 154 height 15
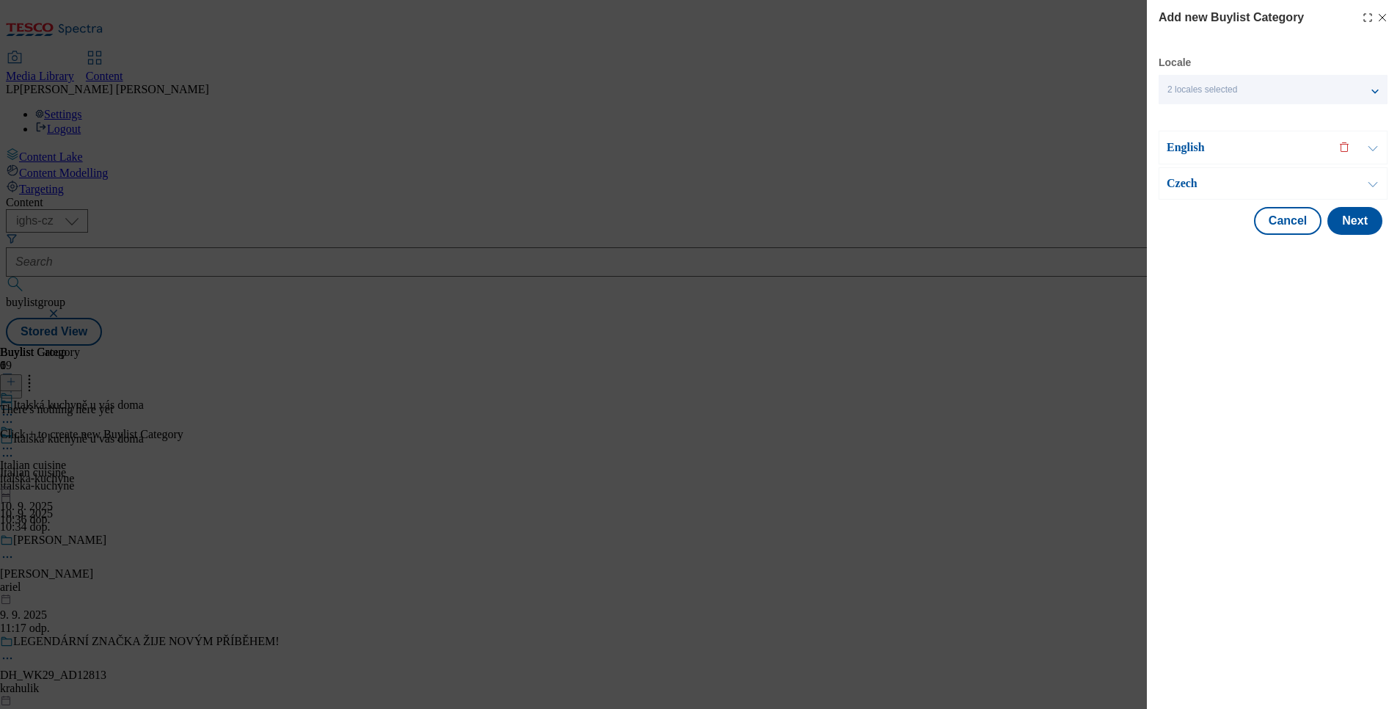
click at [1185, 191] on p "Czech" at bounding box center [1243, 183] width 154 height 15
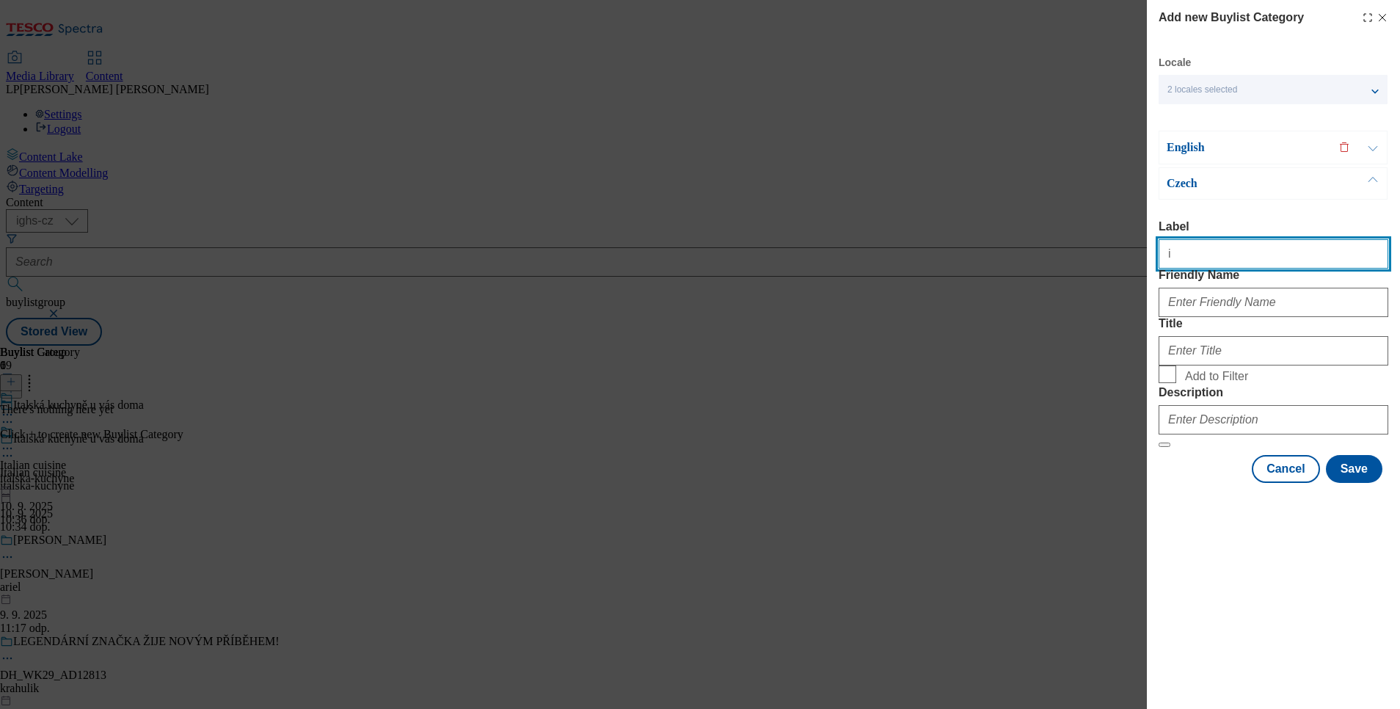
click at [1193, 246] on input "i" at bounding box center [1273, 253] width 230 height 29
paste input "Italian cuisine"
type input "Italian cuisine"
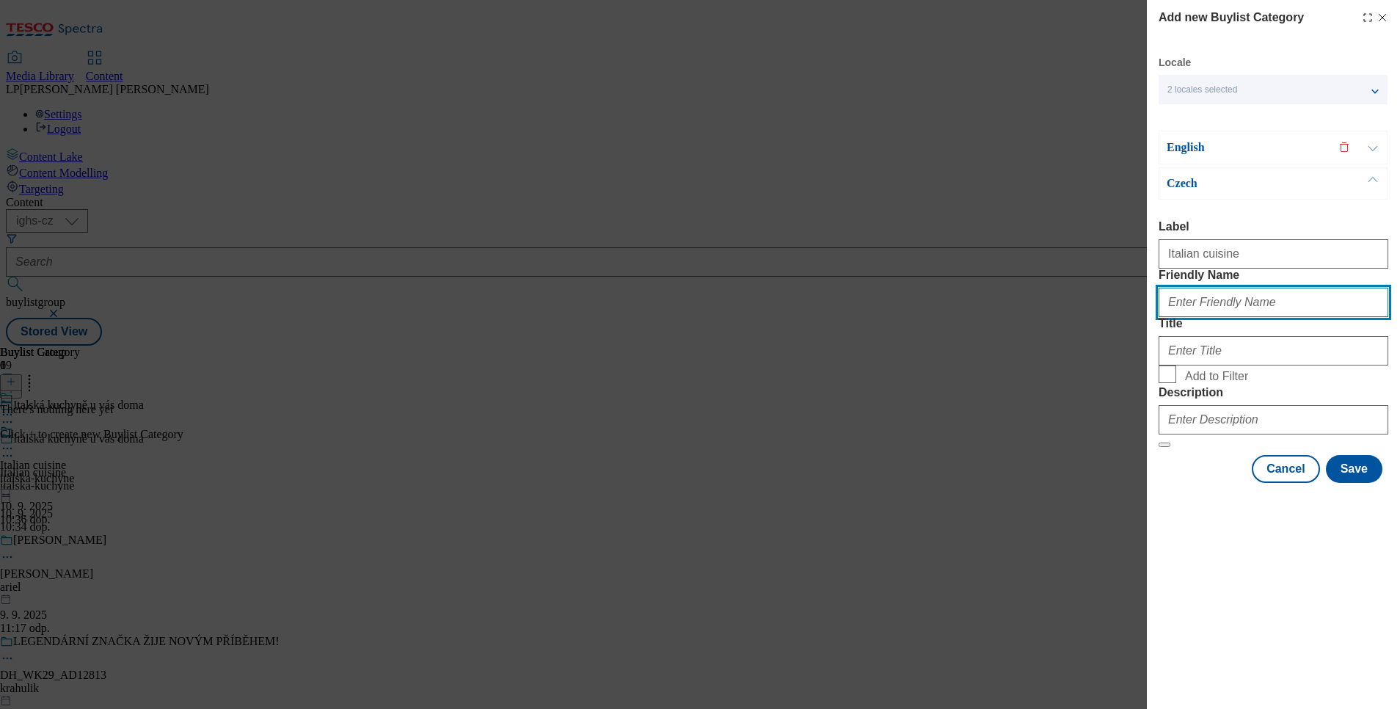
click at [1213, 317] on input "Friendly Name" at bounding box center [1273, 302] width 230 height 29
type input "italska-kuchyne"
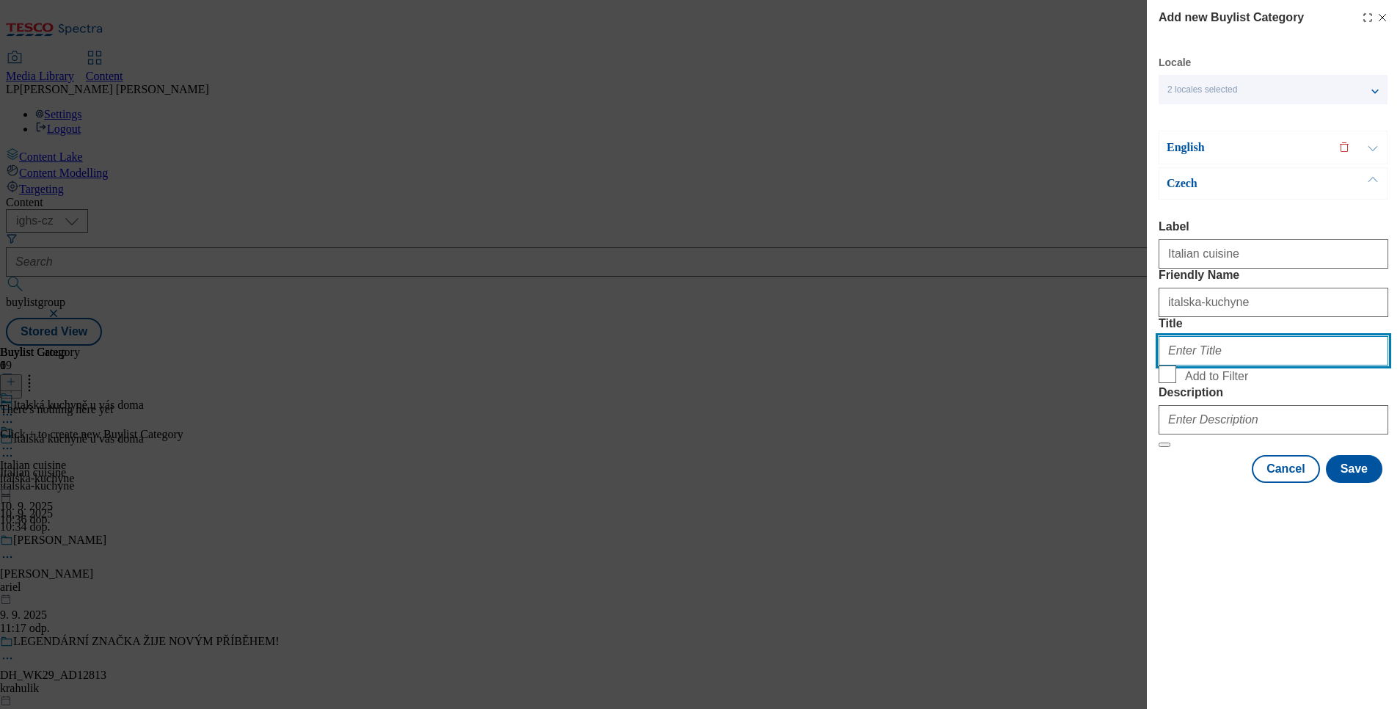
click at [1185, 365] on input "Title" at bounding box center [1273, 350] width 230 height 29
type input "i"
paste input "Italian cuisine"
type input "I"
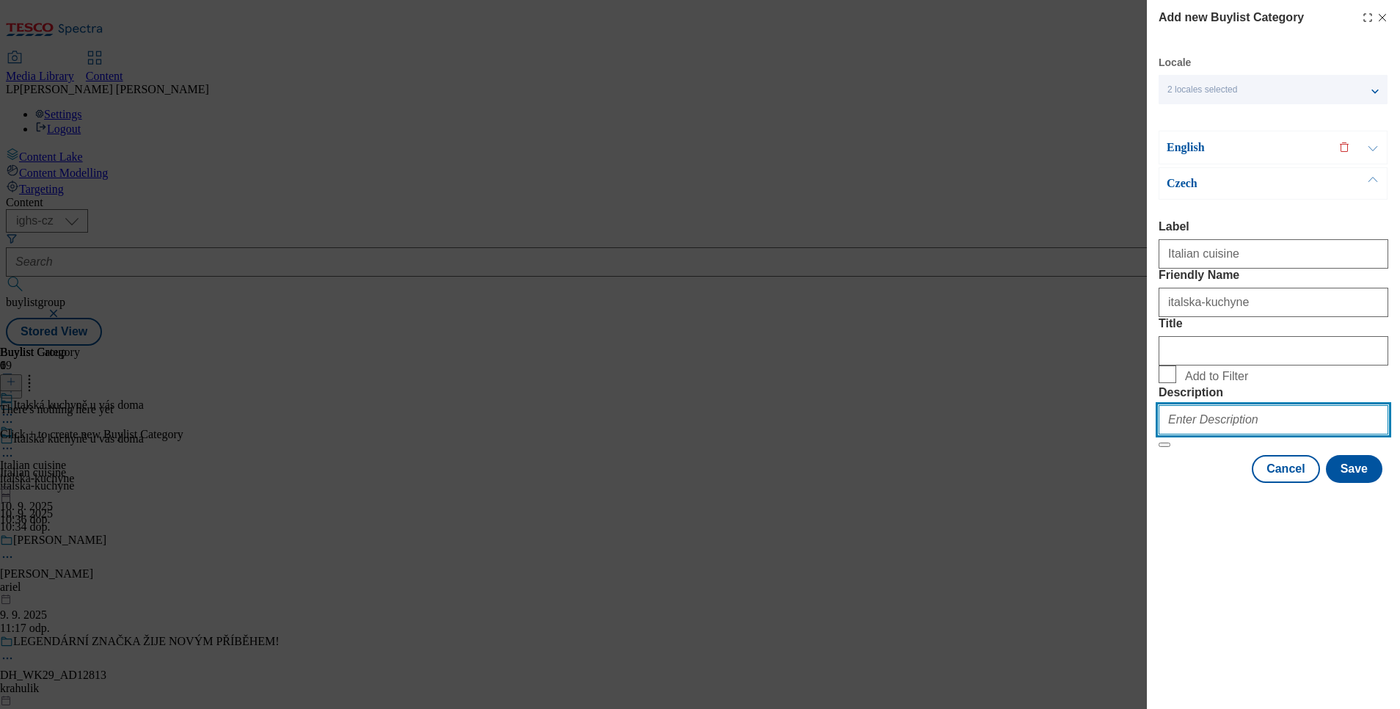
click at [1196, 434] on input "Description" at bounding box center [1273, 419] width 230 height 29
type input "Italian cuisine"
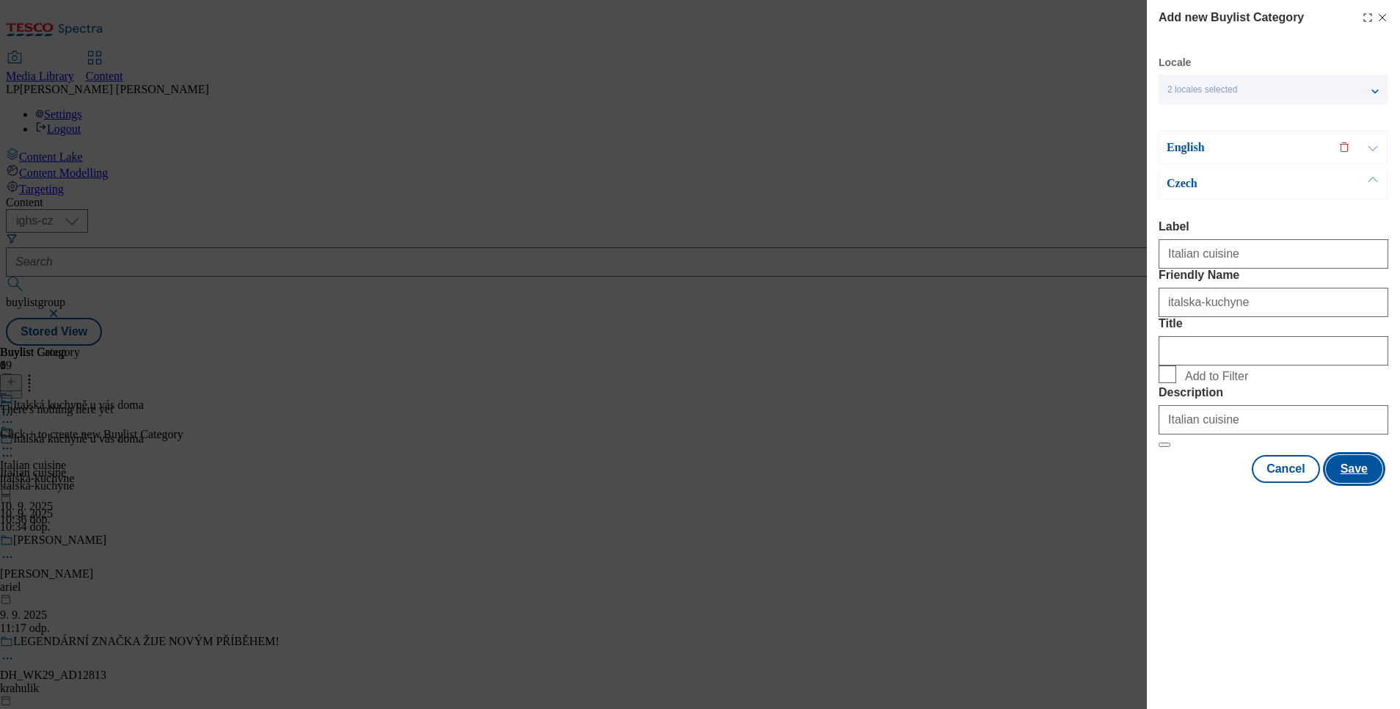
click at [1350, 483] on button "Save" at bounding box center [1353, 469] width 56 height 28
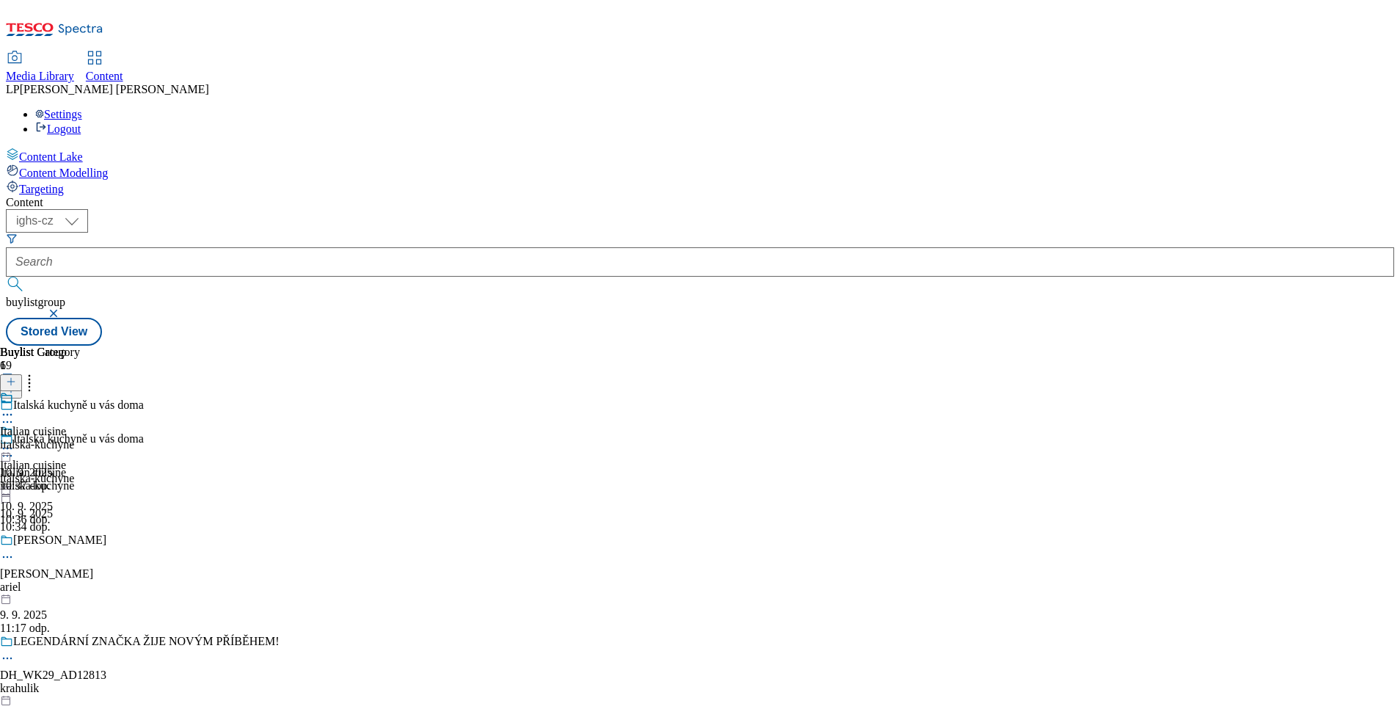
click at [11, 378] on line at bounding box center [11, 381] width 0 height 7
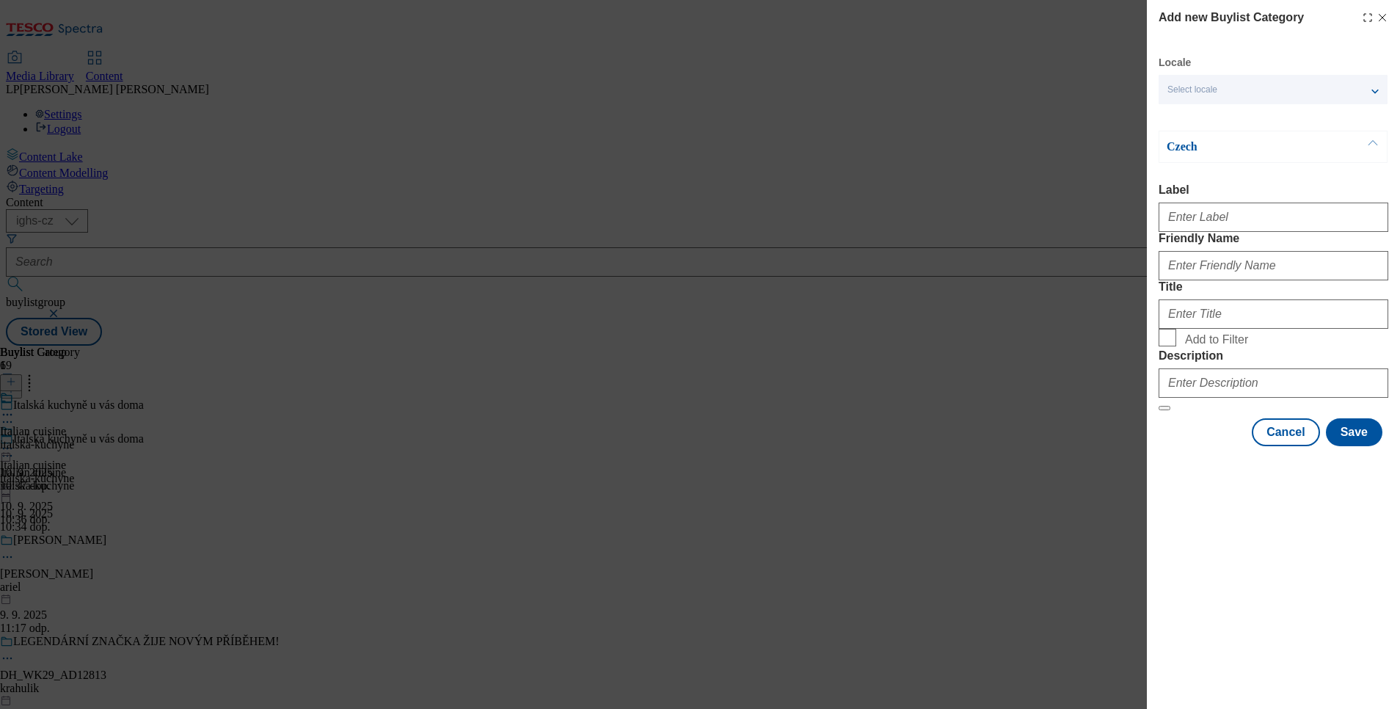
click at [1254, 91] on div "Select locale" at bounding box center [1272, 89] width 229 height 29
click at [1236, 117] on span "English" at bounding box center [1285, 116] width 185 height 13
click at [1185, 117] on input "English" at bounding box center [1176, 119] width 18 height 18
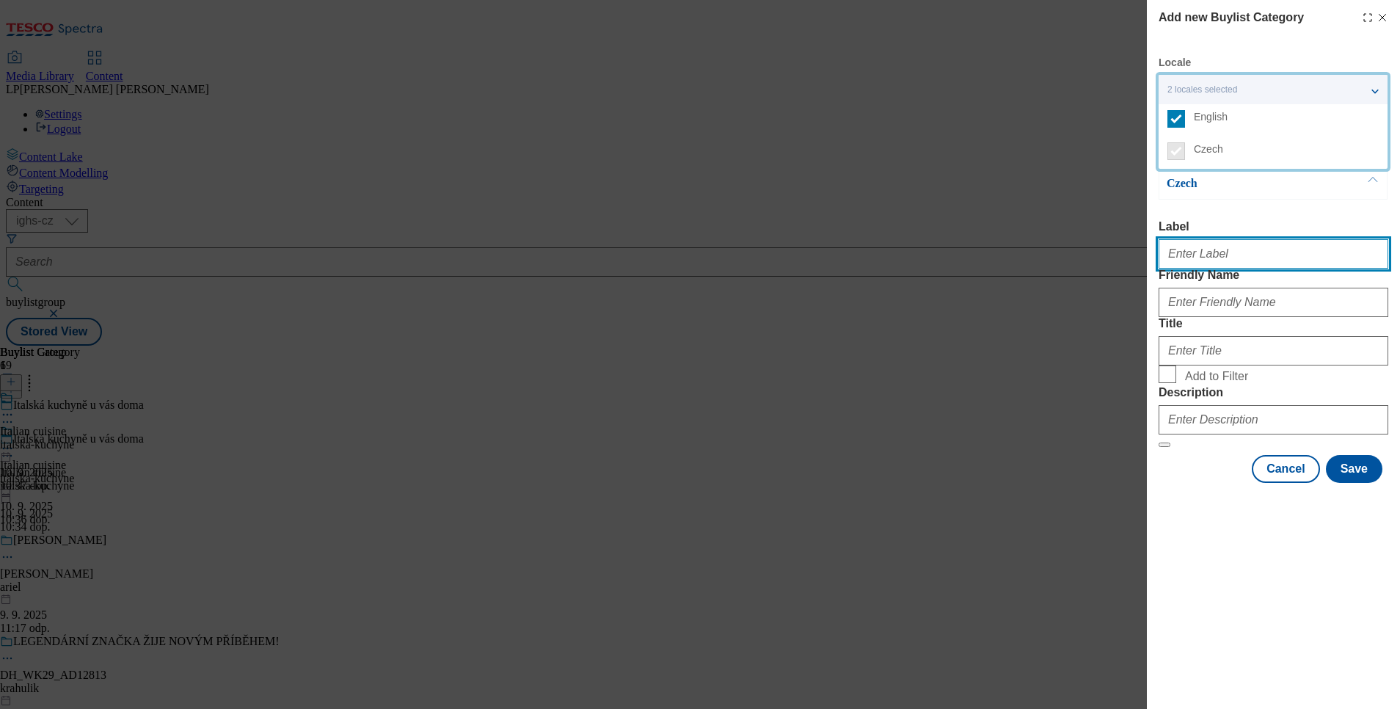
click at [1207, 260] on input "Label" at bounding box center [1273, 253] width 230 height 29
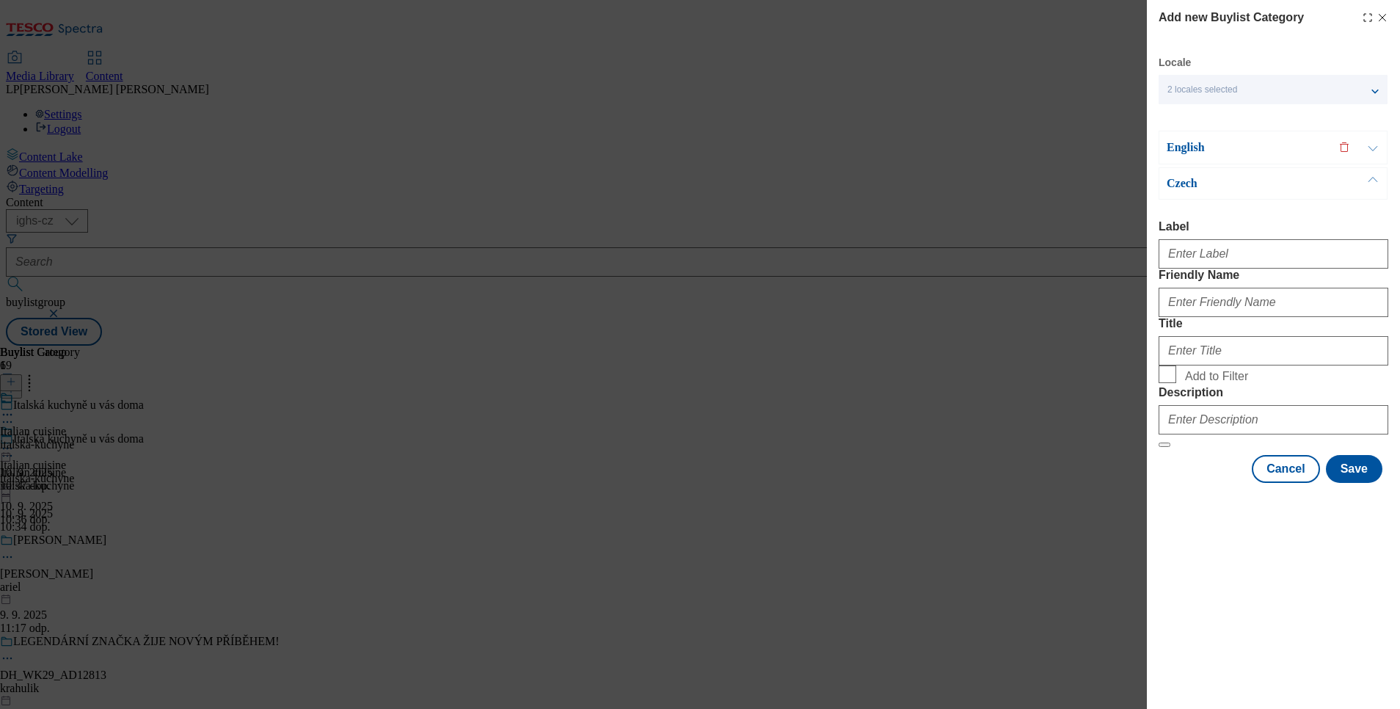
click at [1381, 12] on icon "Modal" at bounding box center [1382, 18] width 12 height 12
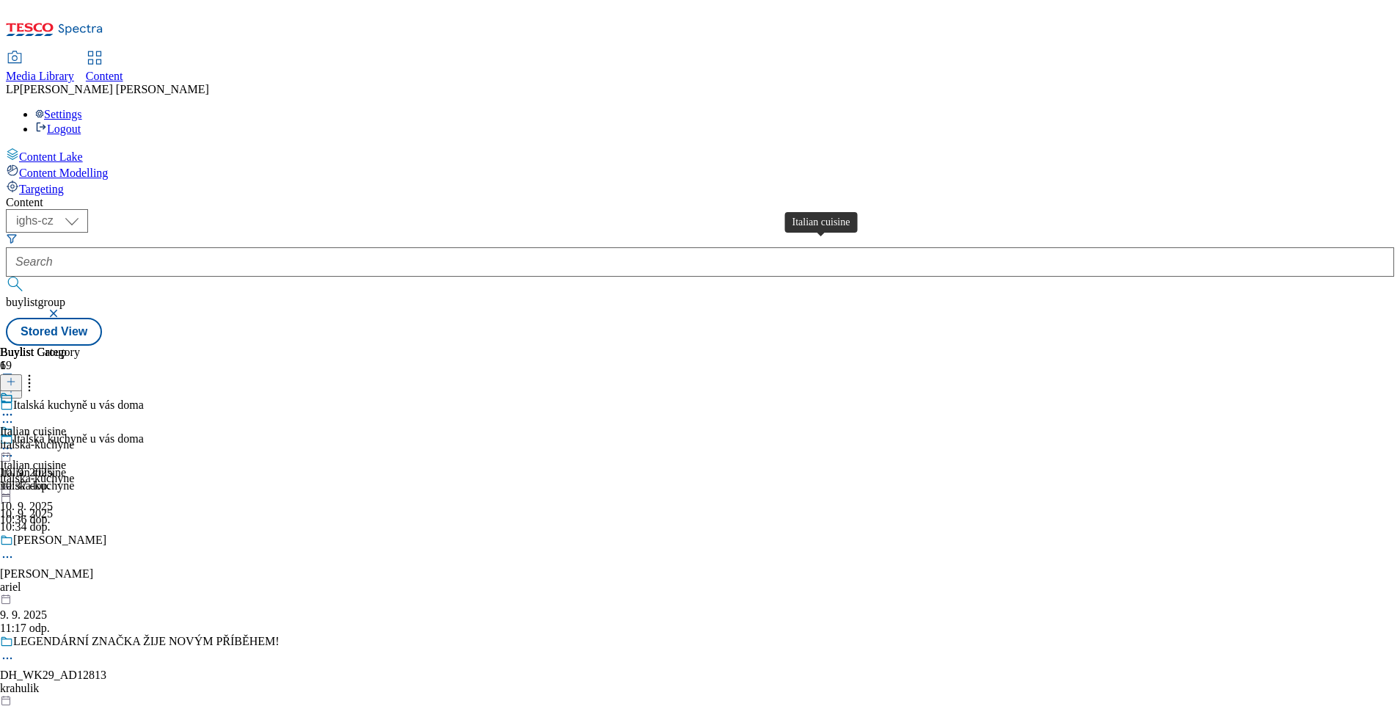
click at [66, 425] on div "Italian cuisine" at bounding box center [33, 431] width 66 height 13
click at [11, 378] on line at bounding box center [11, 381] width 0 height 7
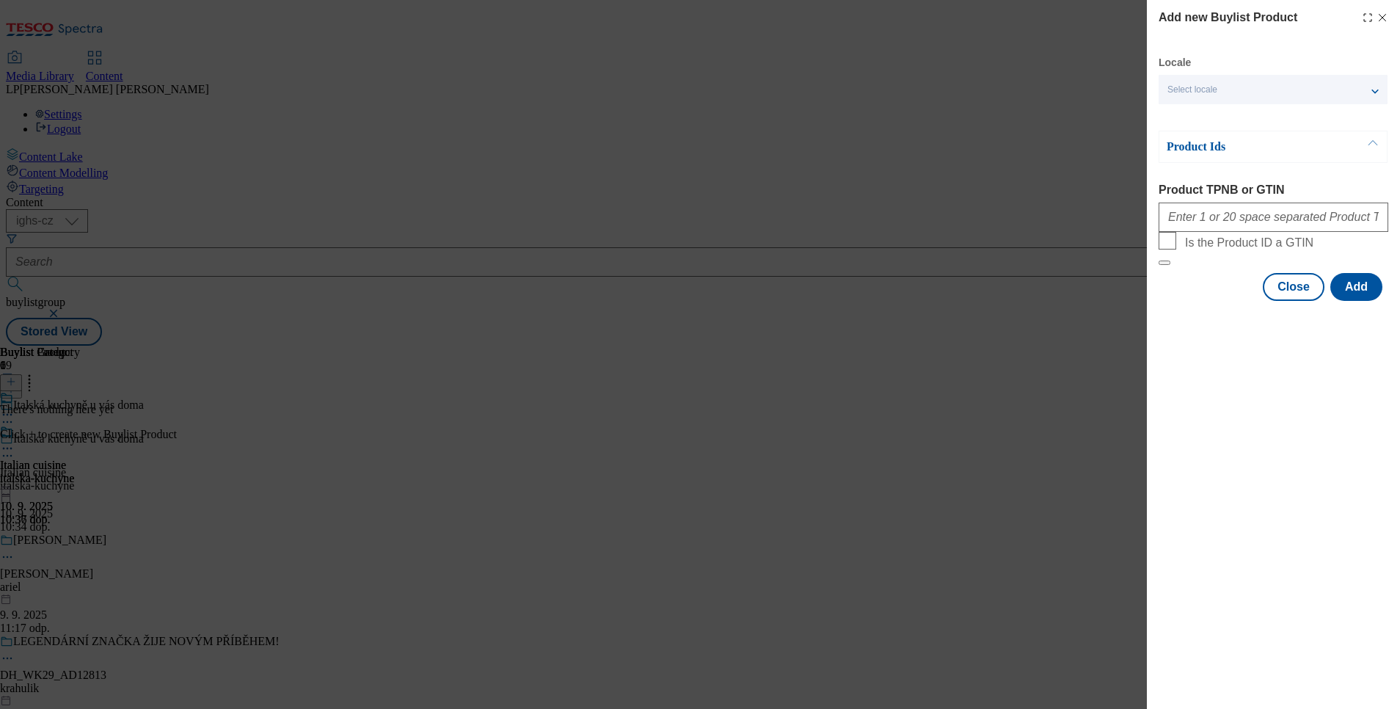
click at [1193, 89] on span "Select locale" at bounding box center [1192, 89] width 50 height 11
click at [1188, 119] on label "English" at bounding box center [1272, 120] width 229 height 32
click at [1185, 119] on input "English" at bounding box center [1176, 119] width 18 height 18
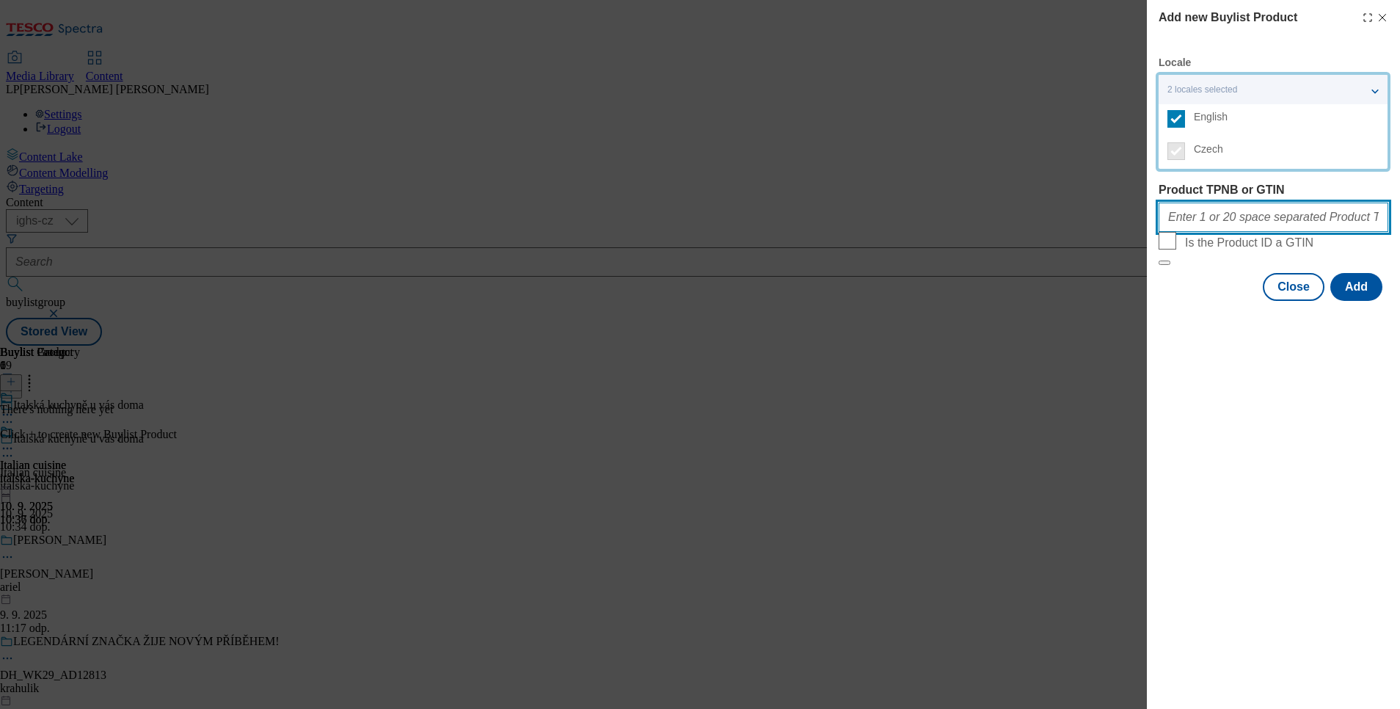
click at [1188, 226] on input "Product TPNB or GTIN" at bounding box center [1273, 216] width 230 height 29
paste input "100241983"
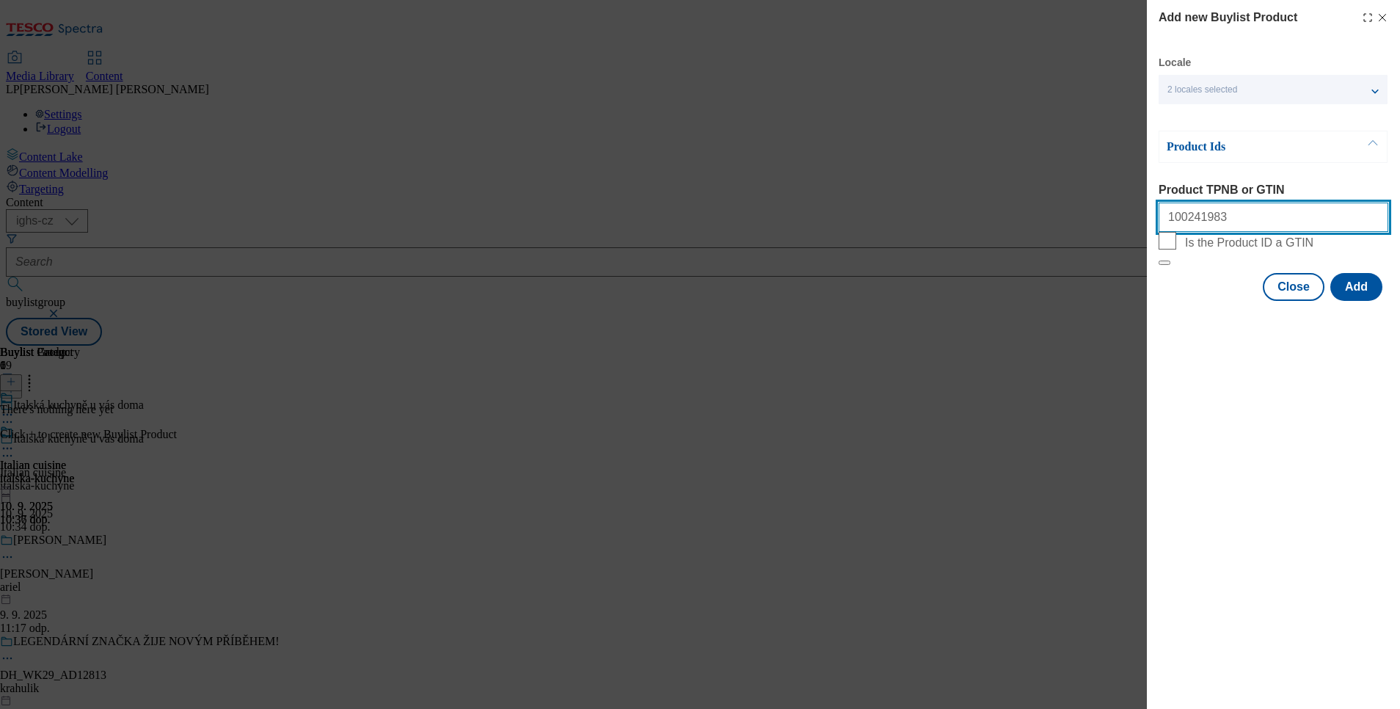
click at [1219, 232] on input "100241983" at bounding box center [1273, 216] width 230 height 29
paste input "100242164"
click at [1256, 227] on input "100241983 100242164" at bounding box center [1273, 216] width 230 height 29
paste input "100376120"
click at [1315, 222] on input "100241983 100242164 100376120" at bounding box center [1273, 216] width 230 height 29
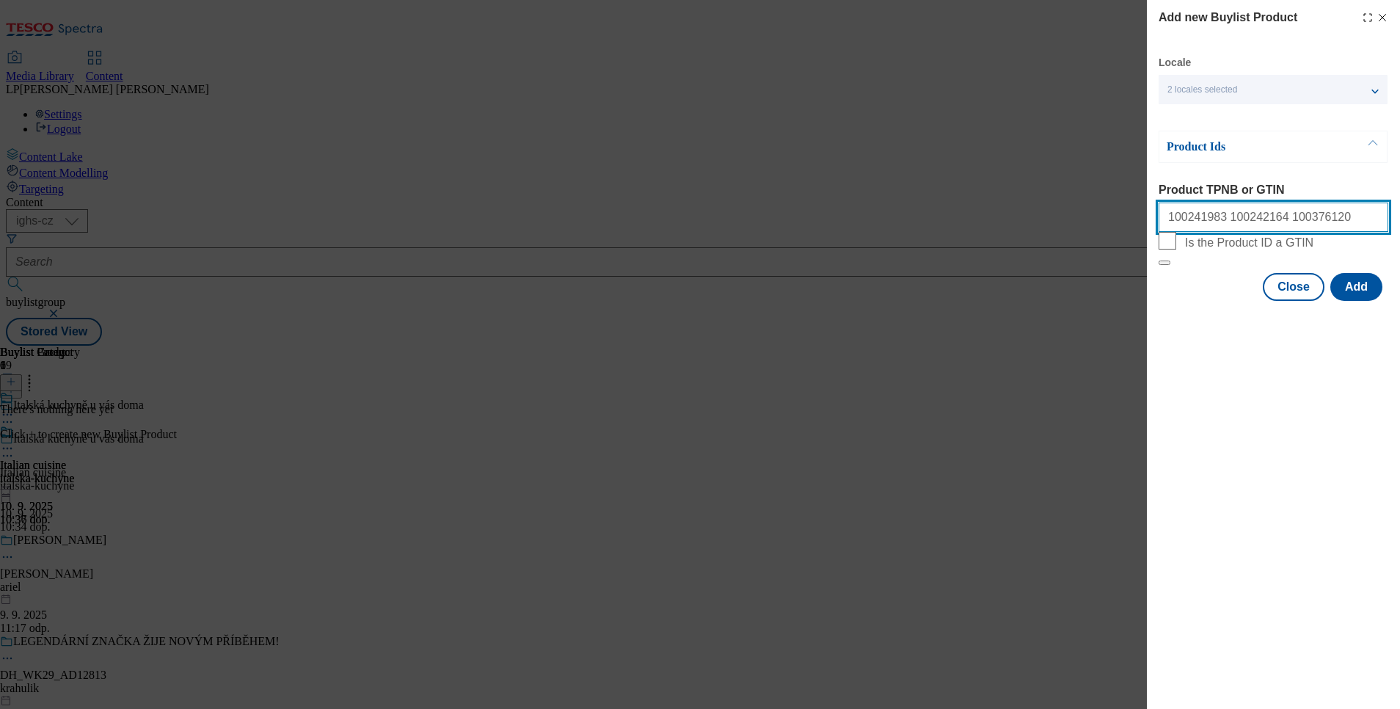
paste input "100759660"
click at [1345, 219] on input "100241983 100242164 100376120 100759660" at bounding box center [1273, 216] width 230 height 29
paste input "105014553"
click at [1367, 223] on input "100241983 100242164 100376120 100759660 105014553" at bounding box center [1273, 216] width 230 height 29
paste input "105014556"
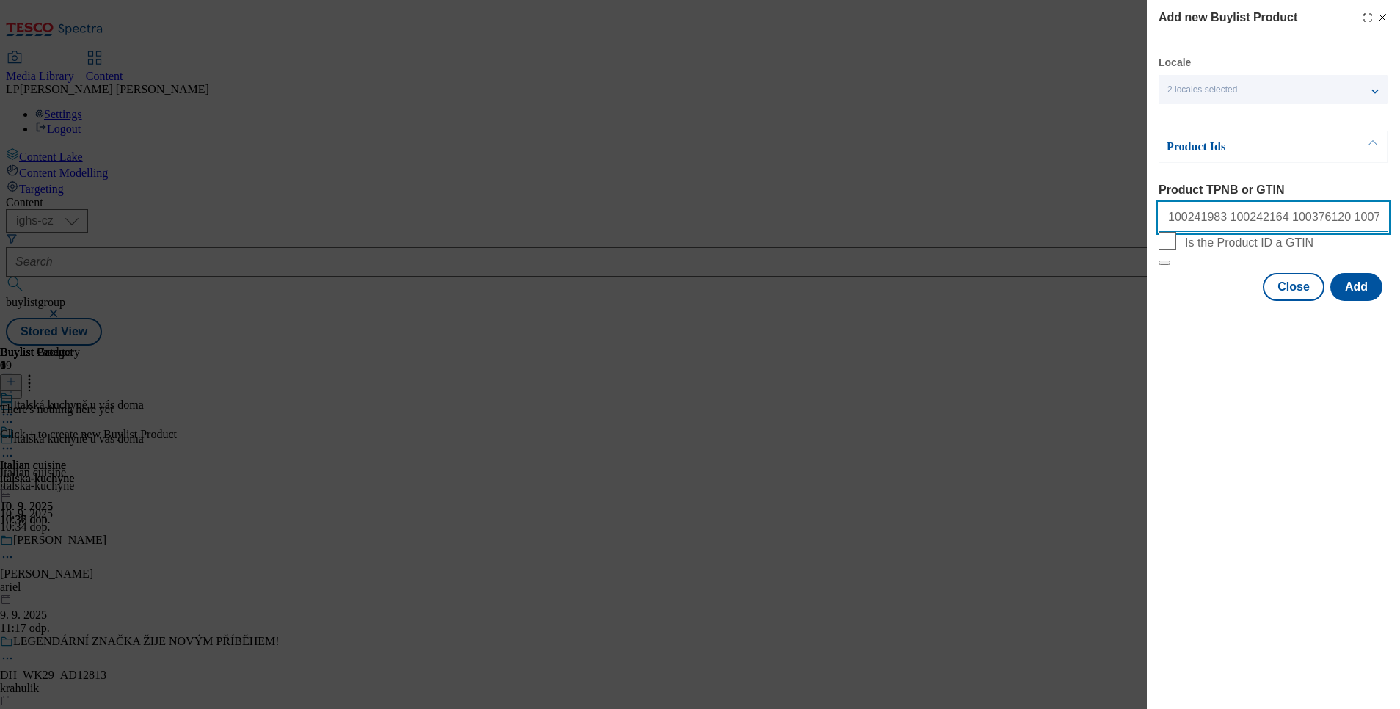
click at [1356, 225] on input "100241983 100242164 100376120 100759660 105014553 105014556" at bounding box center [1273, 216] width 230 height 29
paste input "120692149"
click at [1350, 225] on input "100241983 100242164 100376120 100759660 105014553 105014556 120692149" at bounding box center [1273, 216] width 230 height 29
paste input "120692190"
click at [1314, 216] on input "100241983 100242164 100376120 100759660 105014553 105014556 120692149 120692190" at bounding box center [1273, 216] width 230 height 29
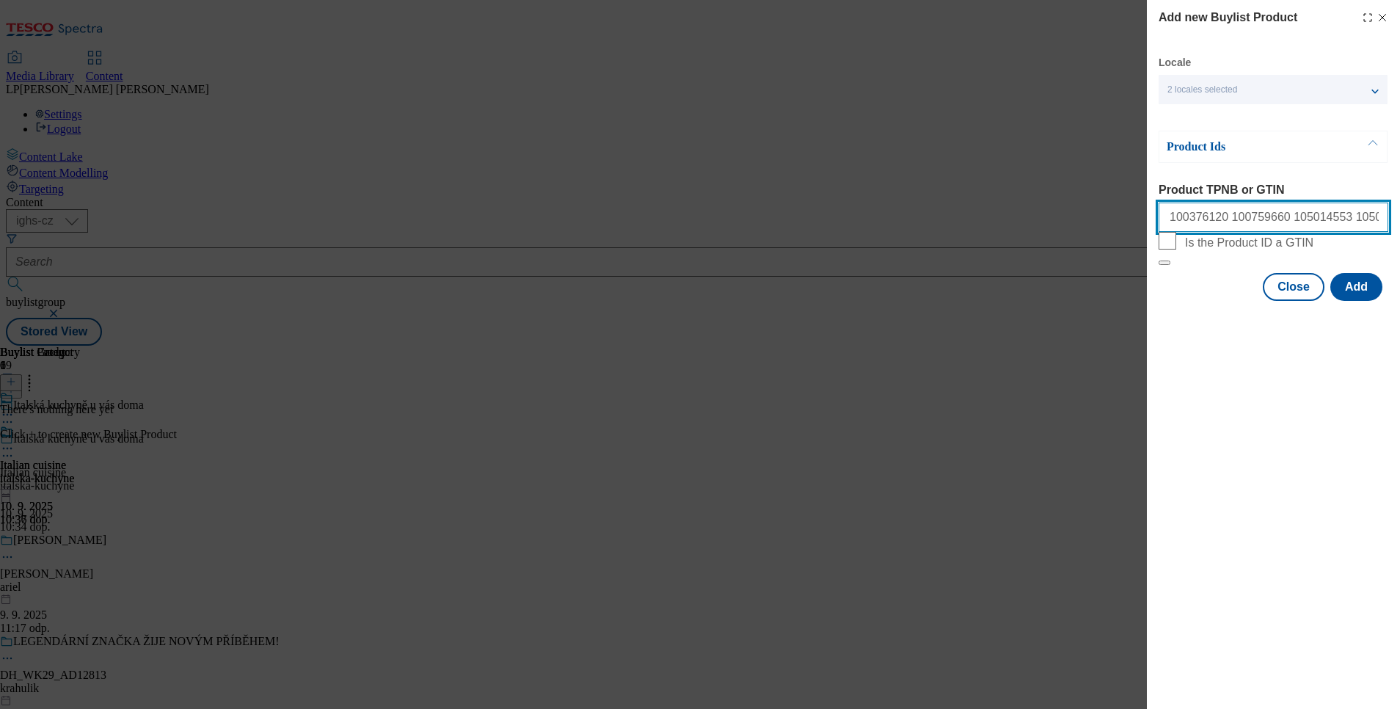
scroll to position [0, 135]
paste input "130477954"
click at [1328, 226] on input "100241983 100242164 100376120 100759660 105014553 105014556 120692149 120692190…" at bounding box center [1273, 216] width 230 height 29
paste input "130623154"
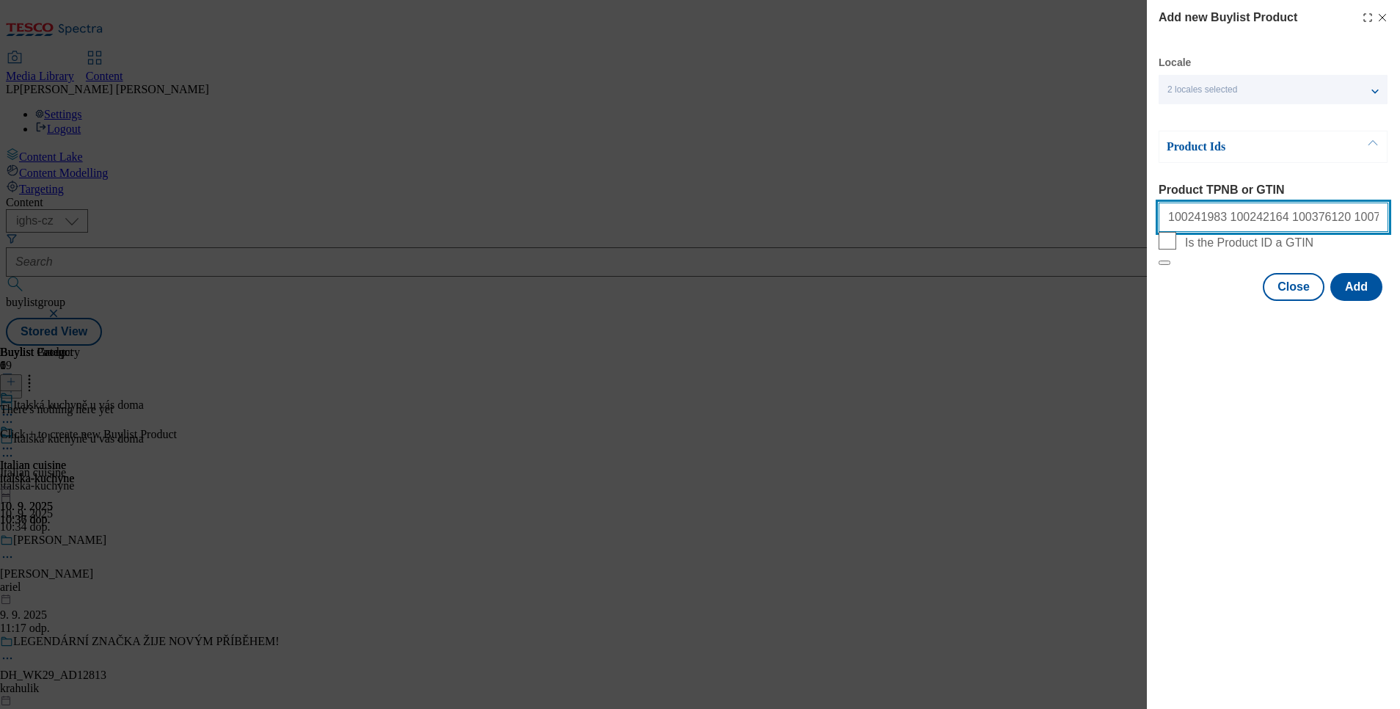
click at [1331, 219] on input "100241983 100242164 100376120 100759660 105014553 105014556 120692149 120692190…" at bounding box center [1273, 216] width 230 height 29
paste input "220297752"
click at [1334, 222] on input "100241983 100242164 100376120 100759660 105014553 105014556 120692149 120692190…" at bounding box center [1273, 216] width 230 height 29
paste input "220320008"
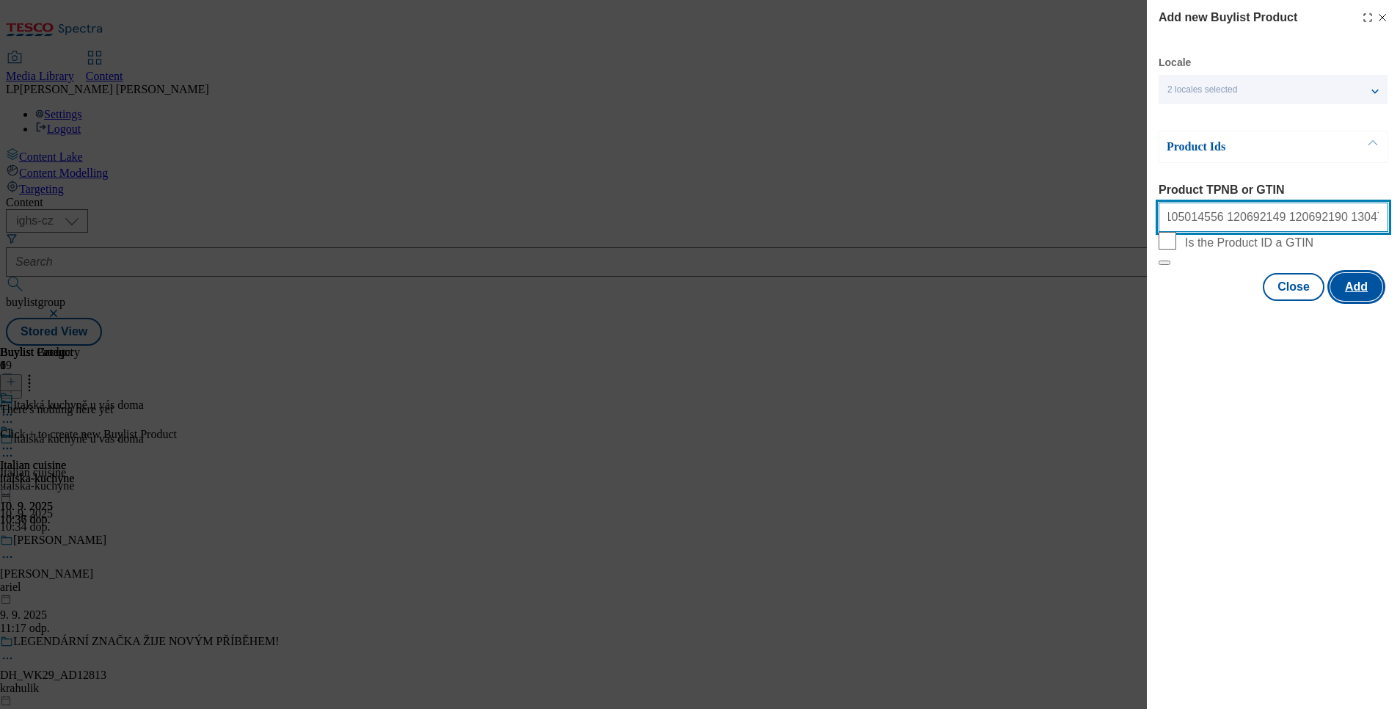
type input "100241983 100242164 100376120 100759660 105014553 105014556 120692149 120692190…"
click at [1355, 301] on button "Add" at bounding box center [1356, 287] width 52 height 28
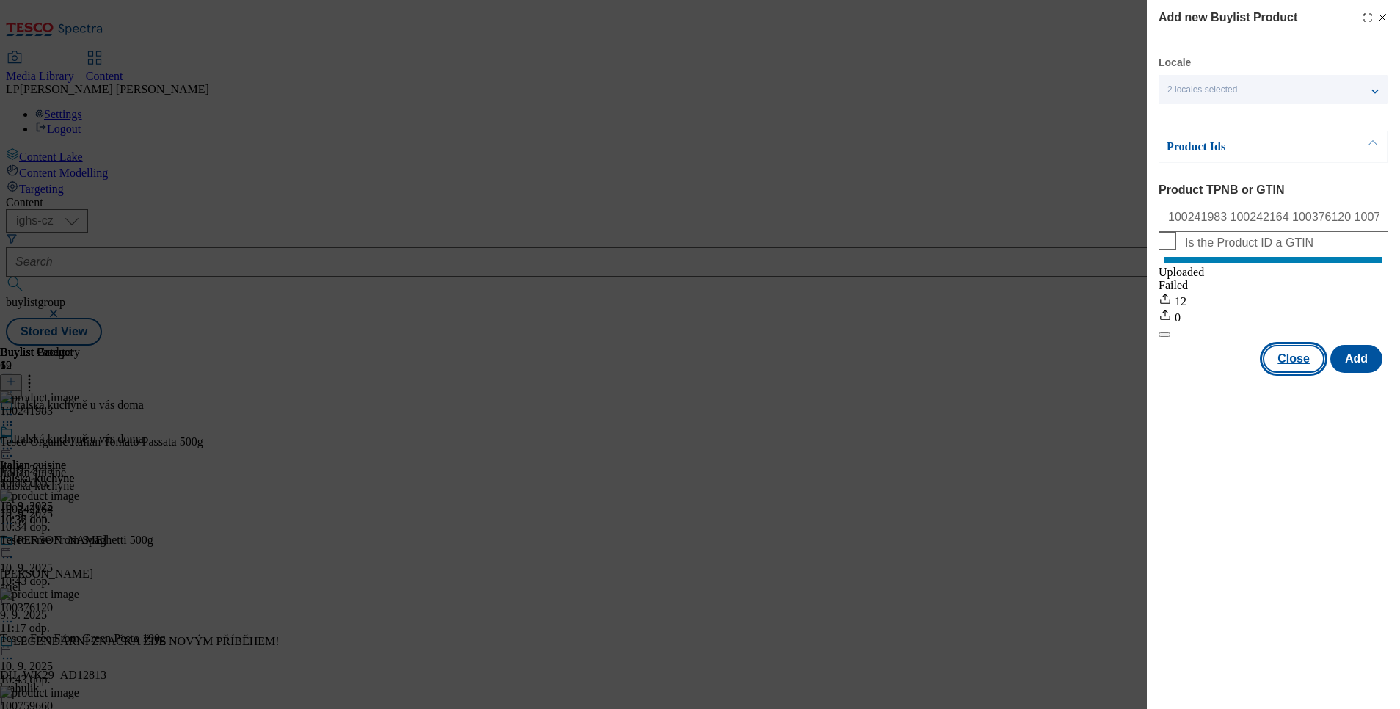
click at [1296, 373] on button "Close" at bounding box center [1293, 359] width 62 height 28
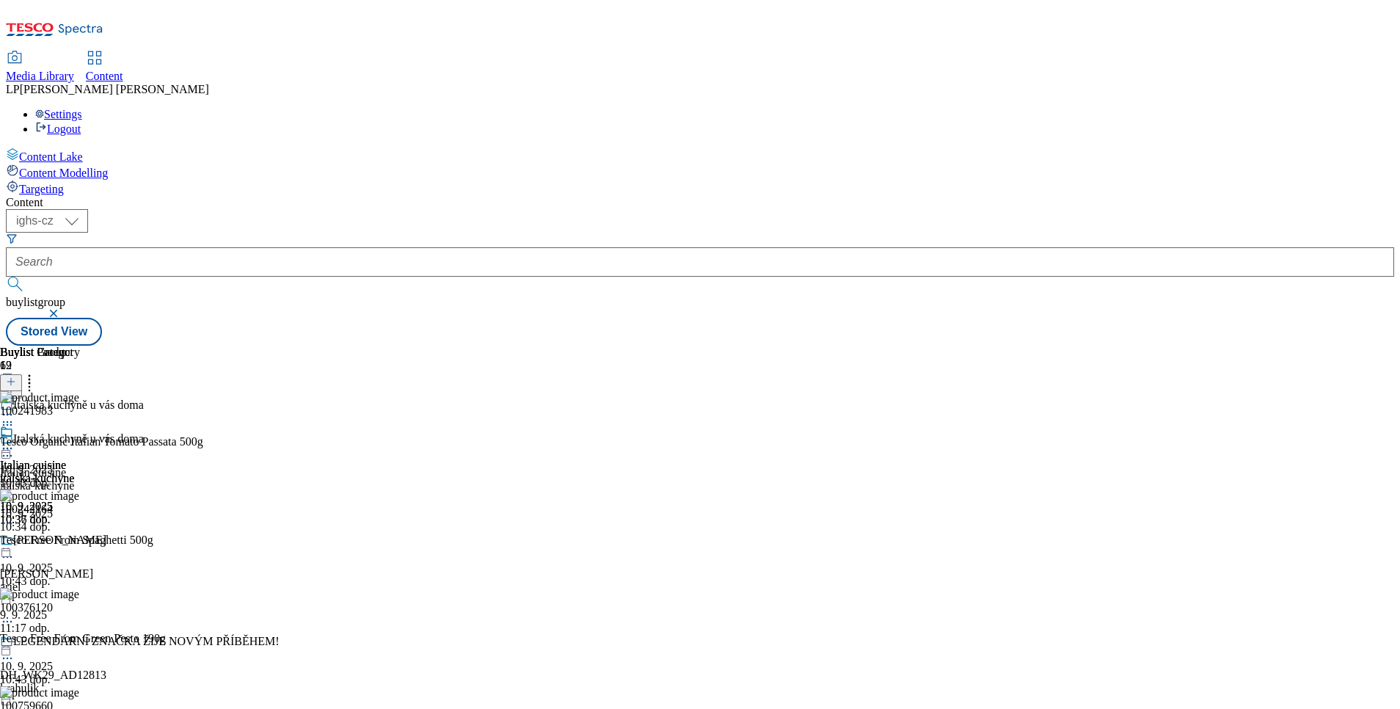
click at [74, 441] on div at bounding box center [37, 450] width 74 height 18
click at [80, 541] on span "Preview" at bounding box center [62, 546] width 34 height 11
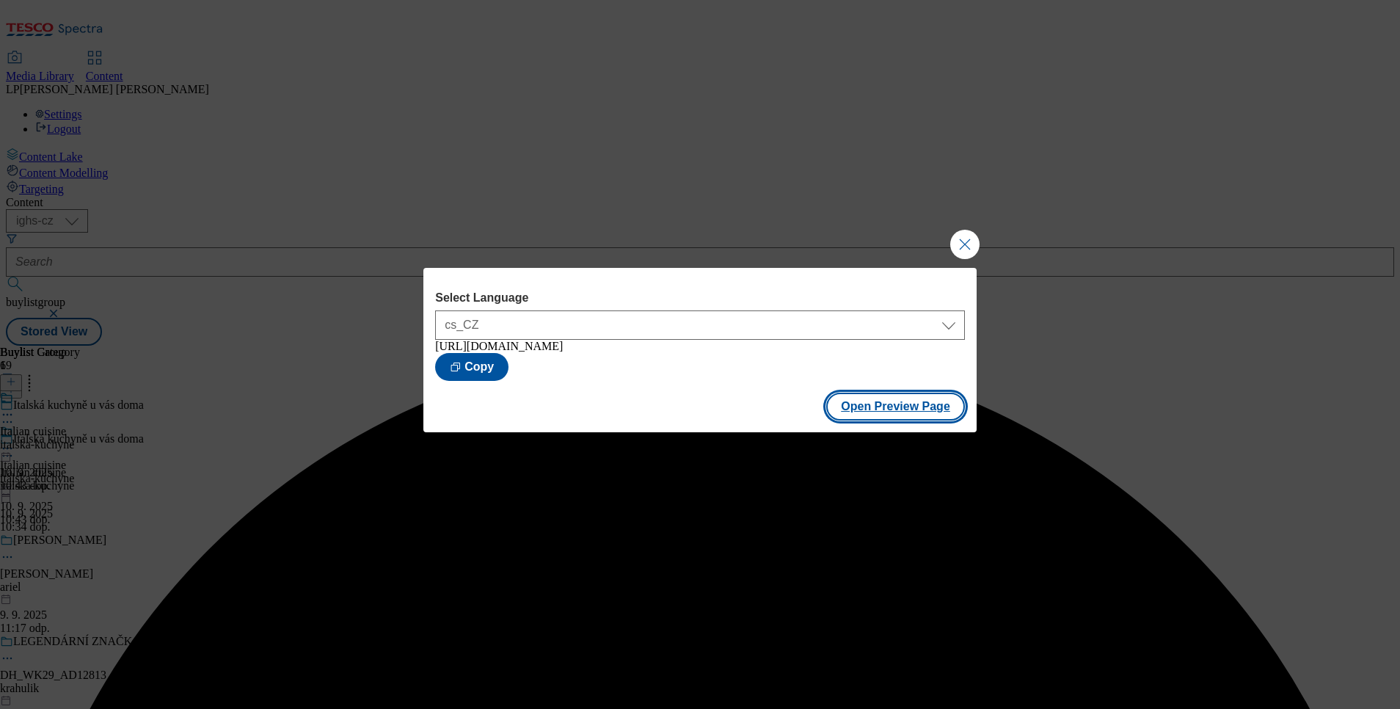
click at [943, 420] on button "Open Preview Page" at bounding box center [895, 406] width 139 height 28
click at [950, 233] on button "Close Modal" at bounding box center [964, 244] width 29 height 29
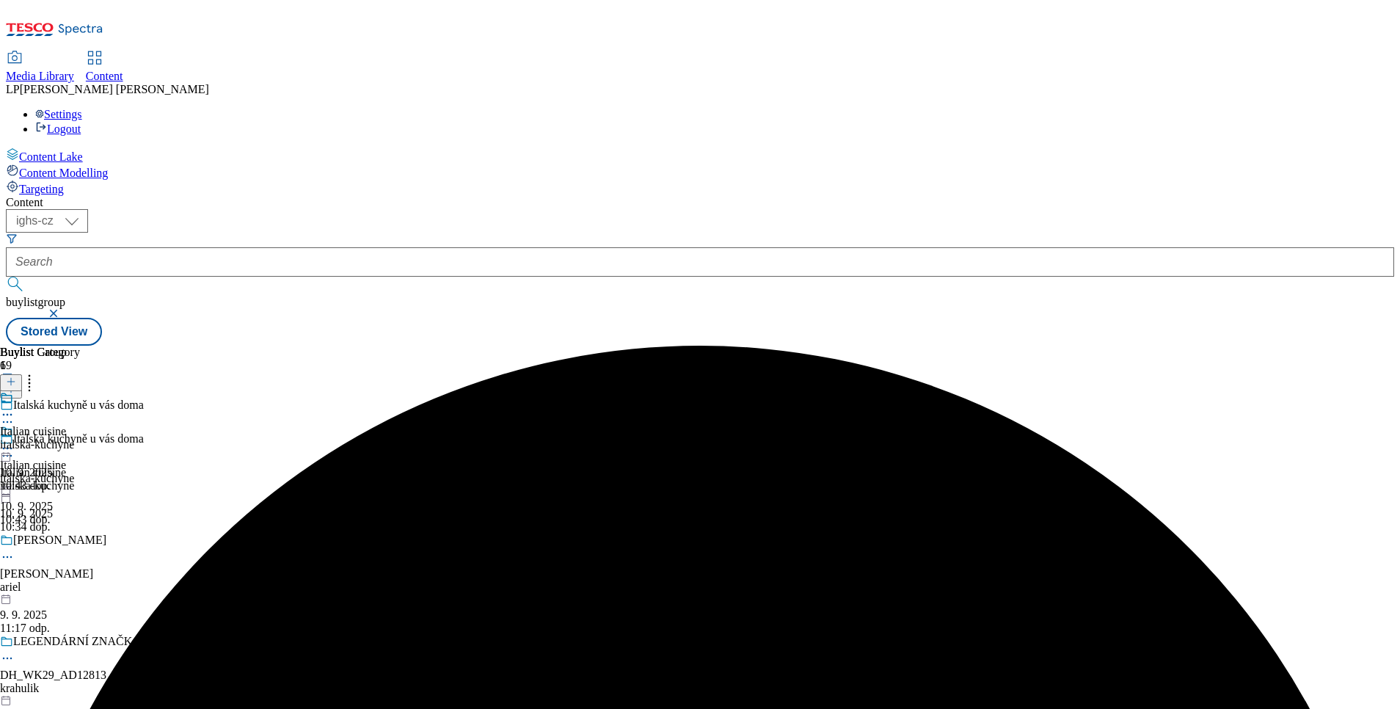
click at [15, 441] on icon at bounding box center [7, 448] width 15 height 15
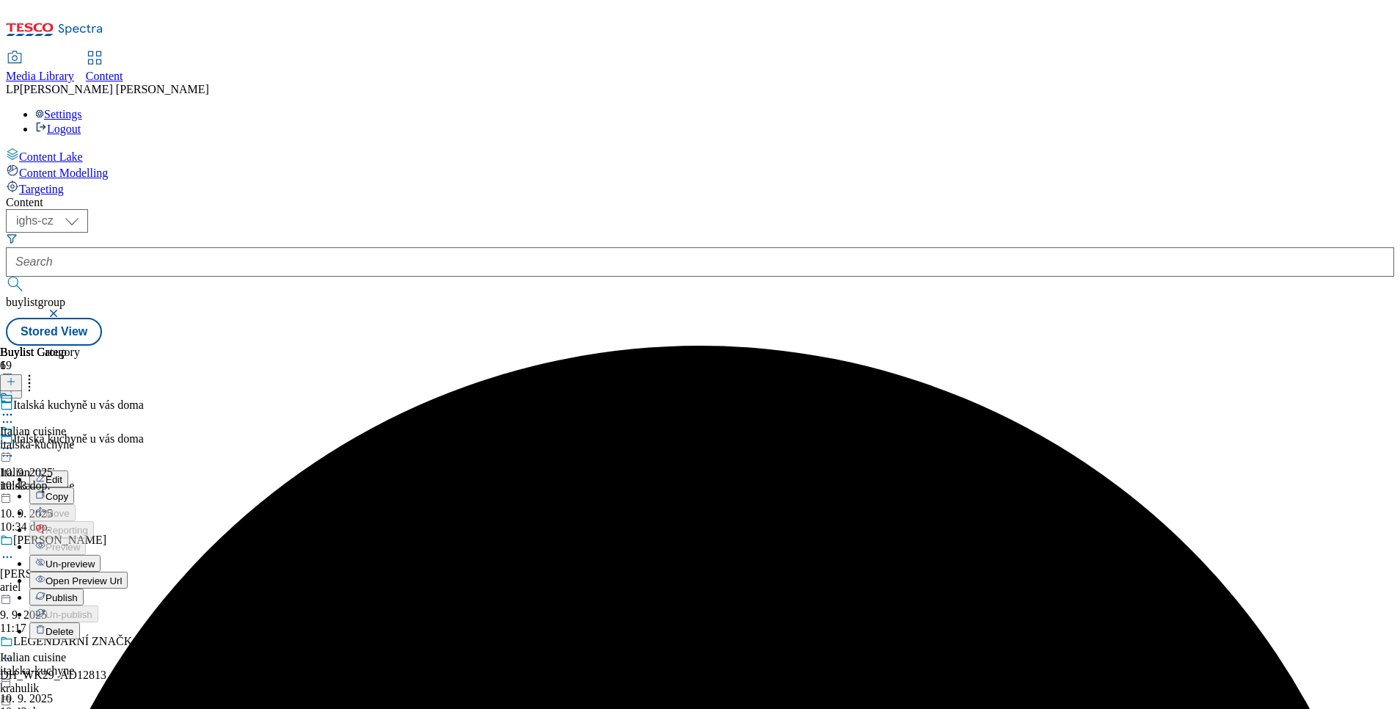
click at [78, 592] on span "Publish" at bounding box center [61, 597] width 32 height 11
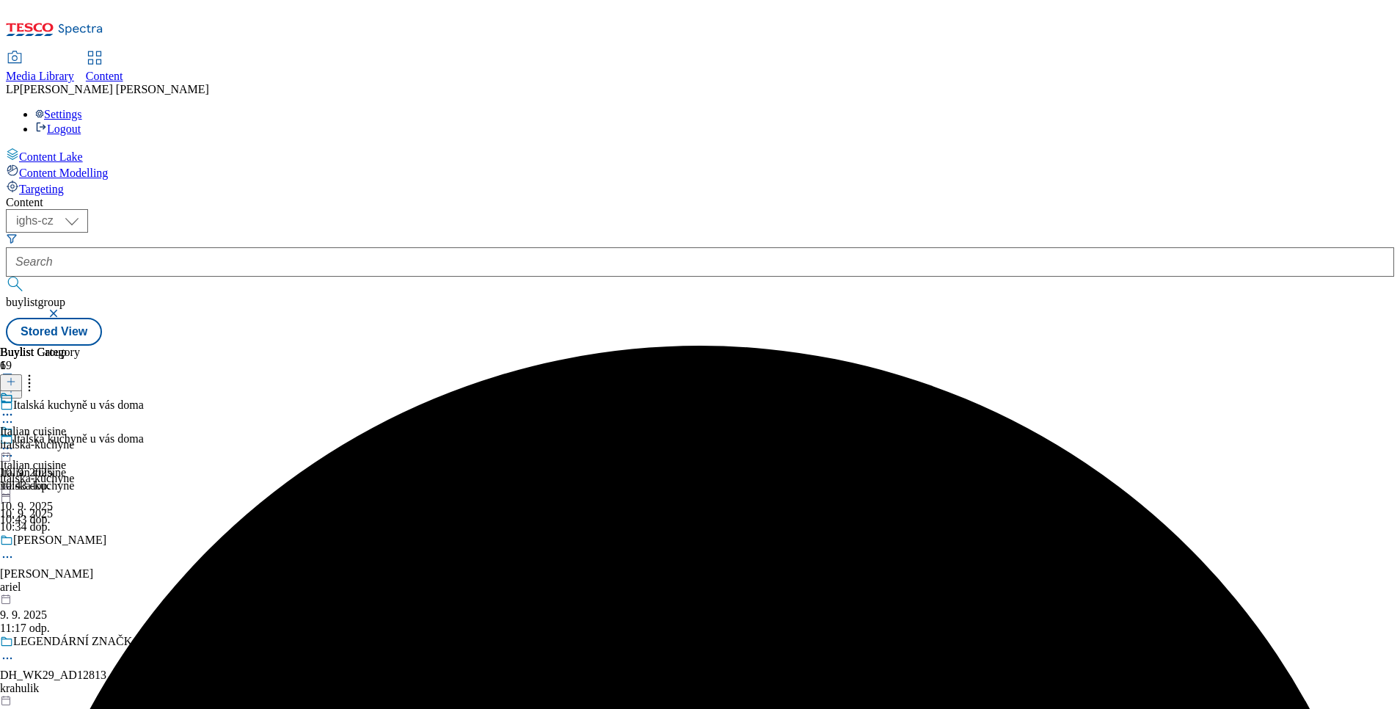
click at [74, 425] on div "Italian cuisine italska-kuchyne 10. 9. 2025 10:43 dop." at bounding box center [37, 475] width 74 height 101
click at [15, 441] on icon at bounding box center [7, 448] width 15 height 15
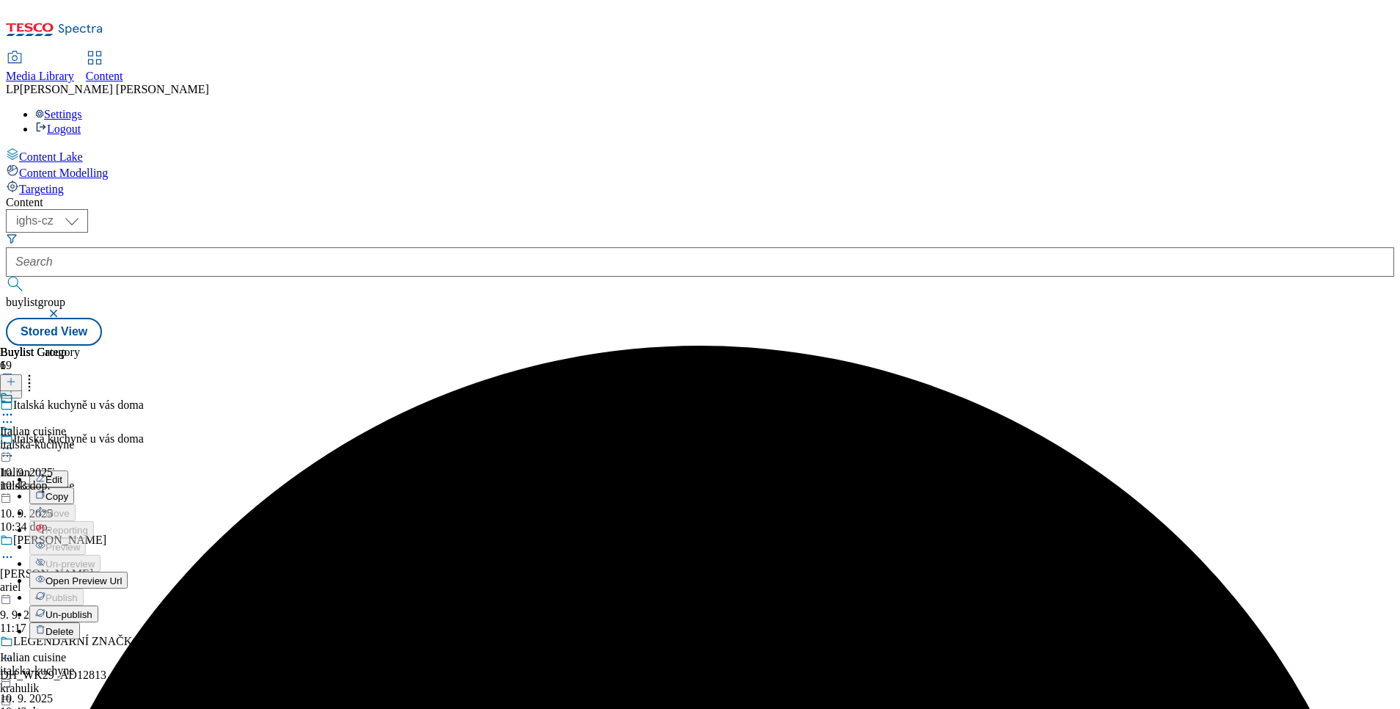
click at [122, 575] on span "Open Preview Url" at bounding box center [83, 580] width 76 height 11
